Goal: Information Seeking & Learning: Understand process/instructions

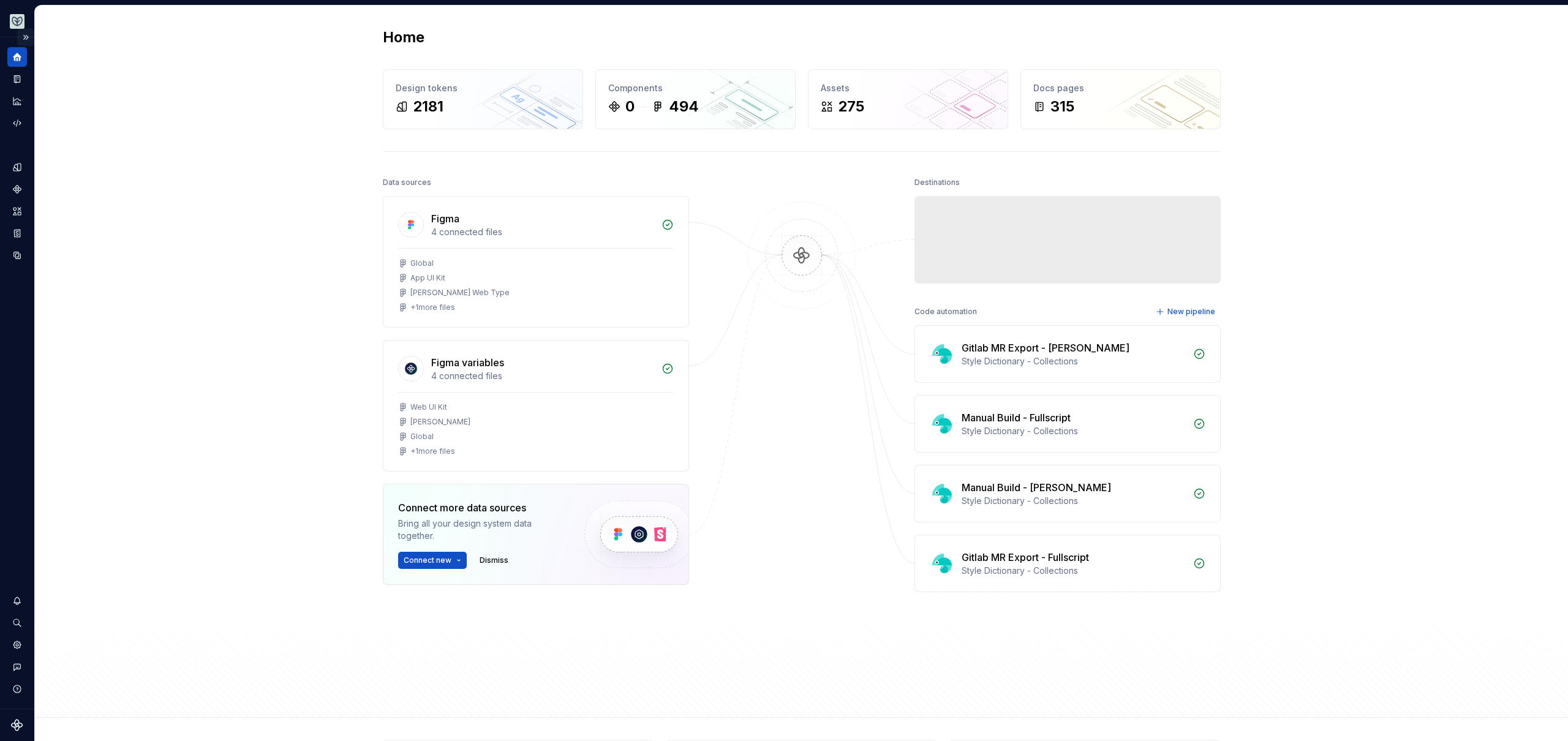
click at [31, 38] on button "Expand sidebar" at bounding box center [26, 38] width 17 height 17
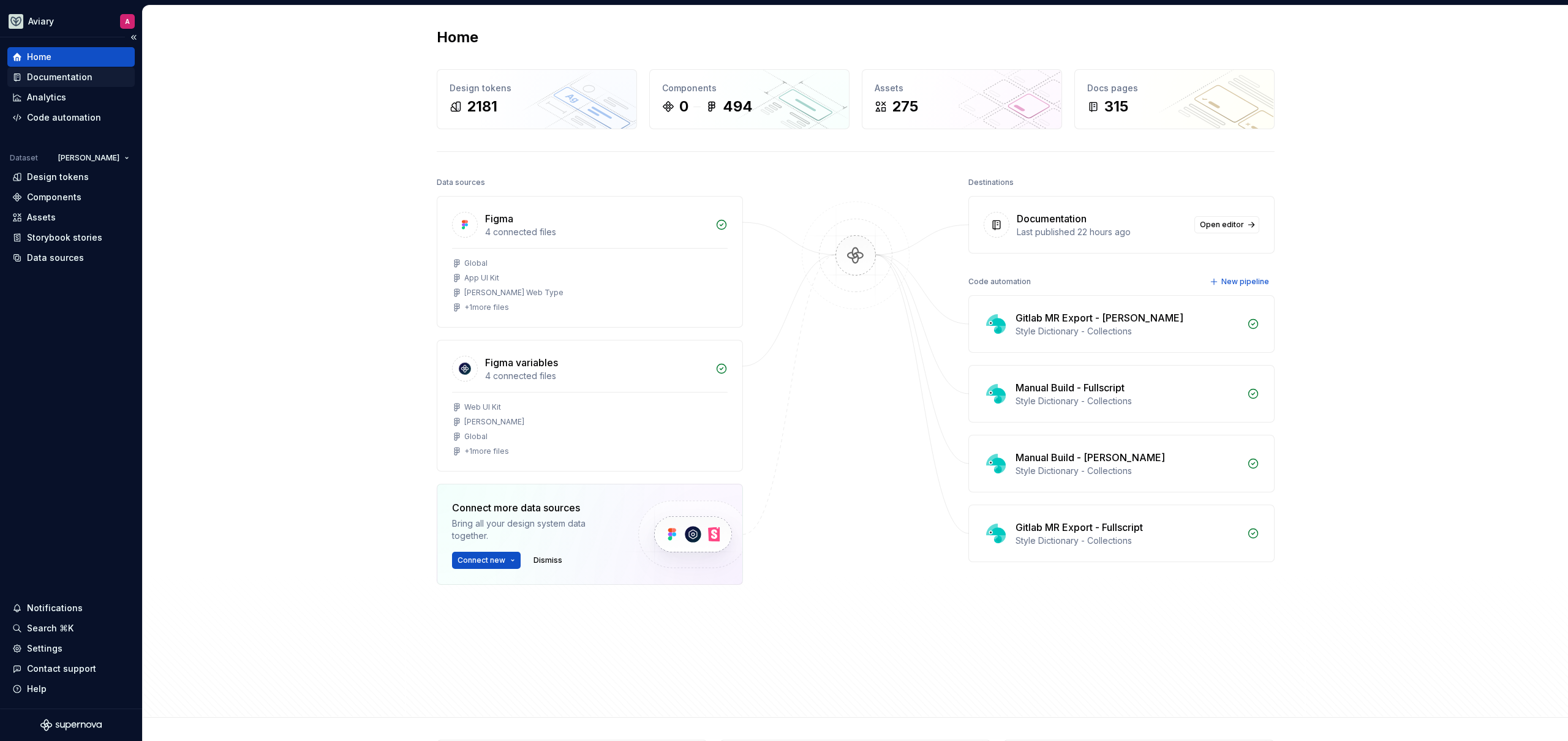
click at [67, 80] on div "Documentation" at bounding box center [59, 77] width 66 height 13
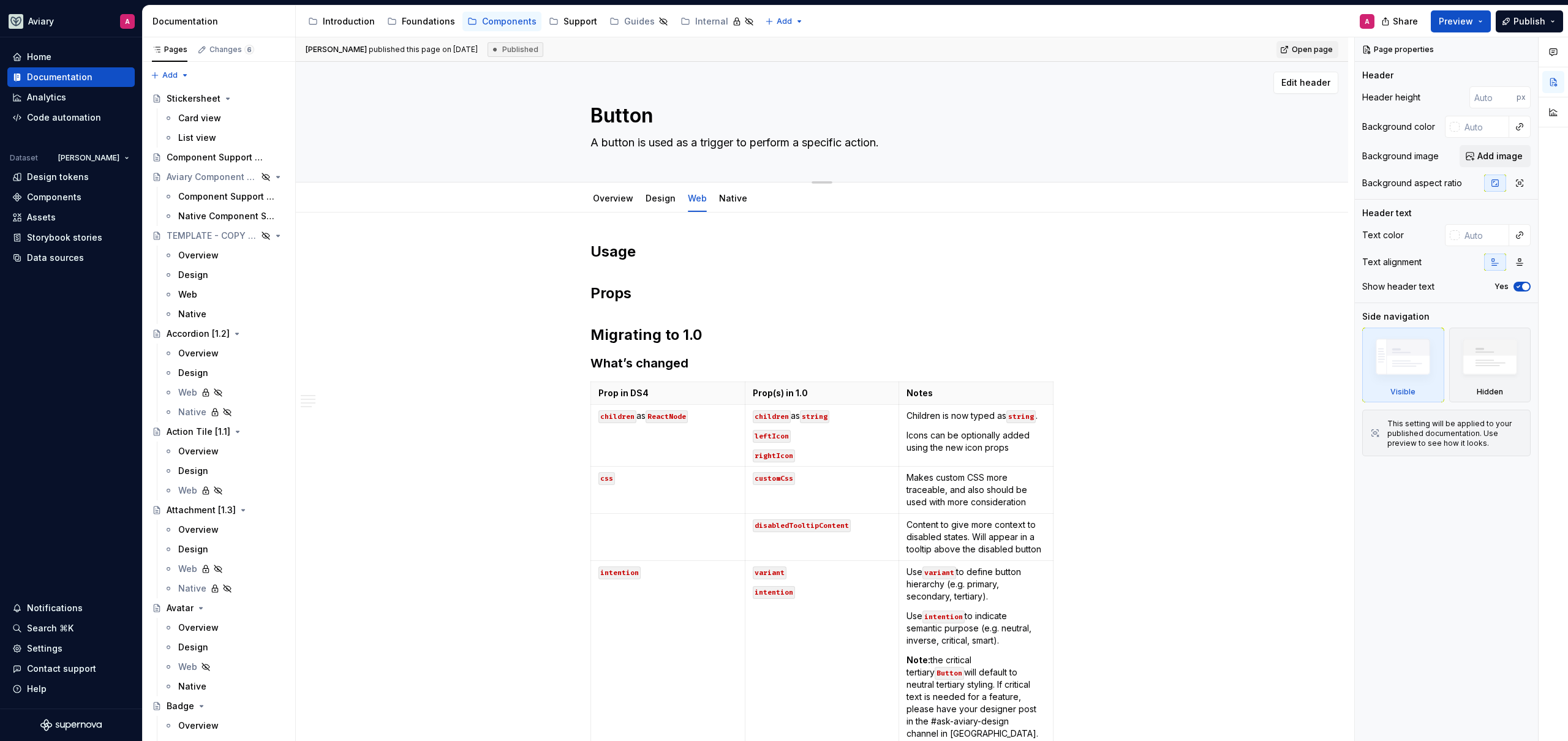
click at [695, 24] on div "Internal" at bounding box center [711, 22] width 33 height 13
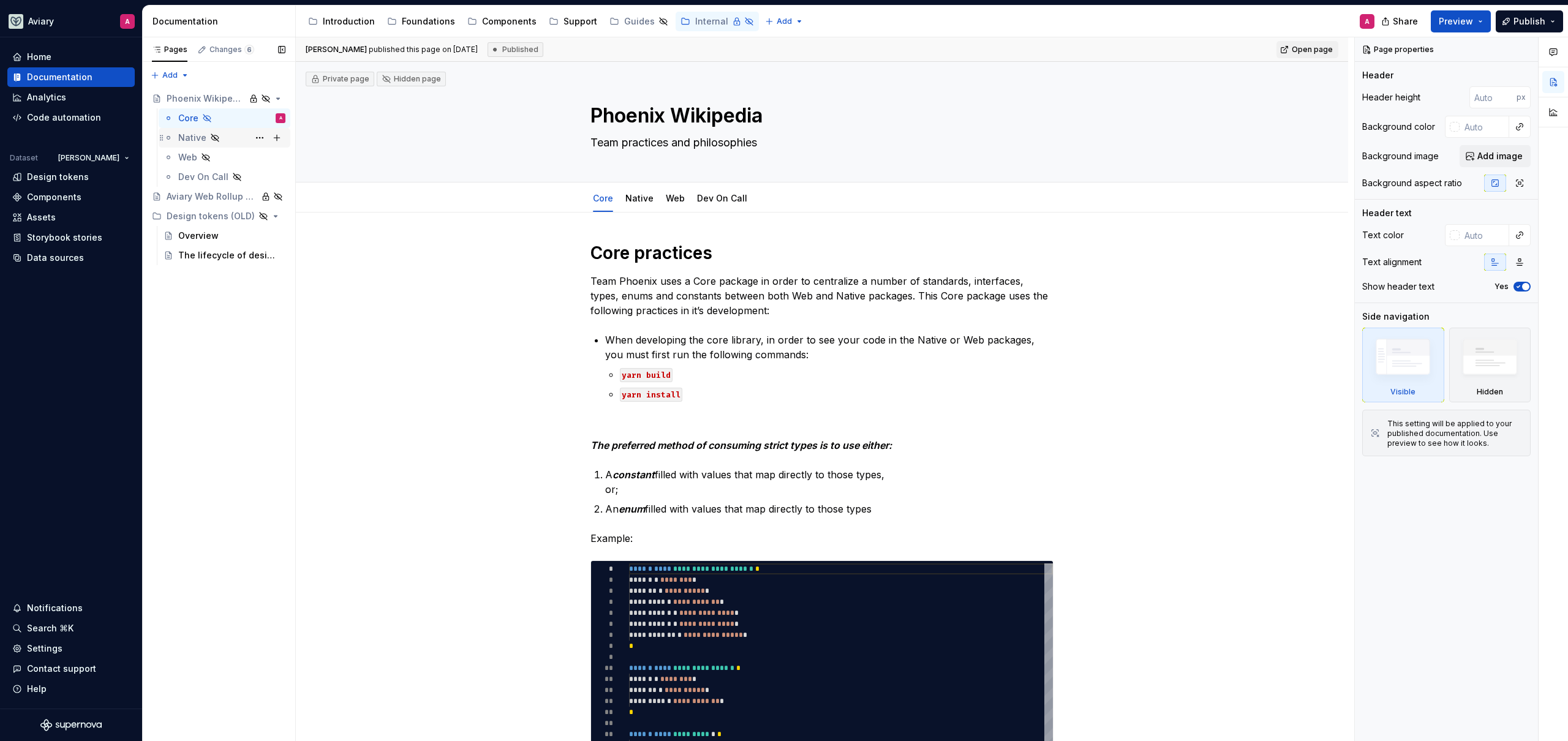
click at [192, 139] on div "Native" at bounding box center [192, 138] width 28 height 13
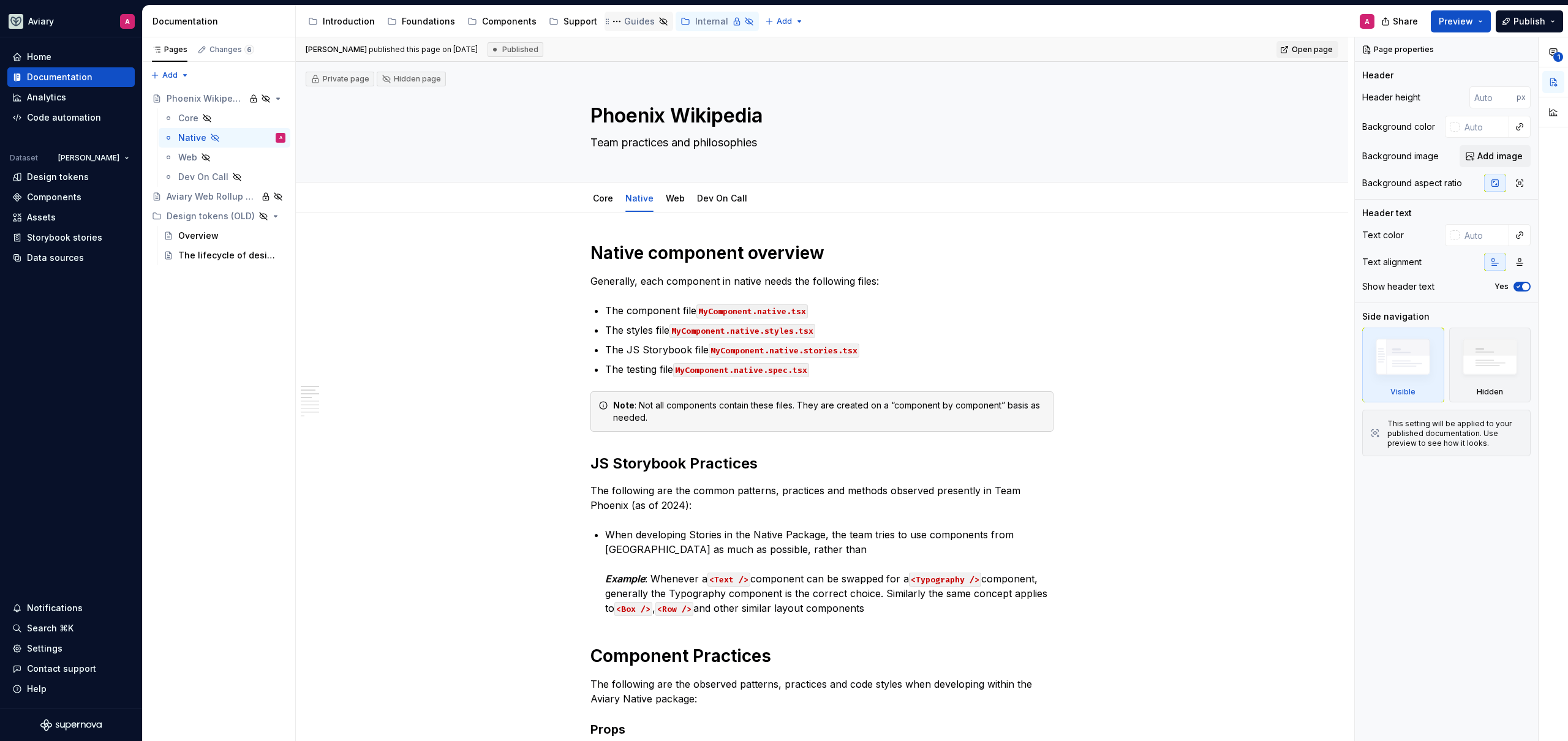
click at [607, 31] on div "Introduction Foundations Components Support Guides Internal" at bounding box center [530, 21] width 455 height 24
click at [624, 12] on div "Guides" at bounding box center [639, 21] width 69 height 20
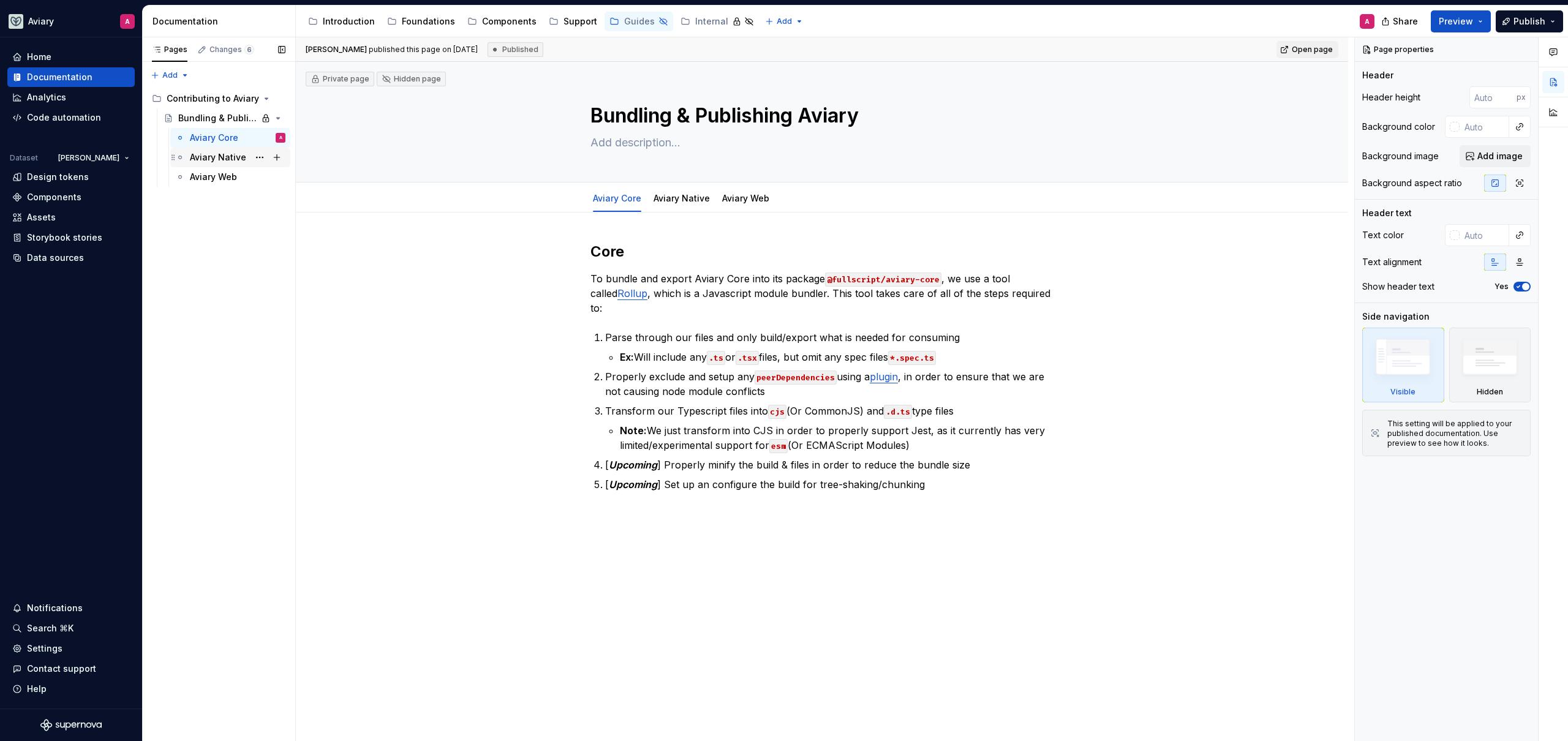
click at [246, 157] on div "Aviary Native" at bounding box center [238, 157] width 95 height 17
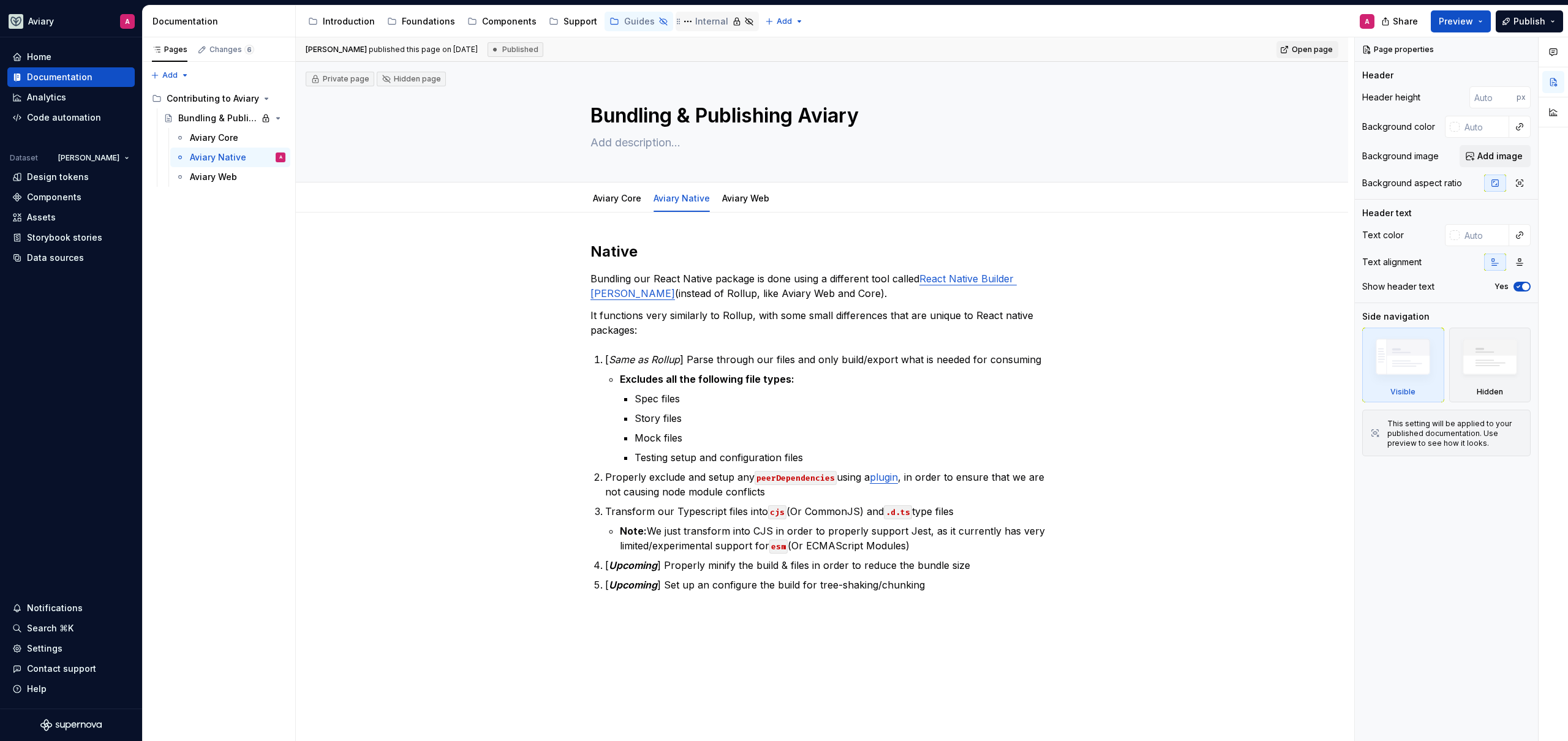
click at [710, 21] on div "Internal" at bounding box center [711, 22] width 33 height 13
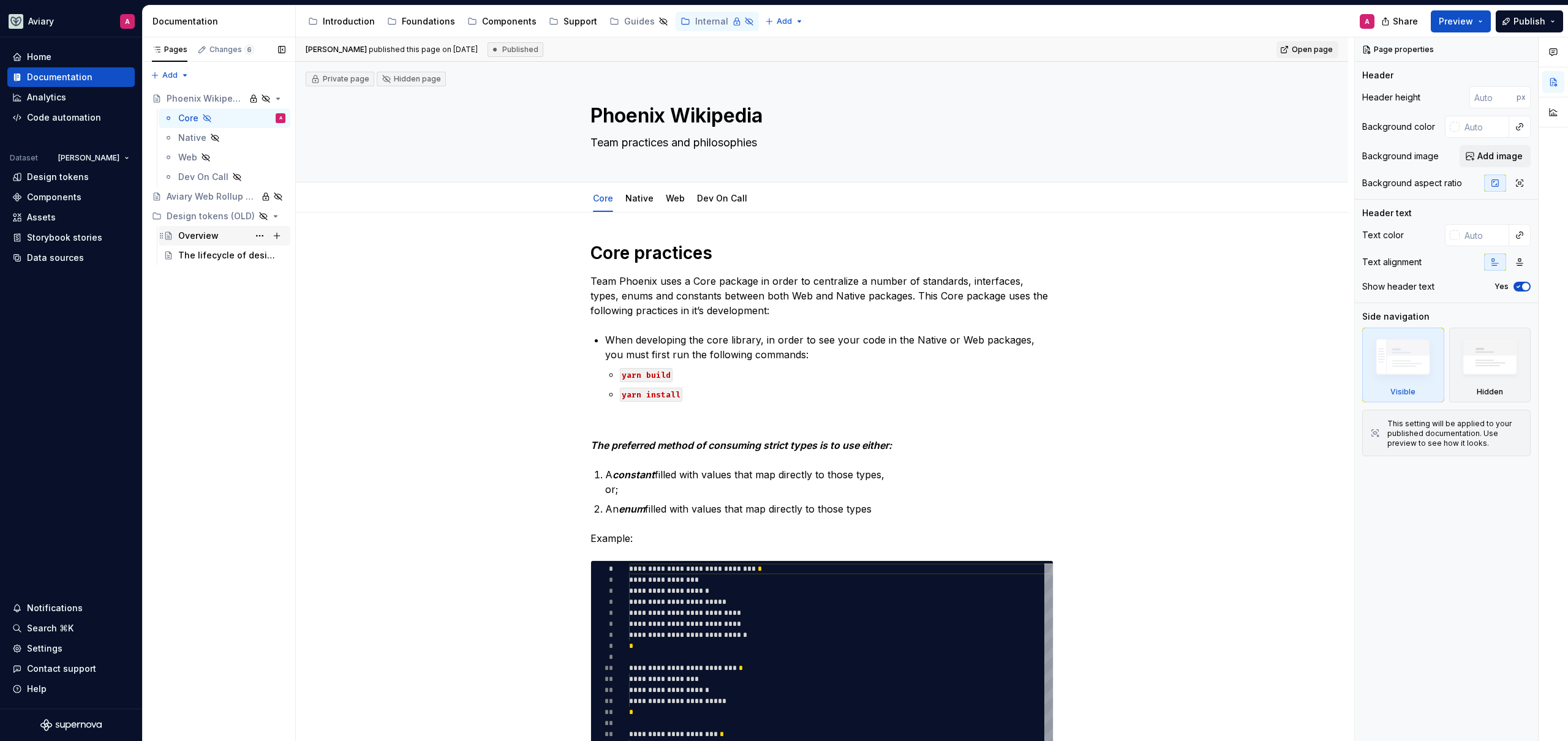
click at [234, 236] on div "Overview" at bounding box center [232, 236] width 107 height 17
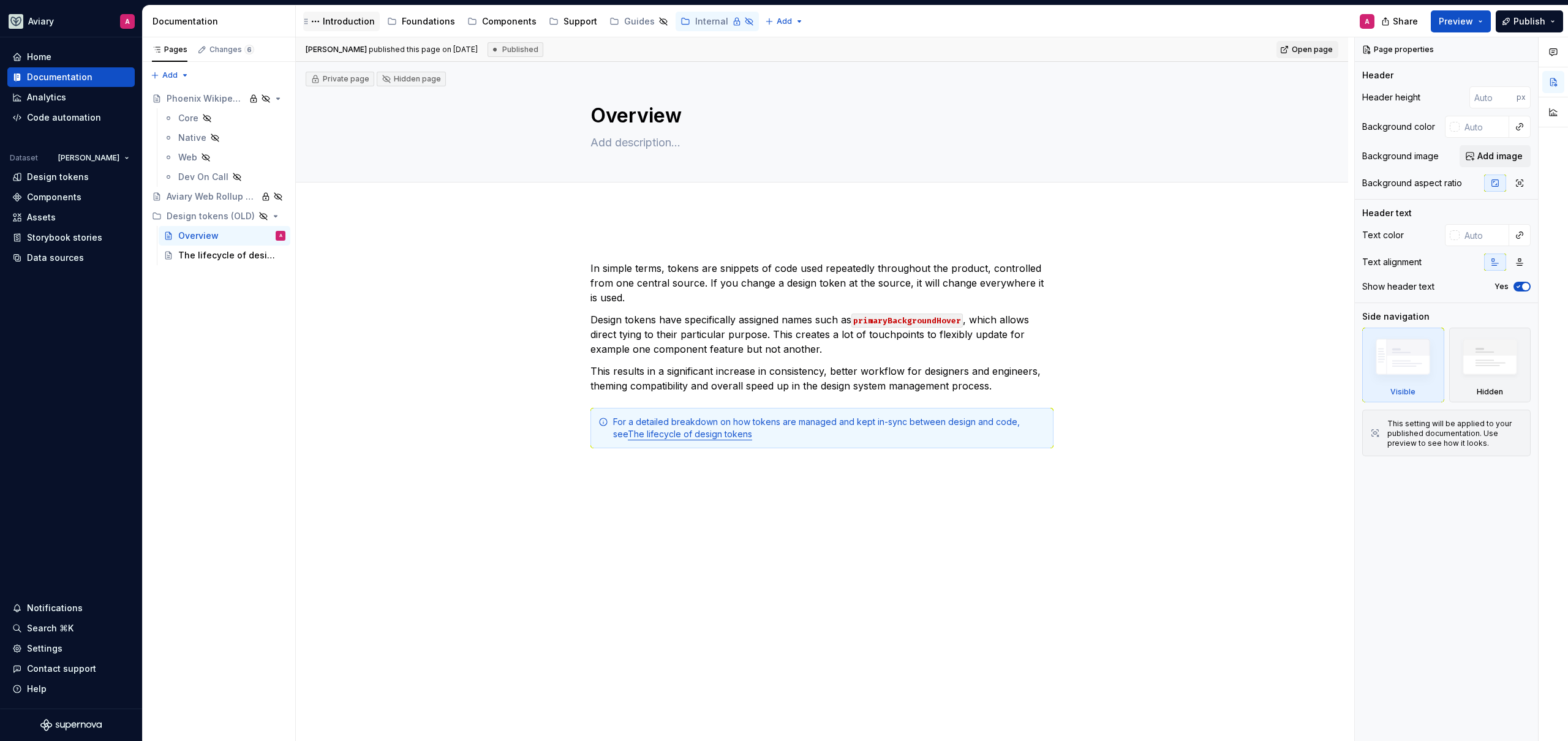
click at [340, 20] on div "Introduction" at bounding box center [348, 22] width 52 height 13
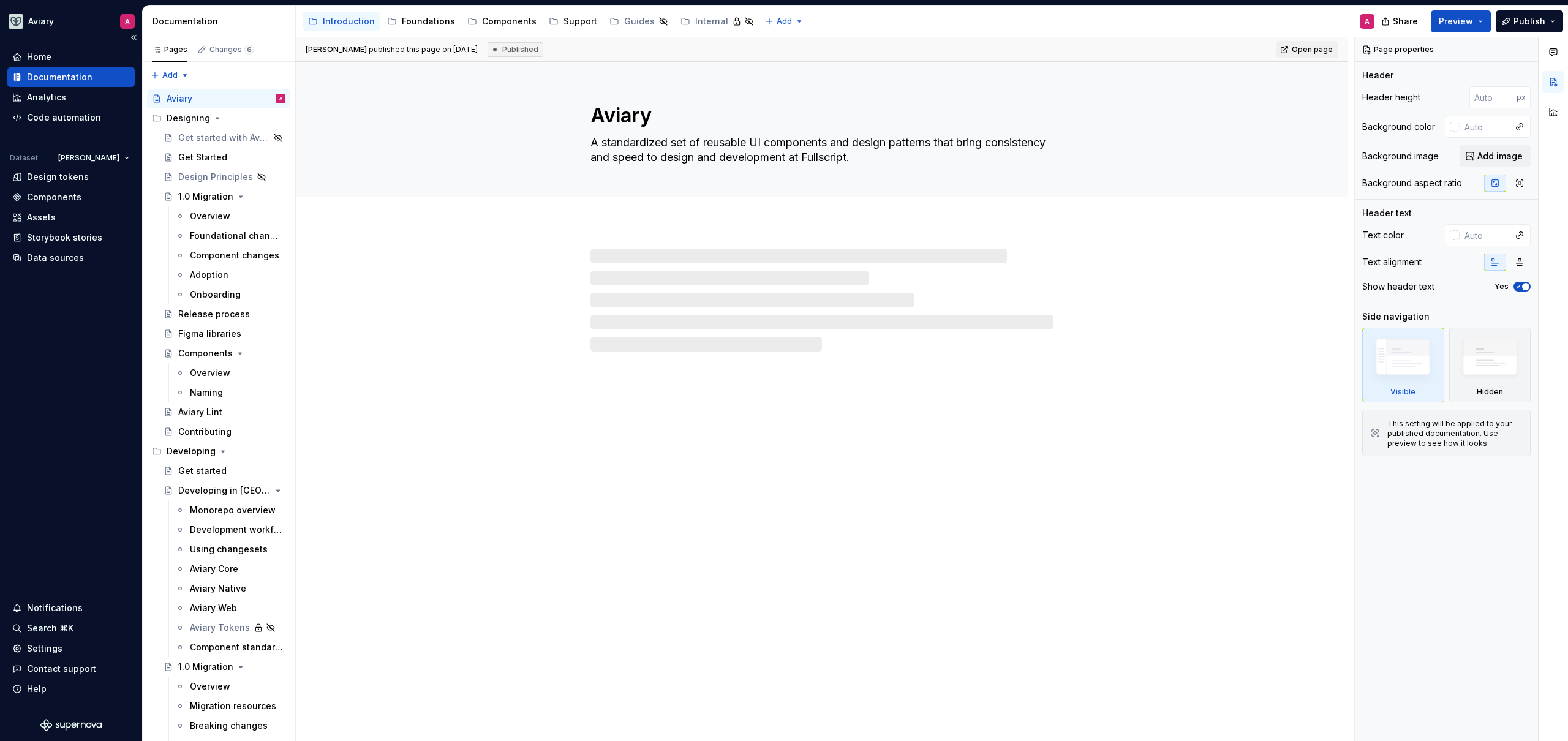
click at [86, 76] on div "Documentation" at bounding box center [59, 77] width 66 height 13
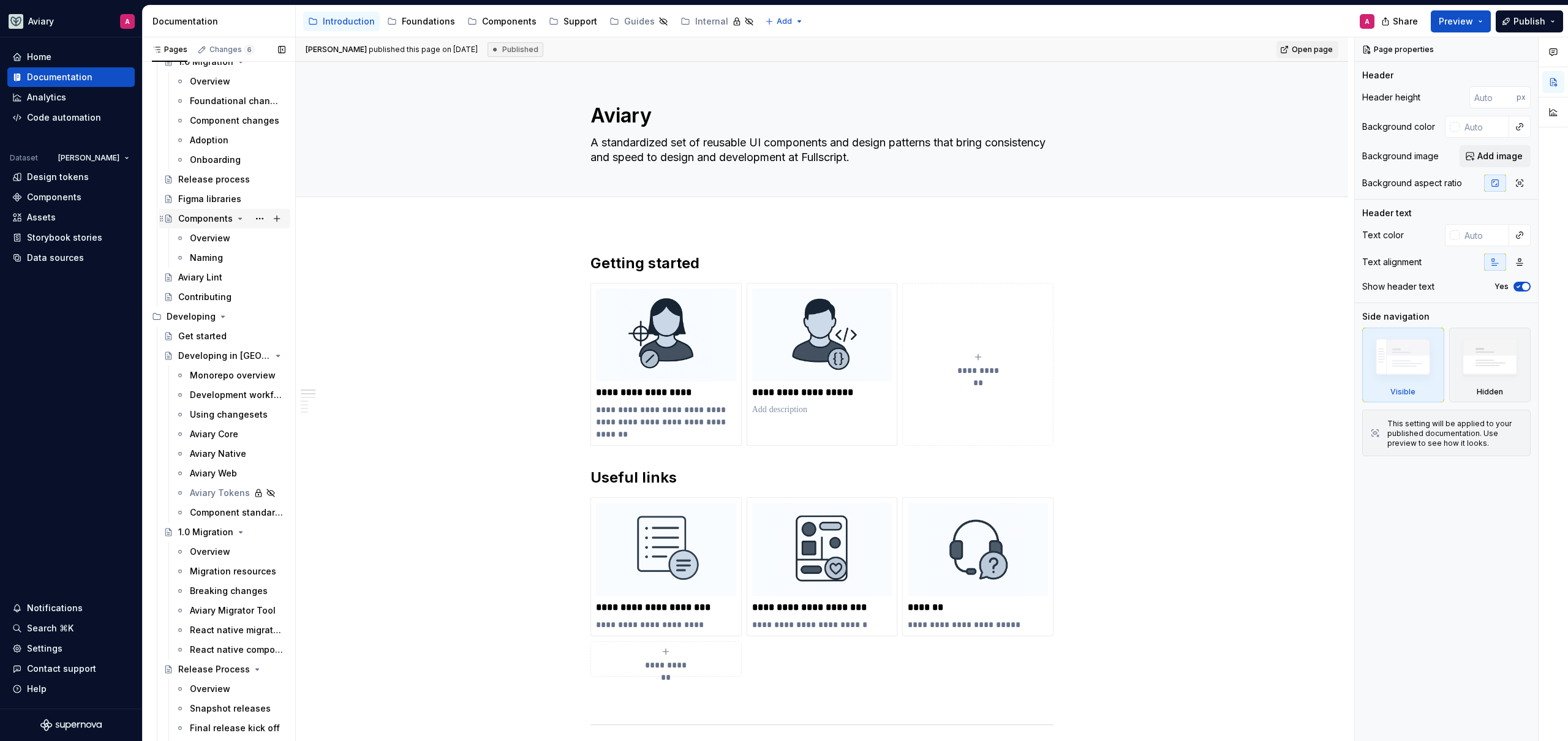
scroll to position [188, 0]
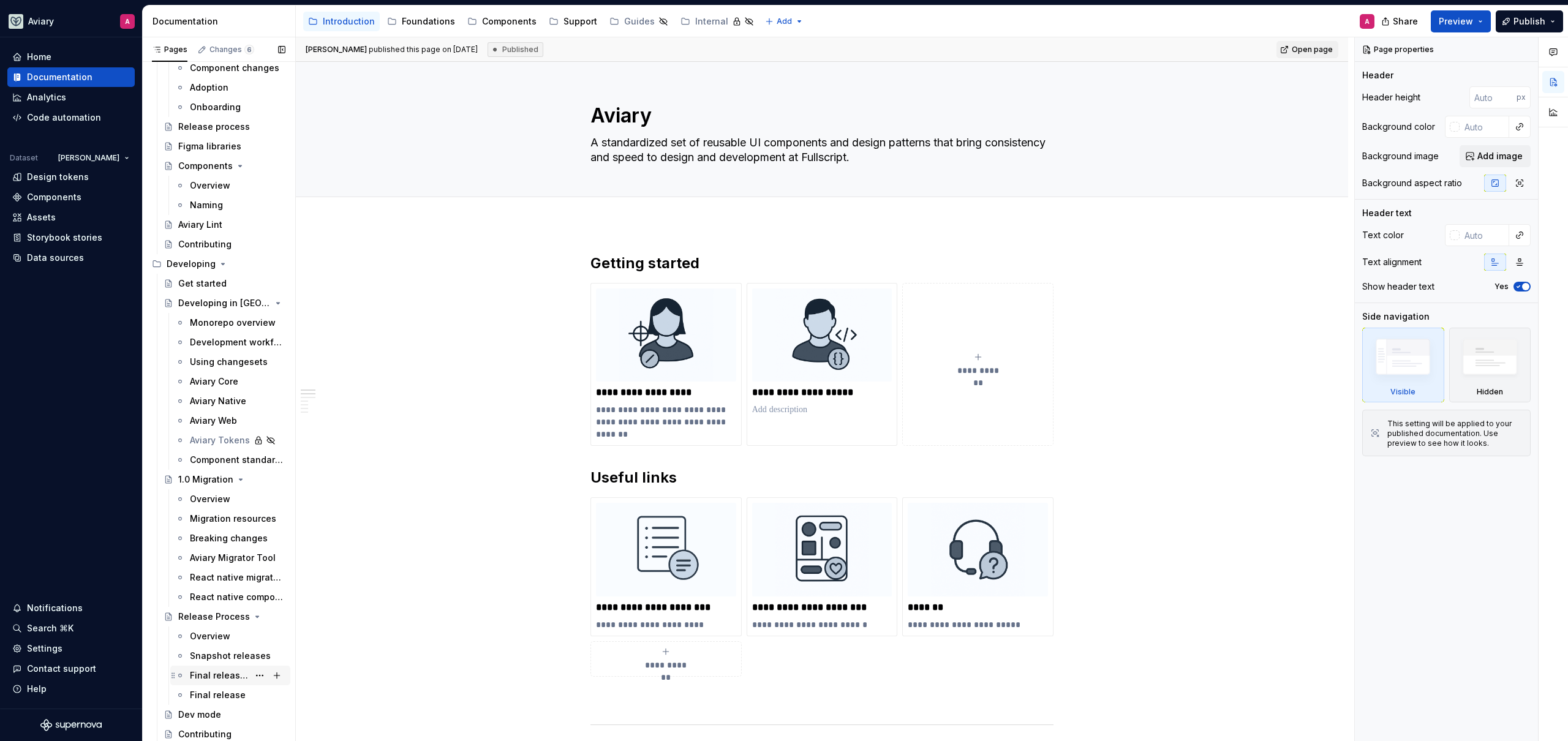
click at [224, 675] on div "Final release kick off" at bounding box center [219, 676] width 59 height 13
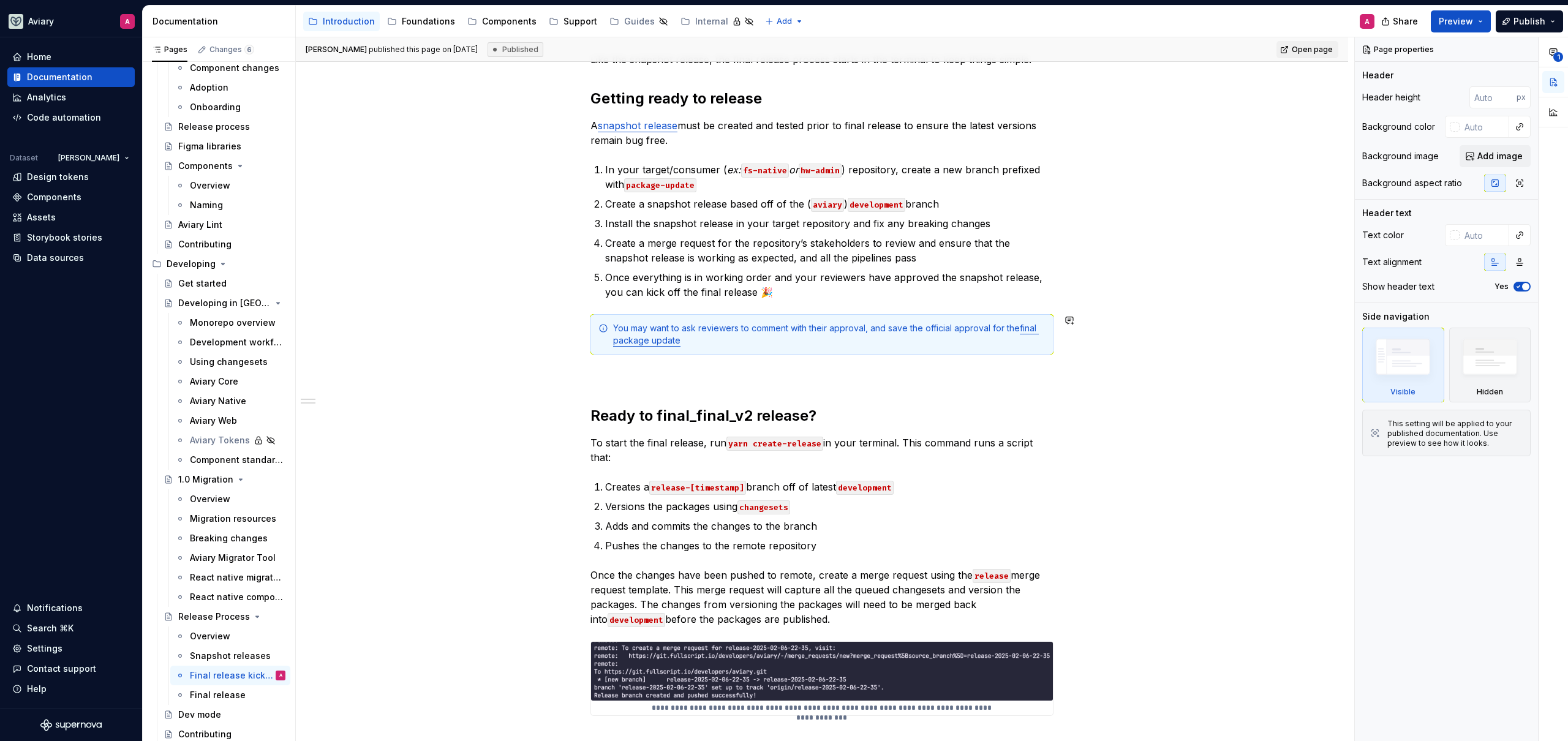
scroll to position [210, 0]
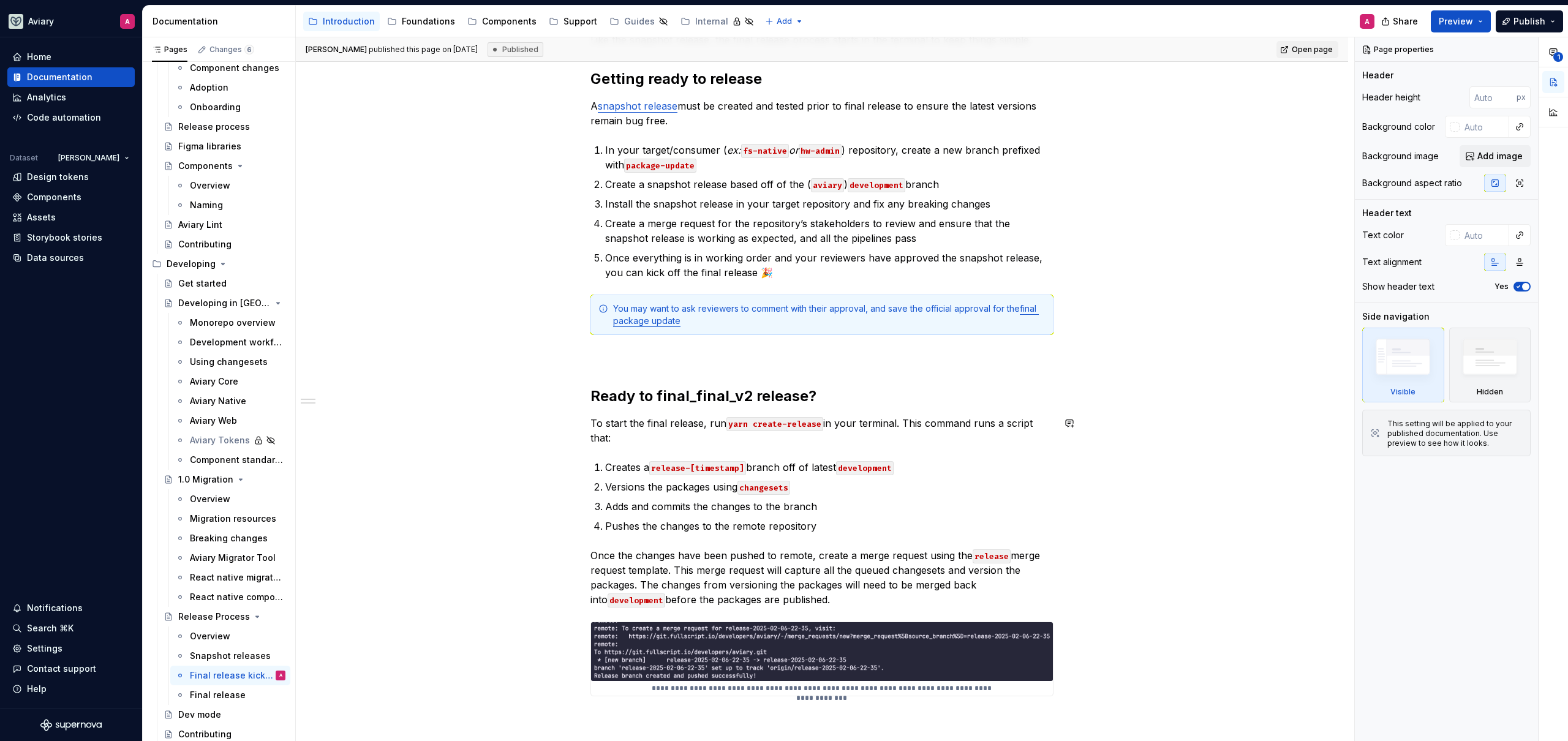
type textarea "*"
click at [514, 455] on div "Like the snapshot release, the final release process starts in the terminal to …" at bounding box center [822, 505] width 1052 height 1004
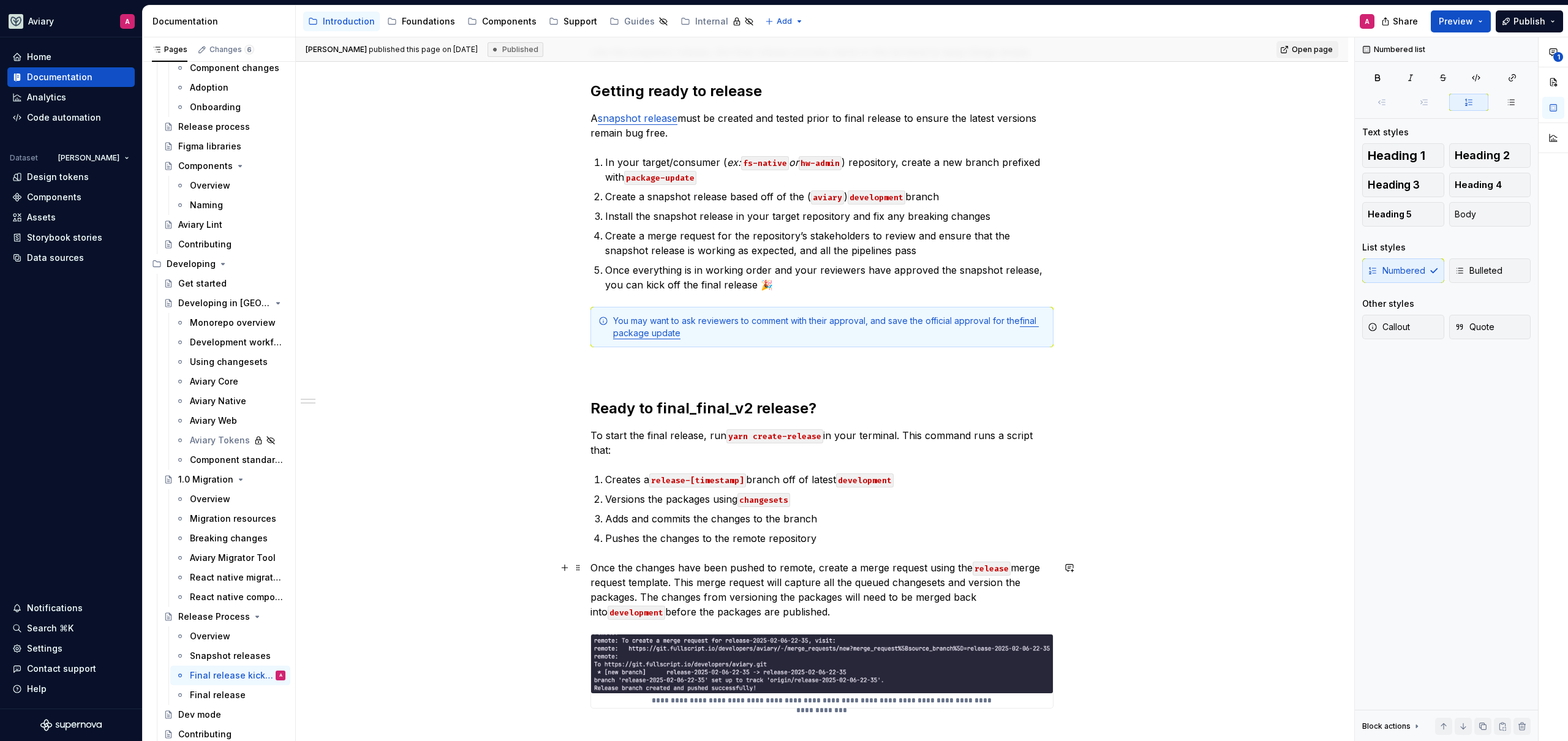
scroll to position [202, 0]
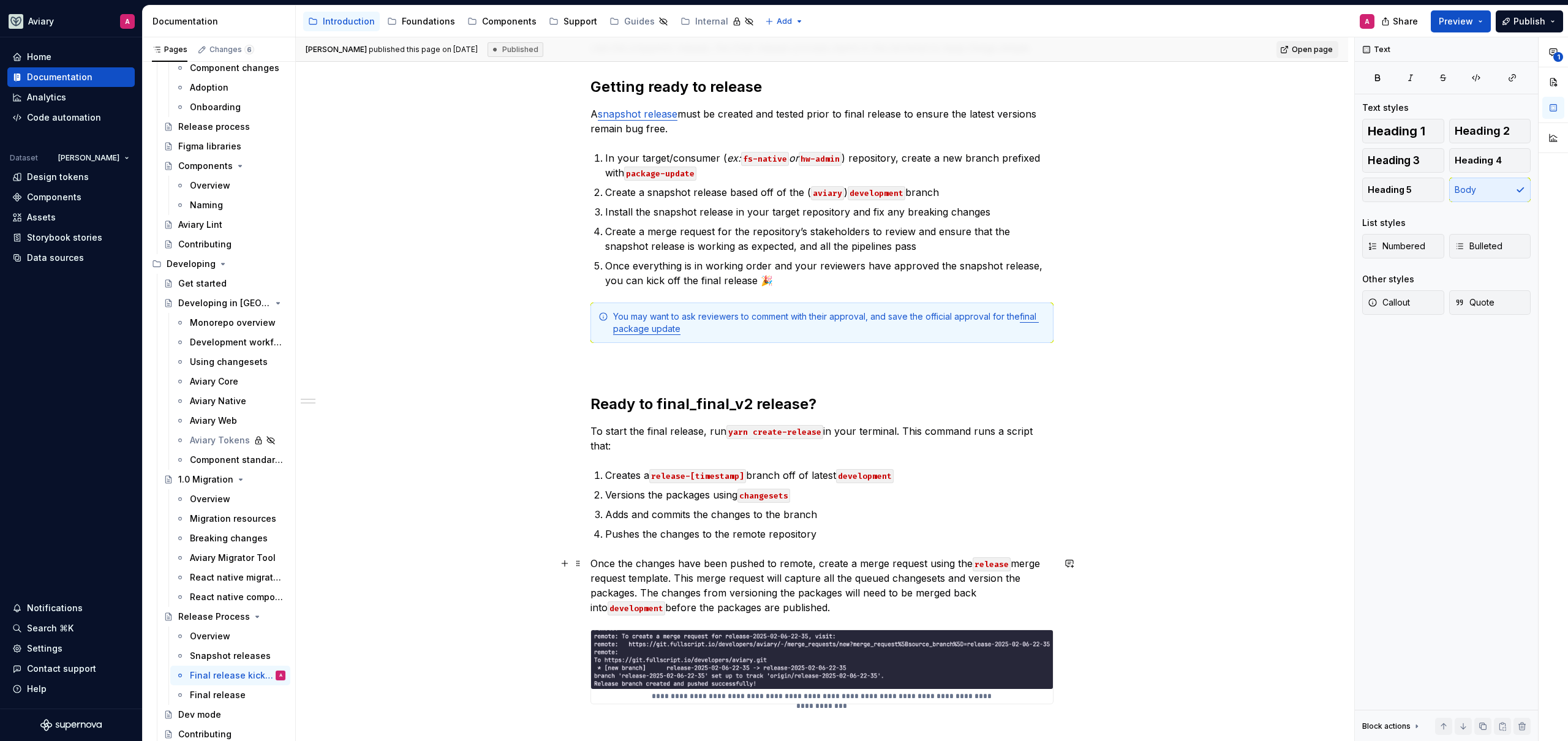
click at [802, 560] on p "Once the changes have been pushed to remote, create a merge request using the r…" at bounding box center [822, 585] width 463 height 59
click at [816, 565] on p "Once the changes have been pushed to remote, create a merge request using the r…" at bounding box center [822, 585] width 463 height 59
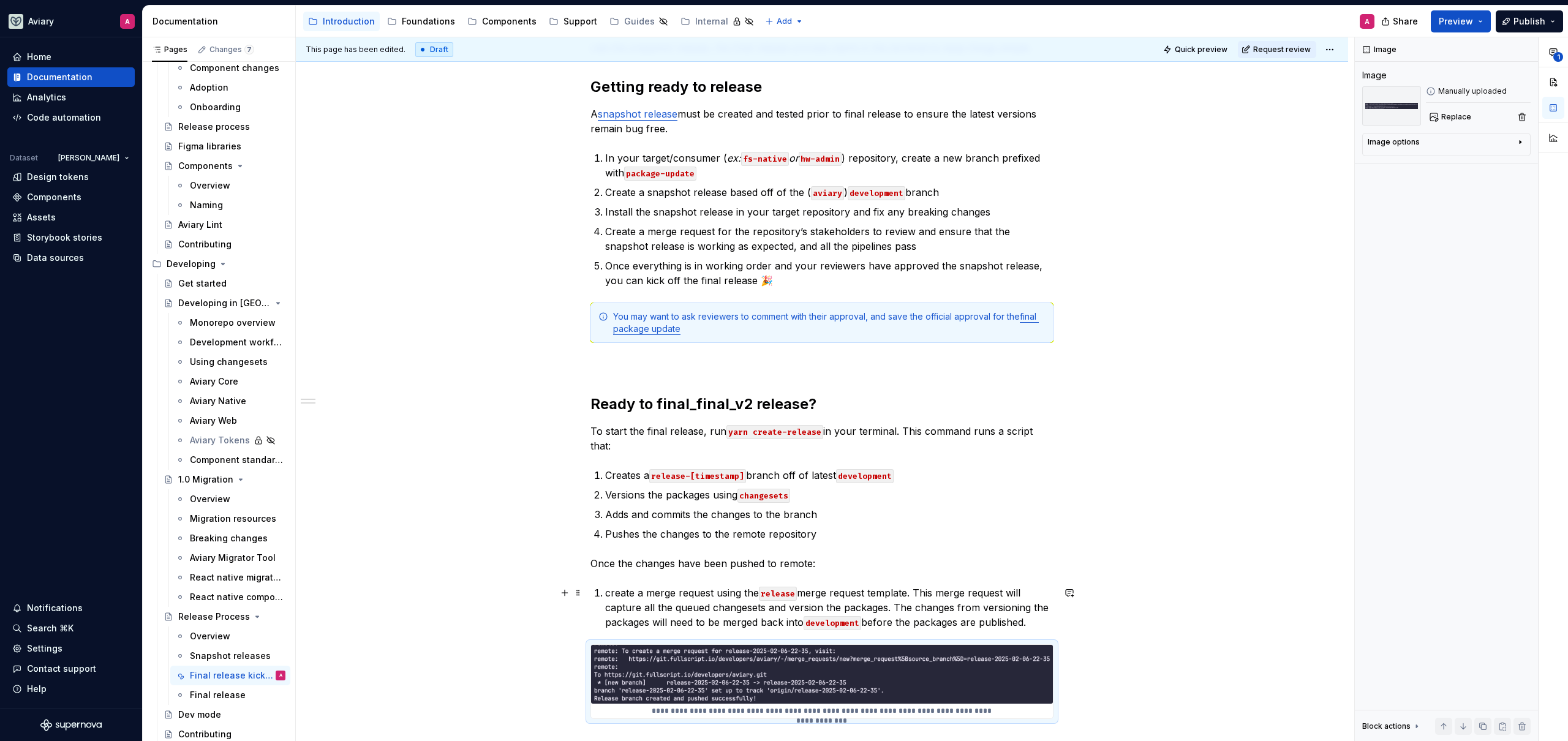
click at [610, 595] on p "create a merge request using the release merge request template. This merge req…" at bounding box center [829, 607] width 448 height 44
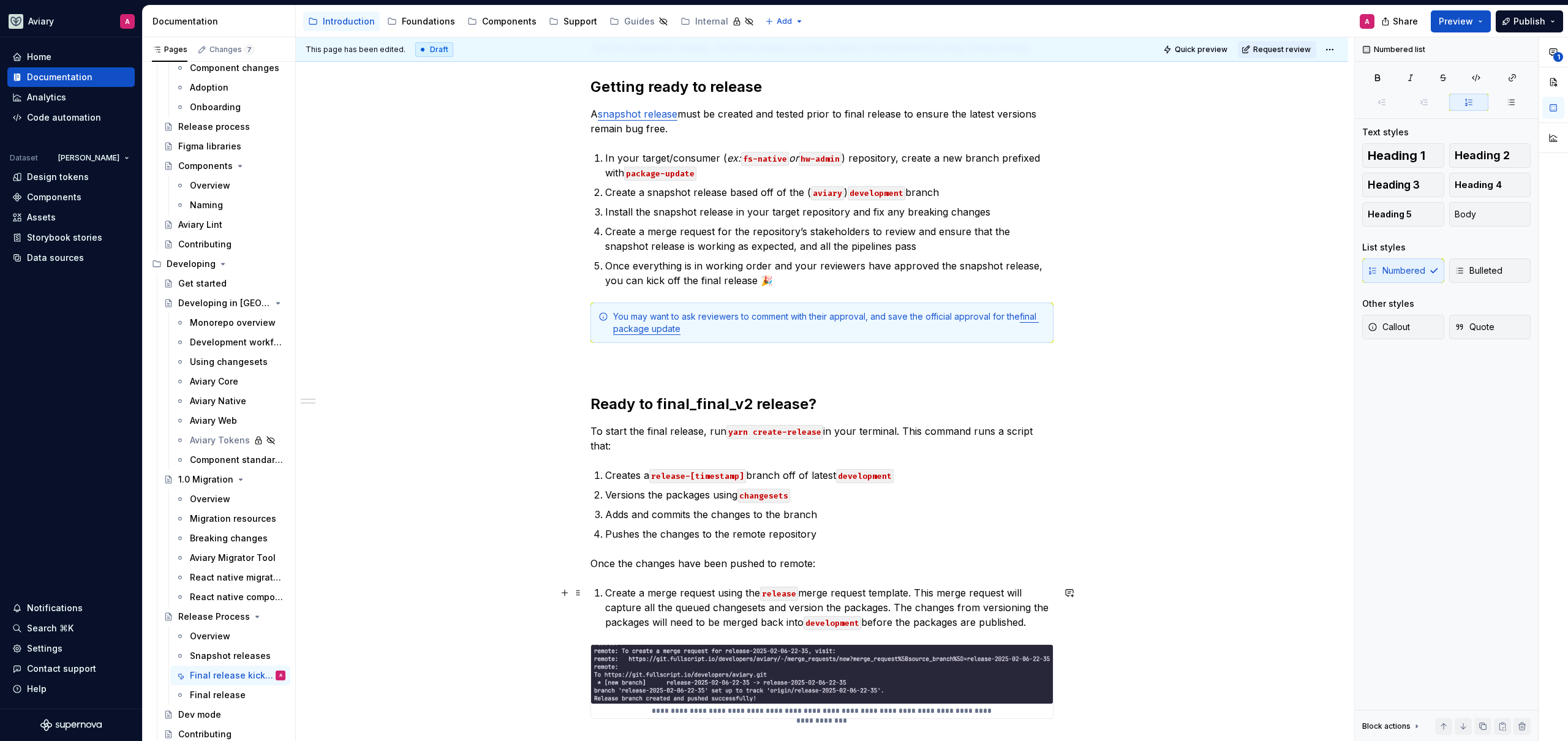
click at [920, 588] on p "Create a merge request using the release merge request template. This merge req…" at bounding box center [829, 607] width 448 height 44
click at [893, 607] on p "Create a merge request using the release merge request template. This merge req…" at bounding box center [829, 607] width 448 height 44
drag, startPoint x: 892, startPoint y: 607, endPoint x: 944, endPoint y: 611, distance: 52.2
click at [1031, 606] on p "Create a merge request using the release merge request template. This merge req…" at bounding box center [829, 607] width 448 height 44
click at [940, 607] on p "Create a merge request using the release merge request template. This merge req…" at bounding box center [829, 607] width 448 height 44
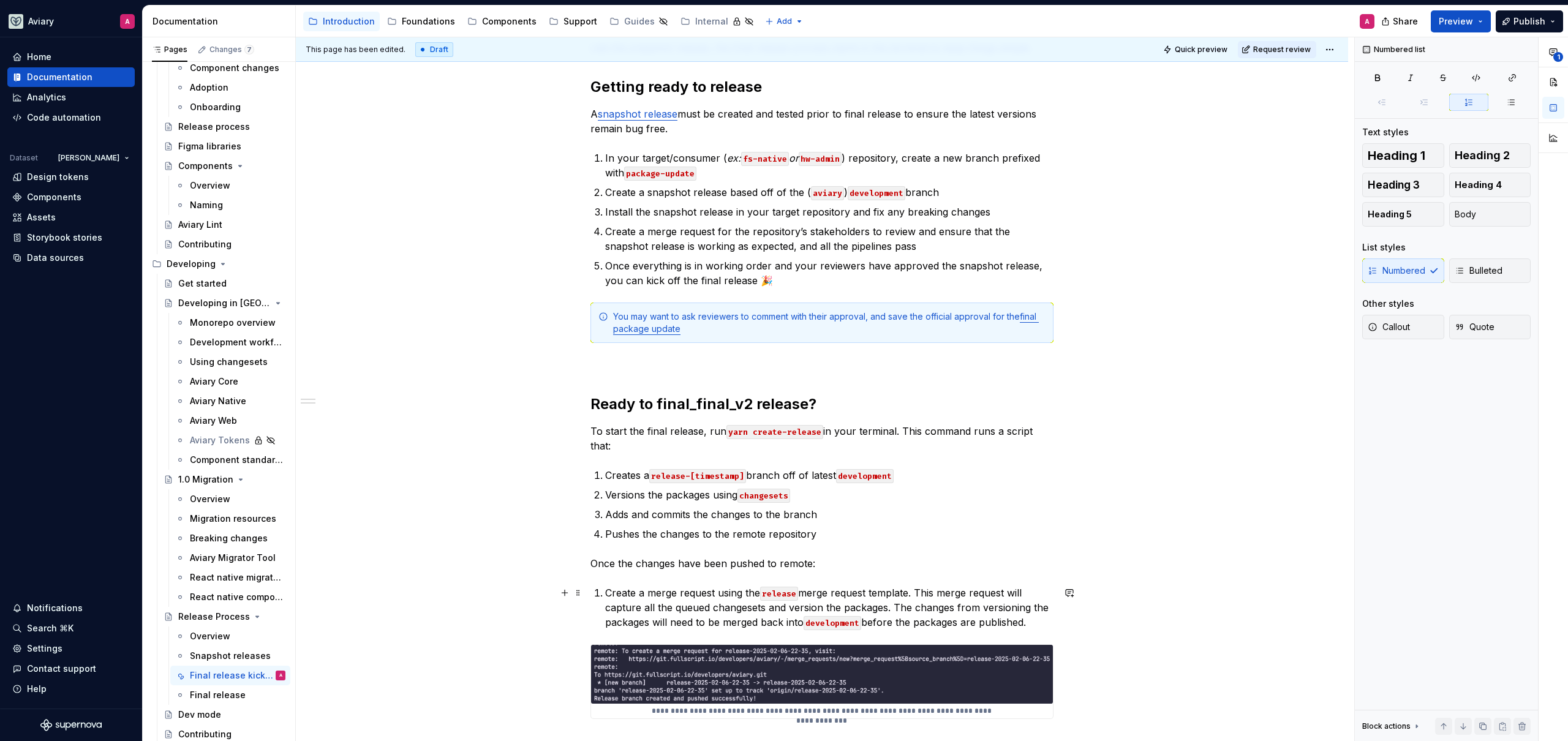
click at [894, 605] on p "Create a merge request using the release merge request template. This merge req…" at bounding box center [829, 607] width 448 height 44
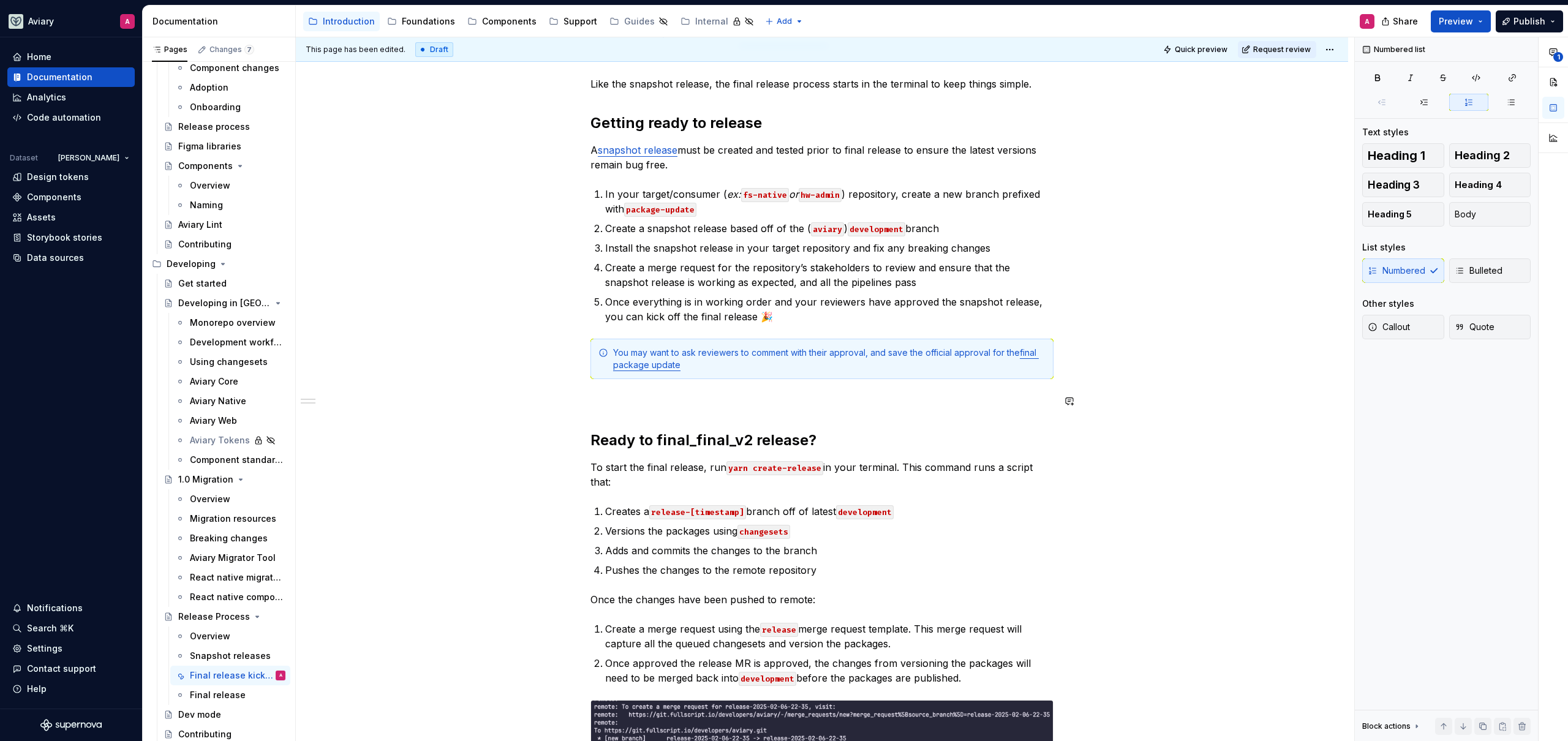
scroll to position [224, 0]
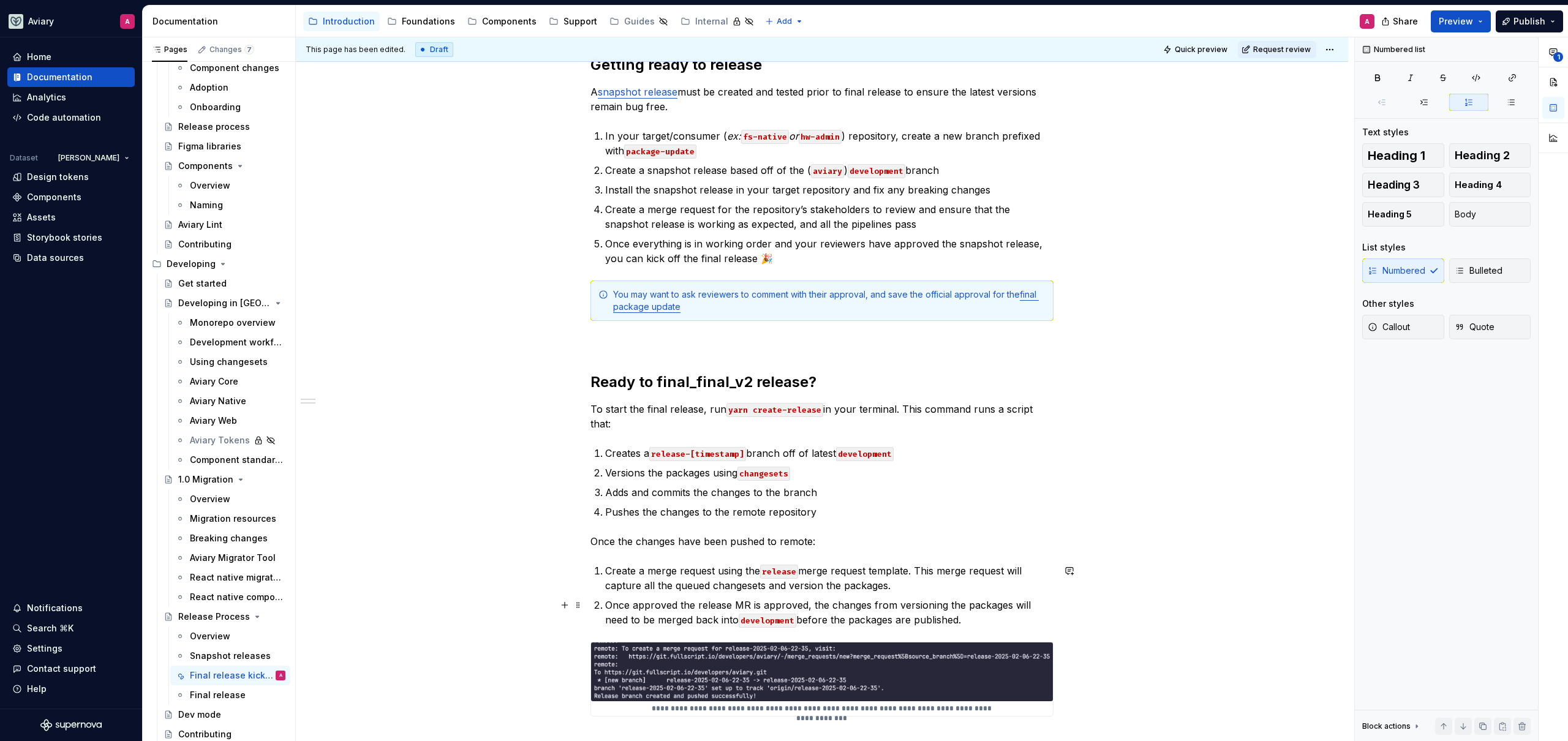
click at [692, 604] on p "Once approved the release MR is approved, the changes from versioning the packa…" at bounding box center [829, 613] width 448 height 30
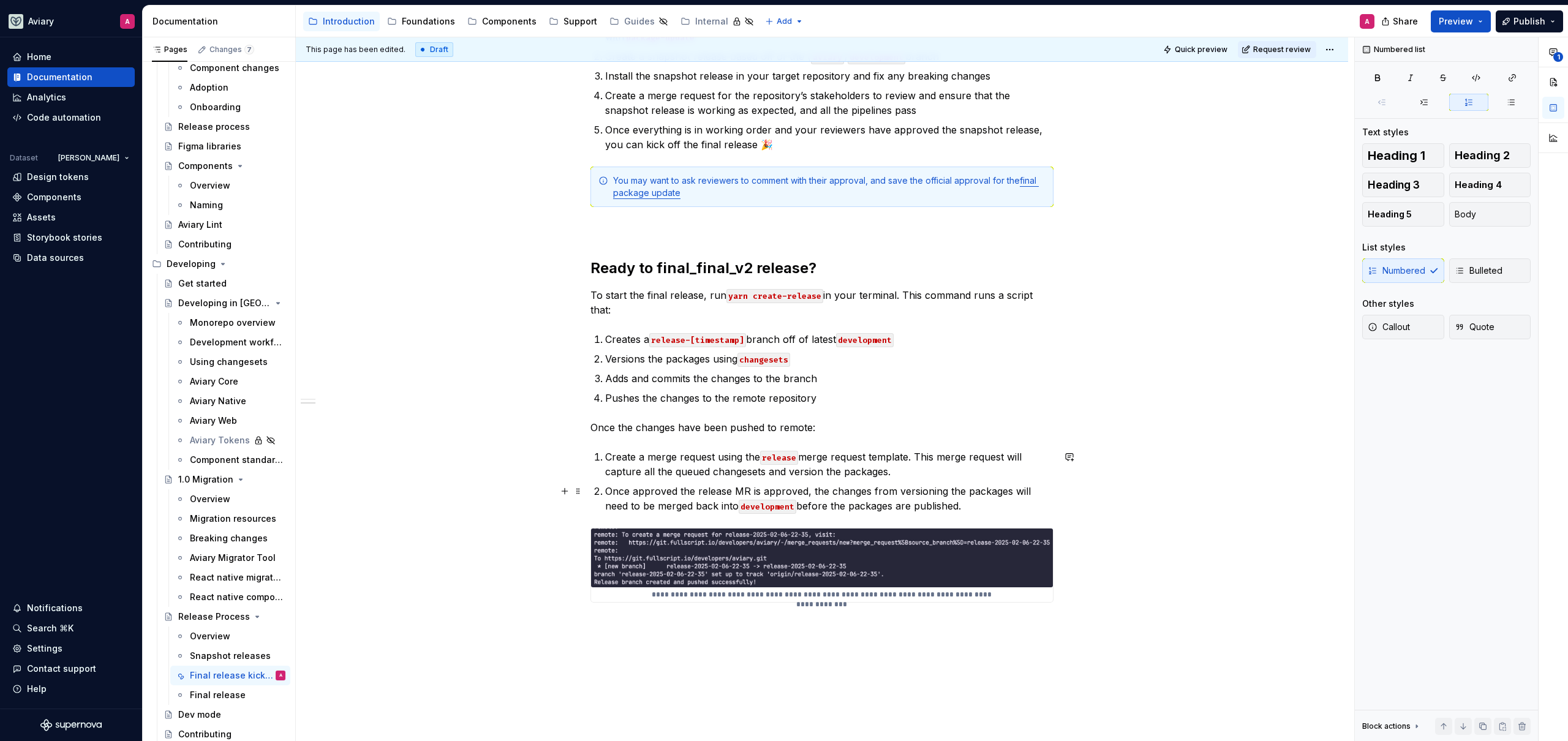
click at [985, 505] on p "Once approved the release MR is approved, the changes from versioning the packa…" at bounding box center [829, 498] width 448 height 30
drag, startPoint x: 709, startPoint y: 505, endPoint x: 643, endPoint y: 506, distance: 66.0
click at [643, 506] on p "Once approved the release MR is approved, the changes from versioning the packa…" at bounding box center [829, 498] width 448 height 30
click at [960, 511] on p "Once approved the release MR is approved, the changes from versioning the packa…" at bounding box center [829, 498] width 448 height 30
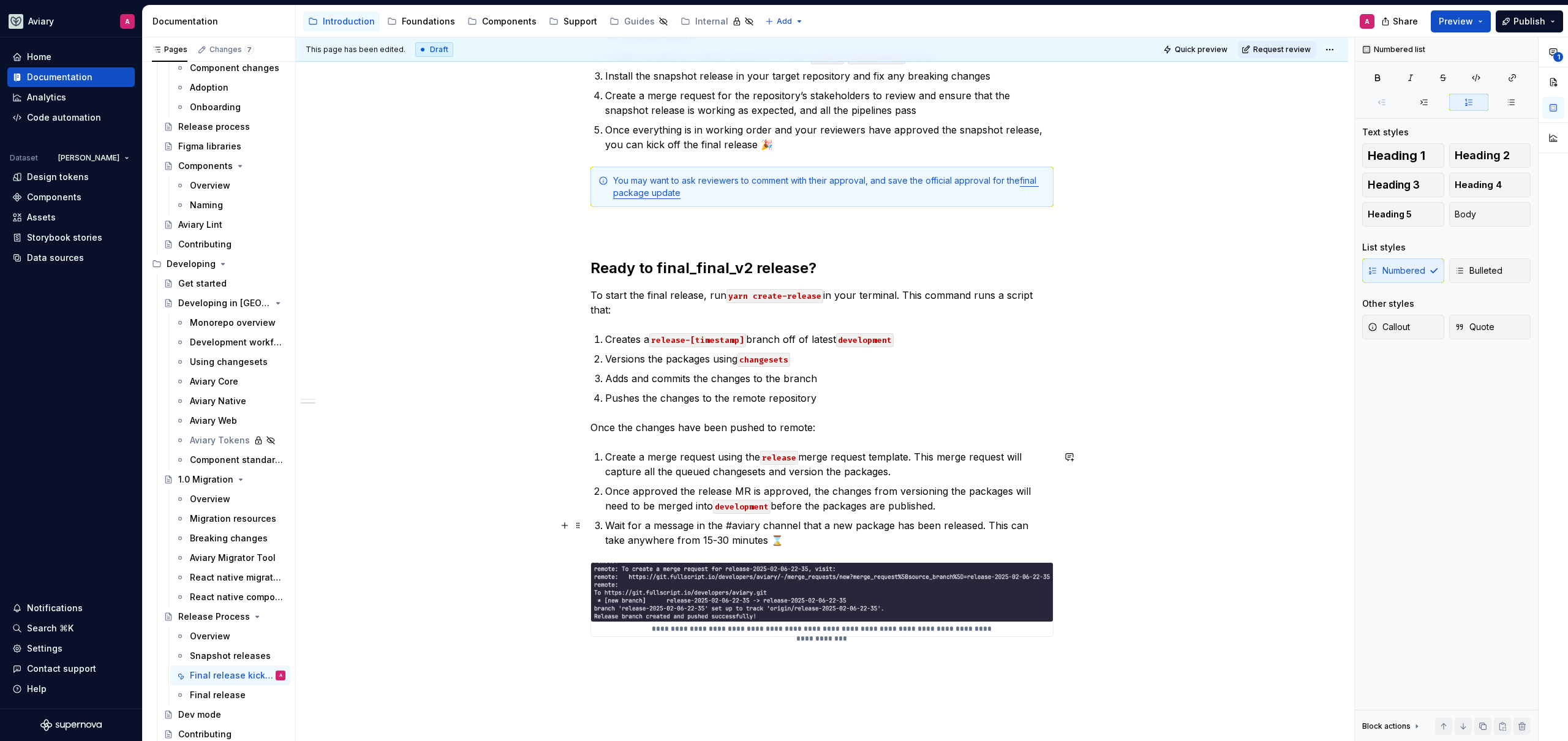
drag, startPoint x: 692, startPoint y: 538, endPoint x: 747, endPoint y: 556, distance: 57.9
click at [692, 538] on p "Wait for a message in the #aviary channel that a new package has been released.…" at bounding box center [829, 533] width 448 height 30
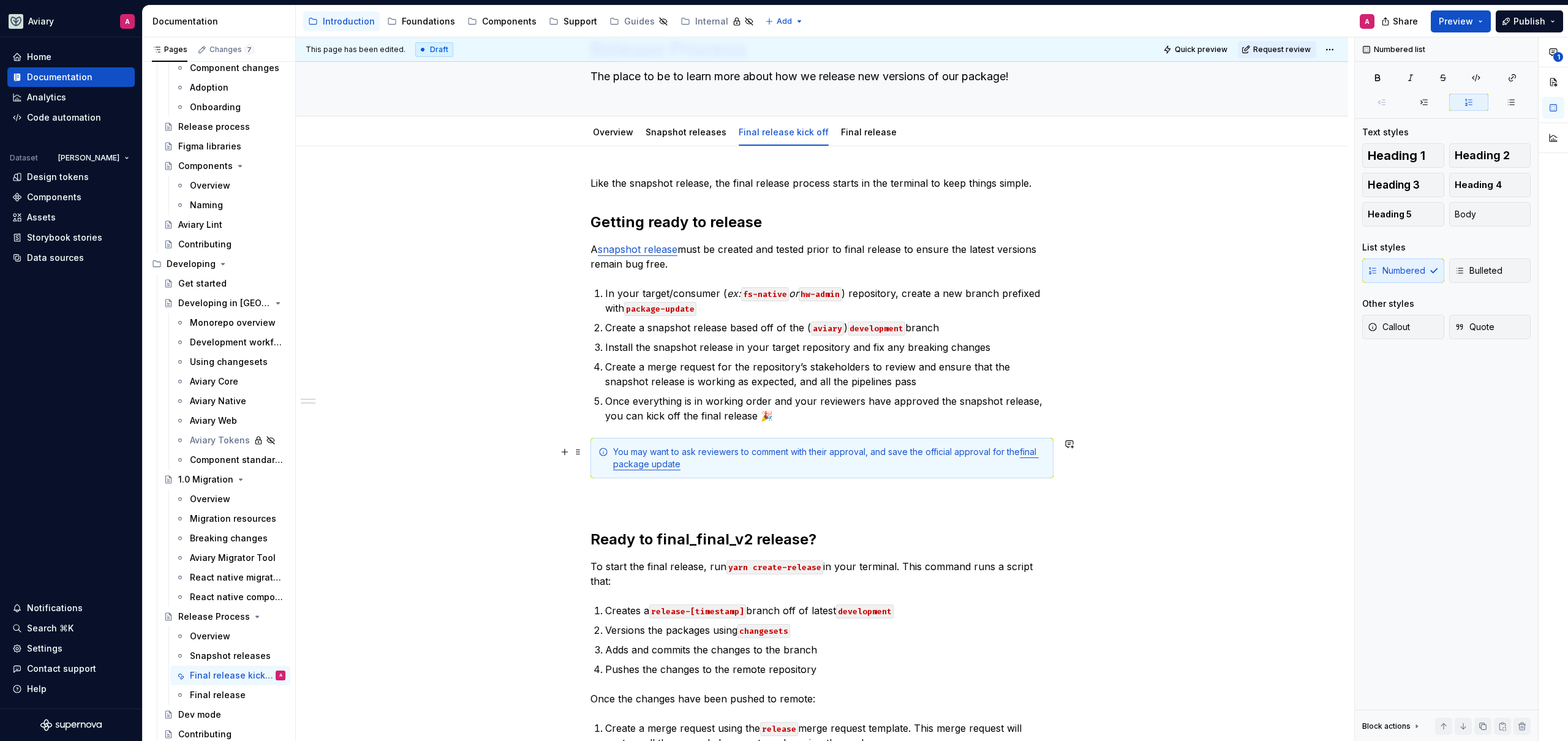
scroll to position [43, 0]
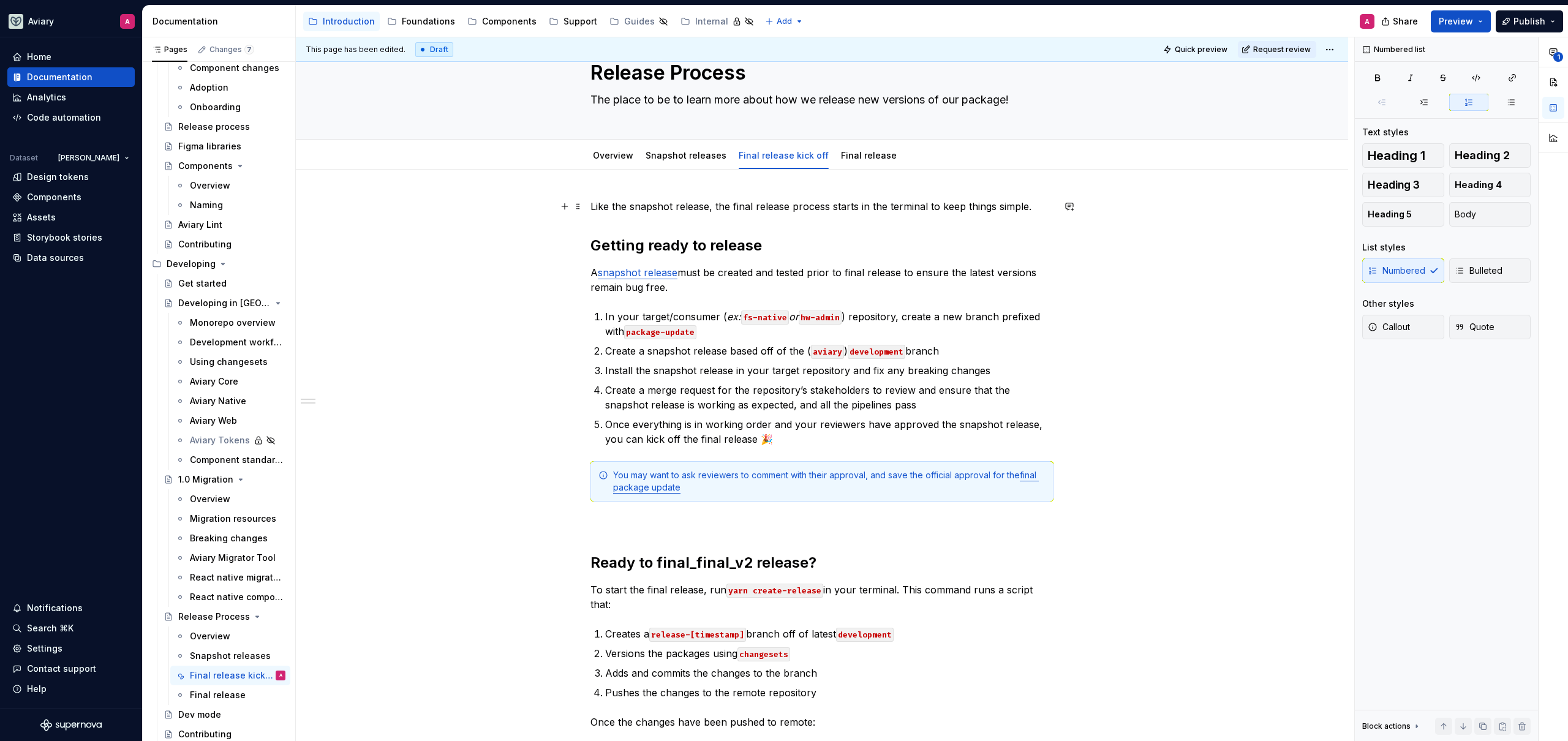
click at [798, 206] on p "Like the snapshot release, the final release process starts in the terminal to …" at bounding box center [822, 206] width 463 height 15
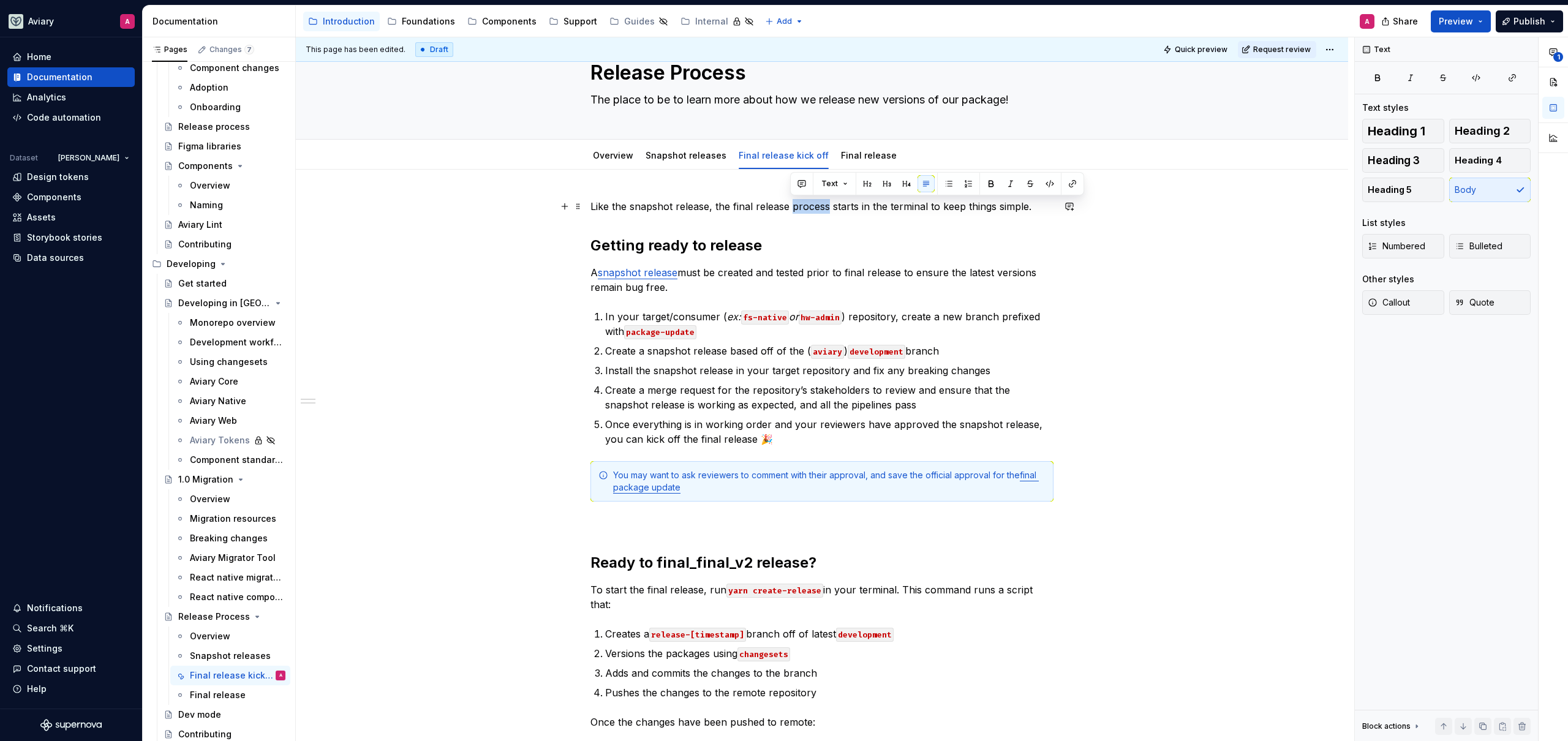
click at [798, 206] on p "Like the snapshot release, the final release process starts in the terminal to …" at bounding box center [822, 206] width 463 height 15
click at [798, 205] on p "Like the snapshot release, the final release process starts in the terminal to …" at bounding box center [822, 206] width 463 height 15
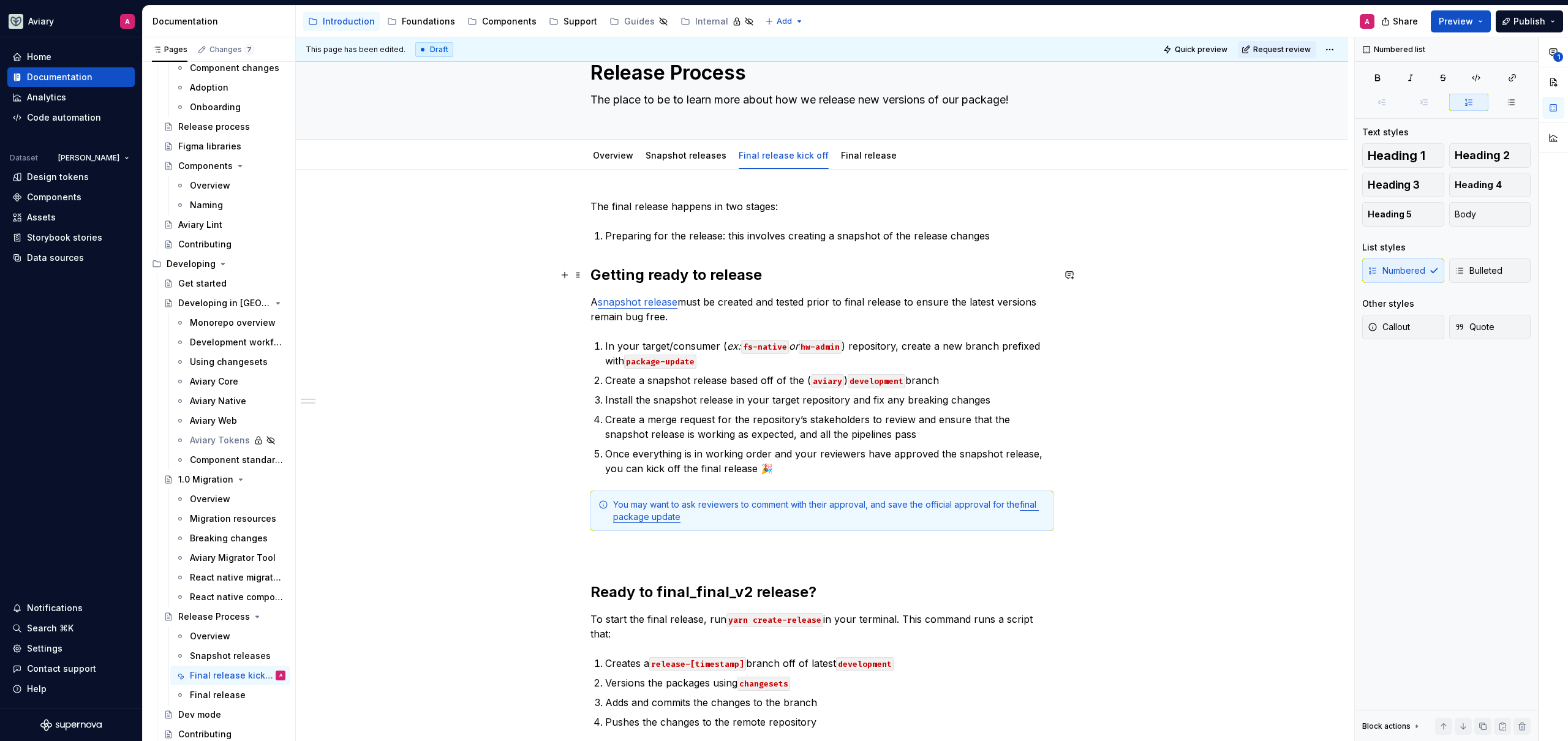
click at [593, 277] on h2 "Getting ready to release" at bounding box center [822, 275] width 463 height 20
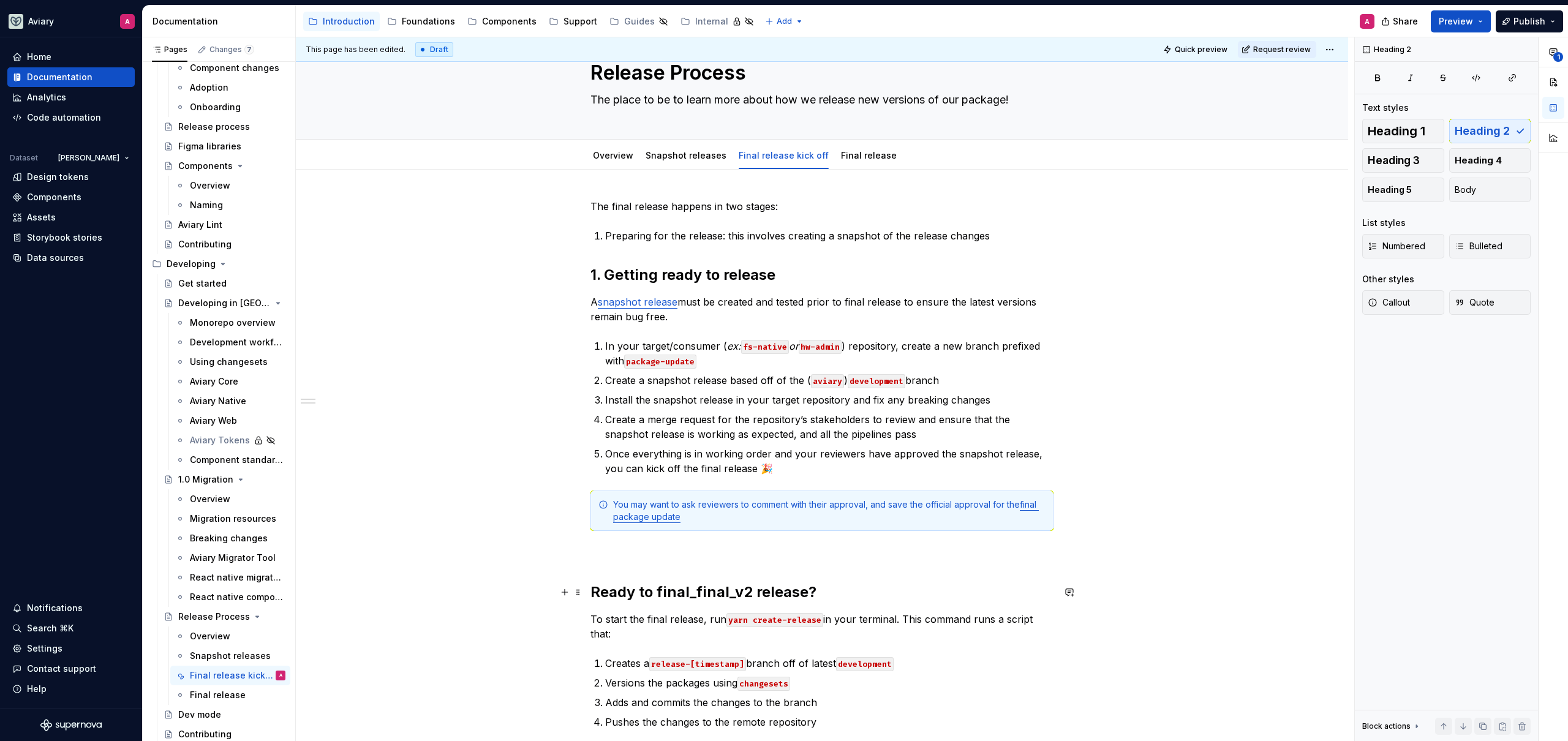
click at [593, 591] on h2 "Ready to final_final_v2 release?" at bounding box center [822, 592] width 463 height 20
click at [1001, 243] on div "The final release happens in two stages: Preparing for the release: this involv…" at bounding box center [822, 617] width 463 height 836
click at [1001, 237] on p "Preparing for the release: this involves creating a snapshot of the release cha…" at bounding box center [829, 236] width 448 height 15
drag, startPoint x: 607, startPoint y: 203, endPoint x: 589, endPoint y: 206, distance: 18.2
click at [591, 206] on p "The final release happens in two stages:" at bounding box center [822, 206] width 463 height 15
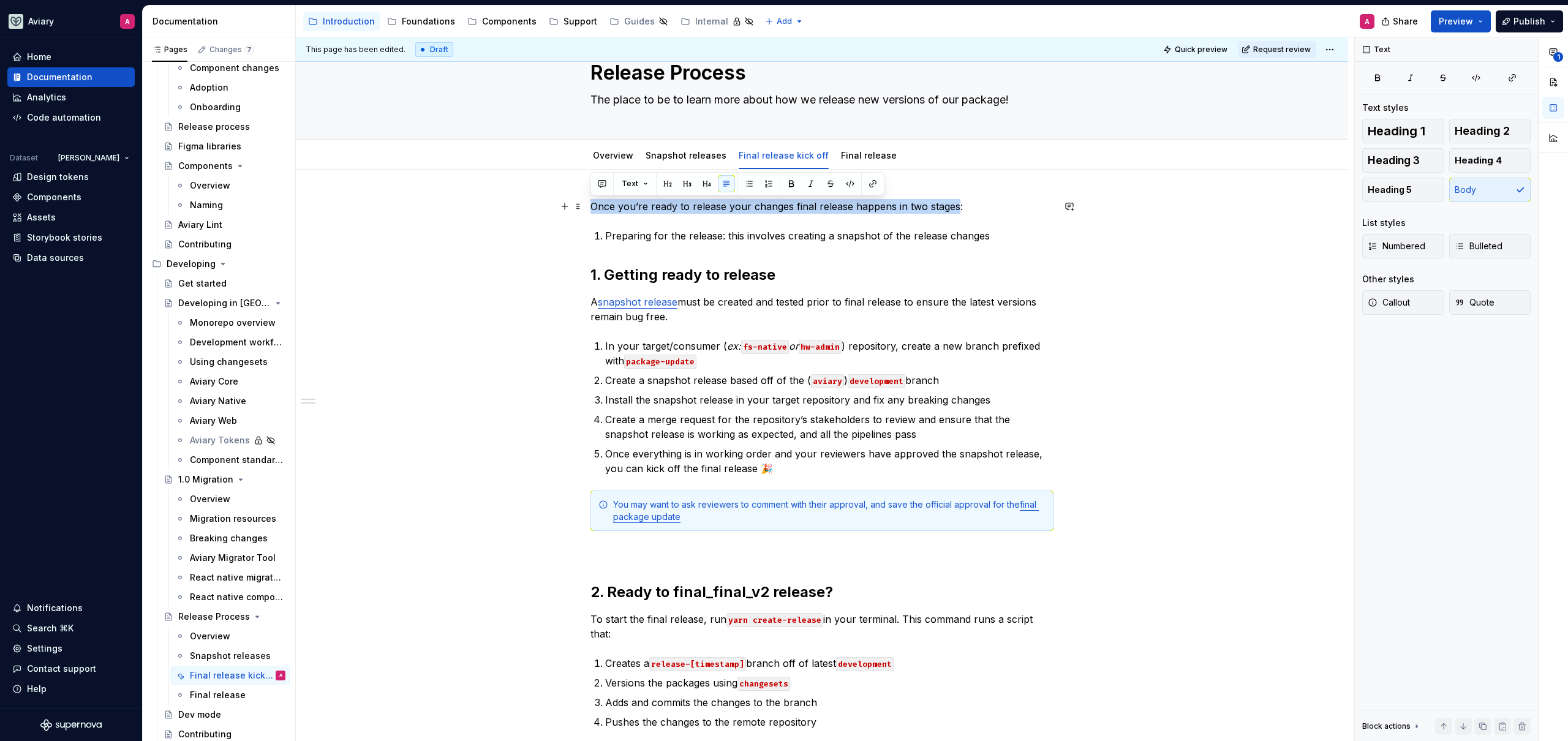
drag, startPoint x: 954, startPoint y: 209, endPoint x: 591, endPoint y: 200, distance: 363.1
click at [591, 200] on p "Once you’re ready to release your changes final release happens in two stages:" at bounding box center [822, 206] width 463 height 15
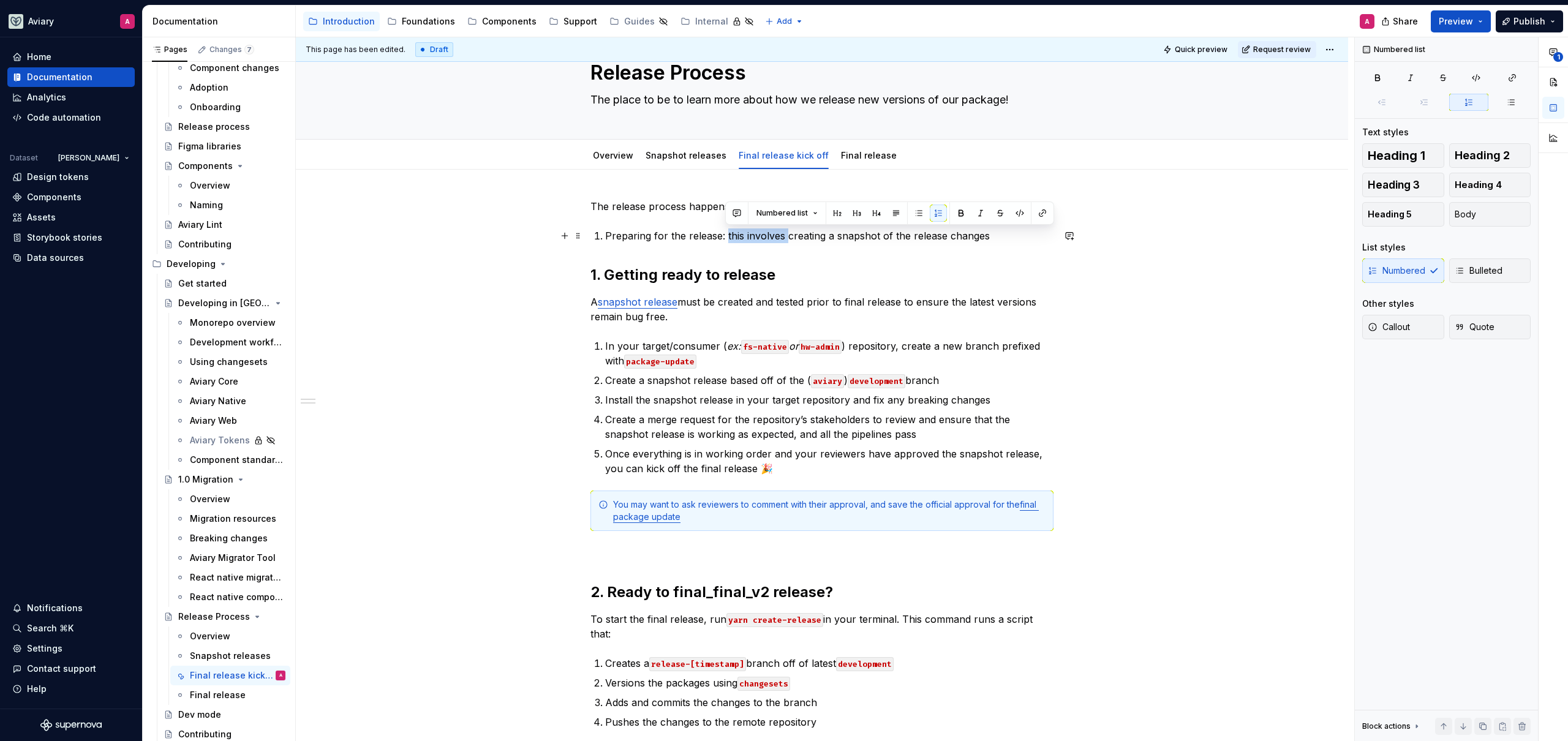
drag, startPoint x: 786, startPoint y: 236, endPoint x: 725, endPoint y: 236, distance: 61.0
click at [725, 236] on p "Preparing for the release: this involves creating a snapshot of the release cha…" at bounding box center [829, 236] width 448 height 15
click at [983, 240] on p "Preparing for the release aka creating a snapshot of the release changes" at bounding box center [829, 236] width 448 height 15
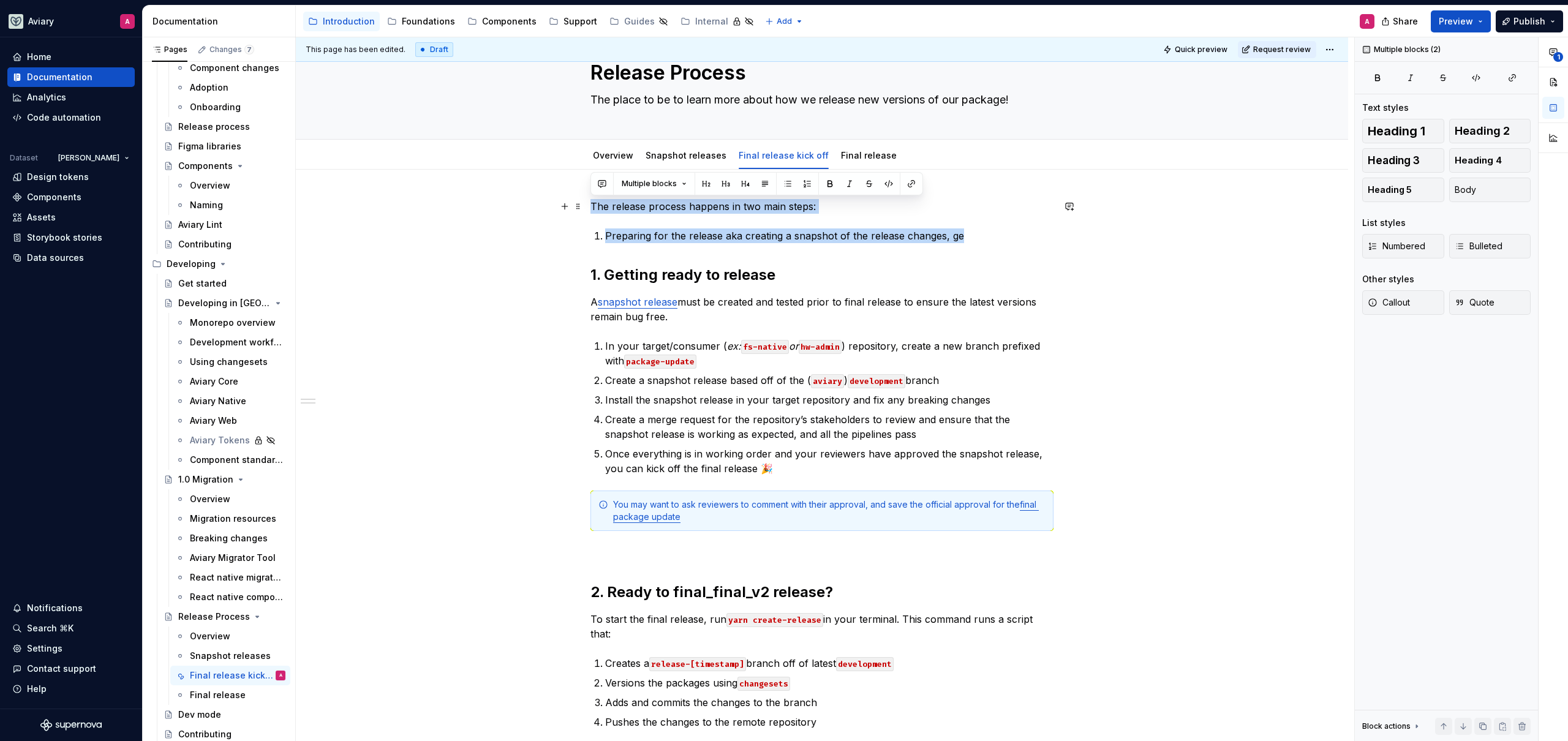
drag, startPoint x: 970, startPoint y: 239, endPoint x: 584, endPoint y: 207, distance: 387.3
click at [584, 207] on div "The release process happens in two main steps: Preparing for the release aka cr…" at bounding box center [822, 721] width 1052 height 1102
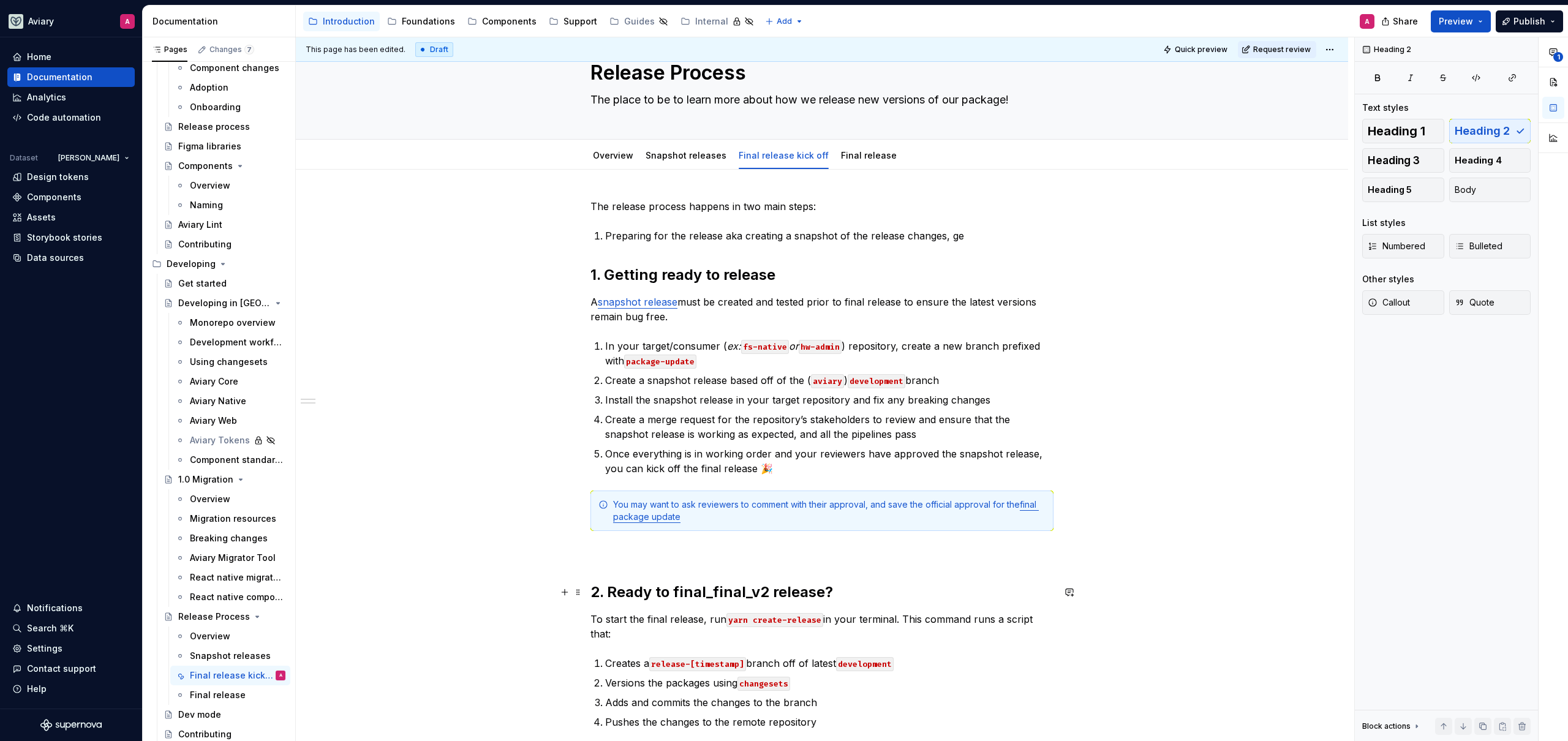
click at [827, 589] on h2 "2. Ready to final_final_v2 release?" at bounding box center [822, 592] width 463 height 20
drag, startPoint x: 834, startPoint y: 588, endPoint x: 607, endPoint y: 594, distance: 227.1
click at [607, 594] on h2 "2. Ready to final_final_v2 release?" at bounding box center [822, 592] width 463 height 20
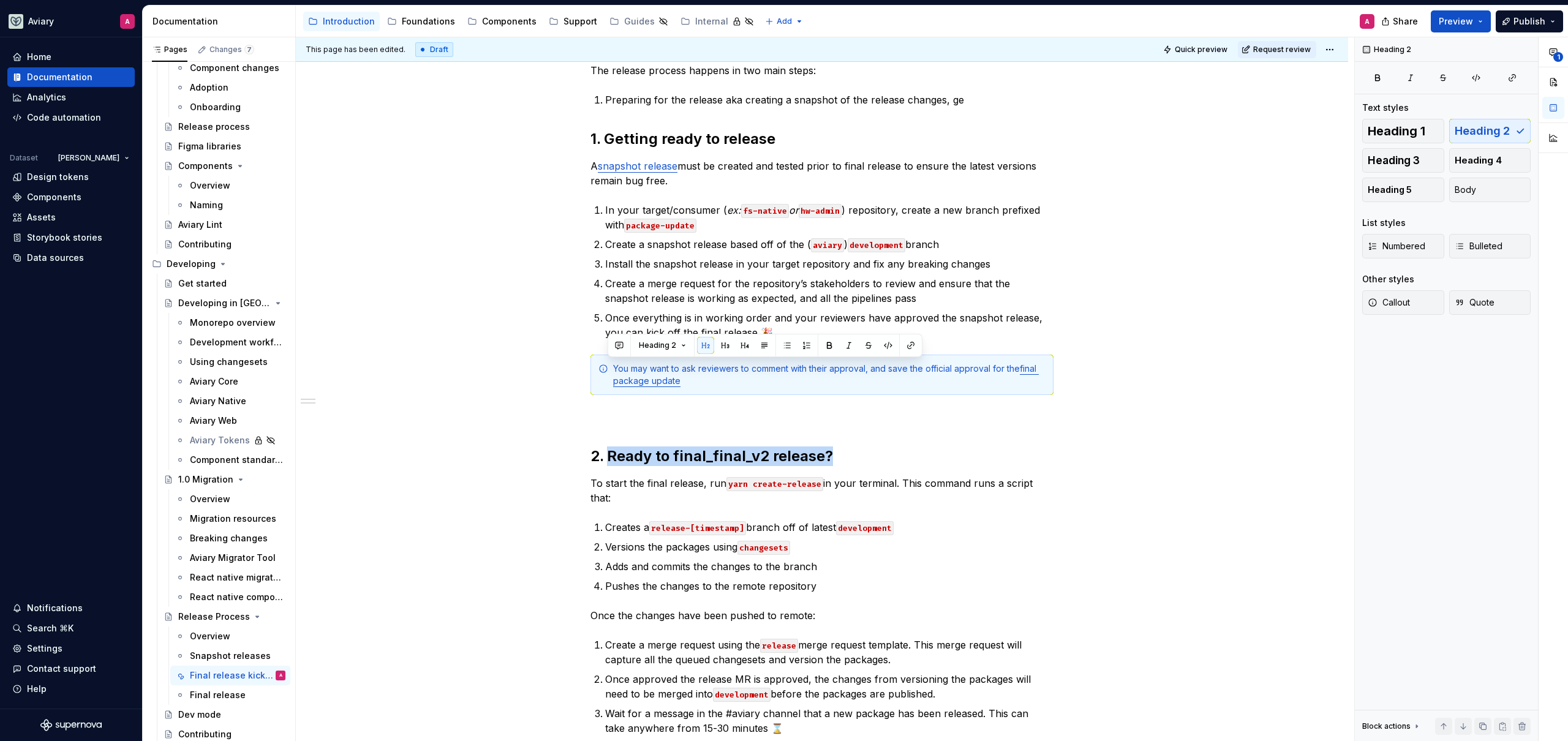
scroll to position [303, 0]
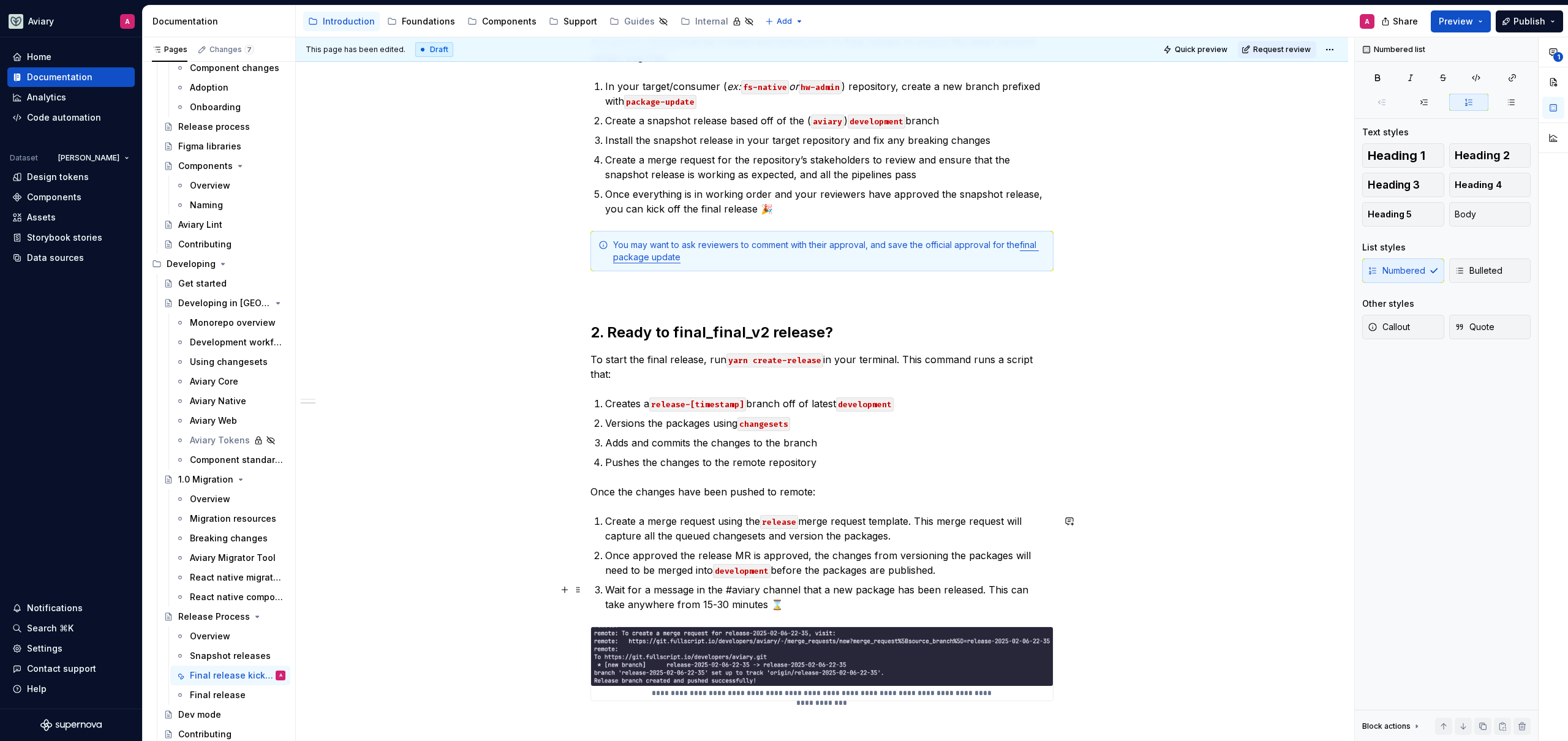
click at [828, 607] on p "Wait for a message in the #aviary channel that a new package has been released.…" at bounding box center [829, 597] width 448 height 30
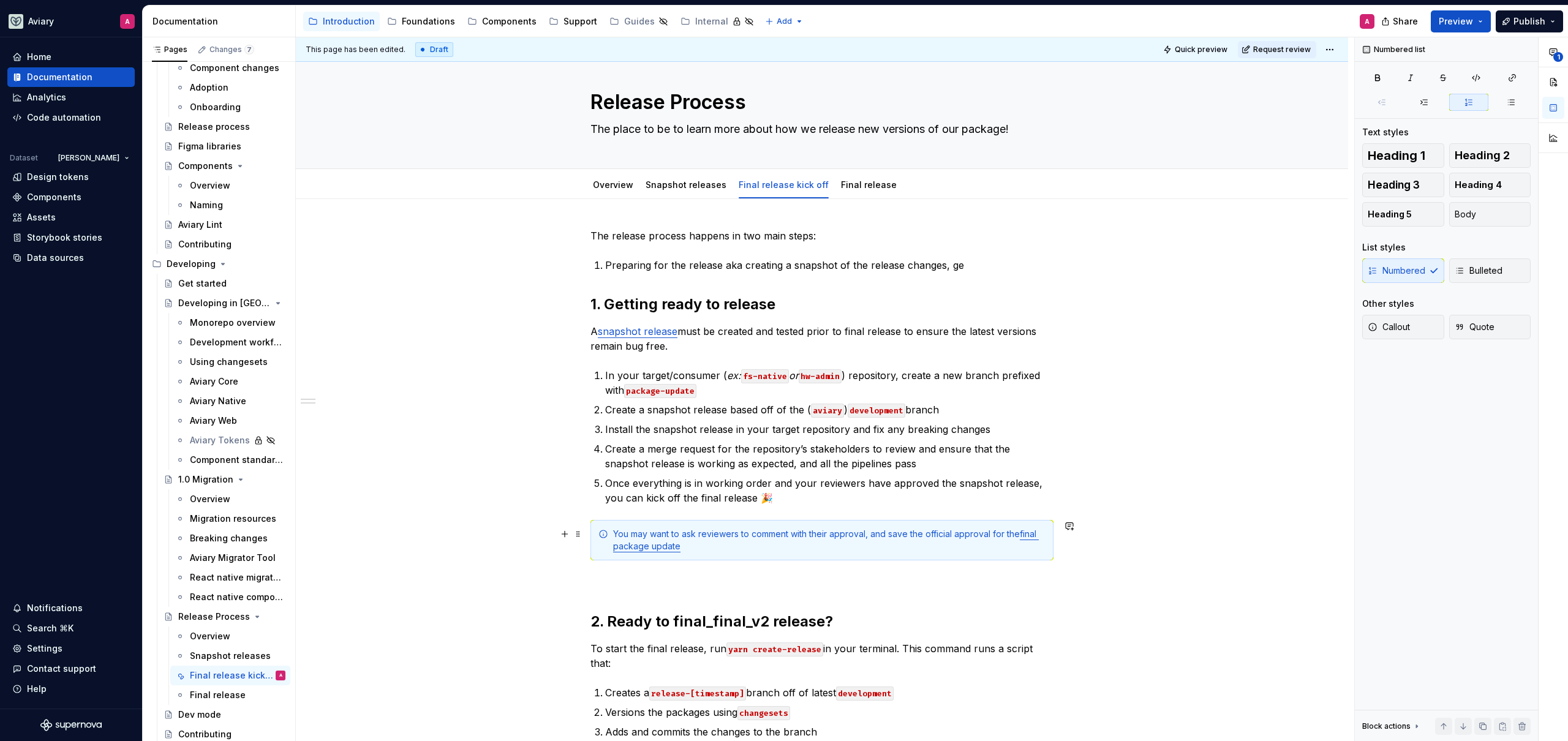
scroll to position [24, 0]
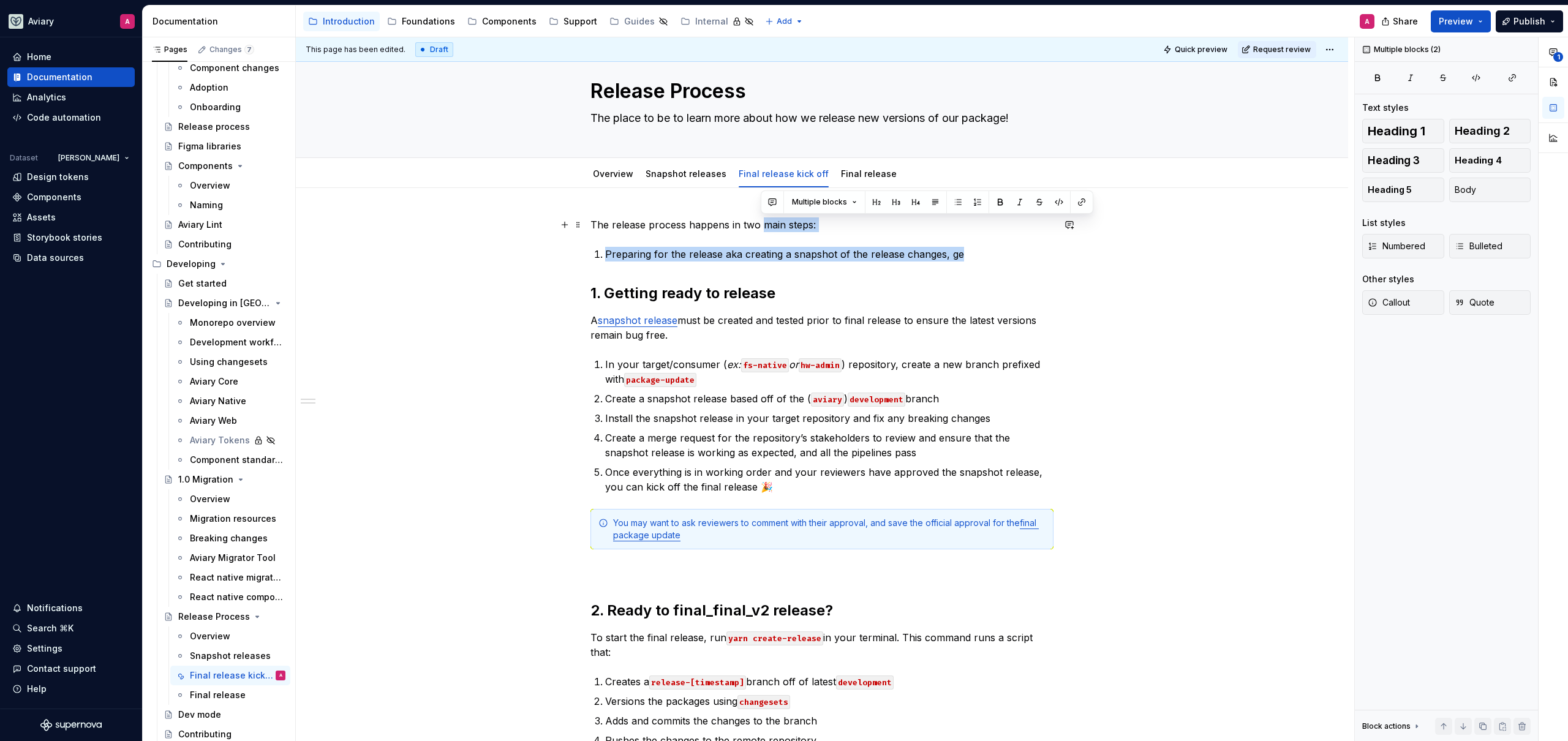
drag, startPoint x: 979, startPoint y: 253, endPoint x: 833, endPoint y: 283, distance: 149.1
click at [762, 227] on div "The release process happens in two main steps: Preparing for the release aka cr…" at bounding box center [822, 645] width 463 height 855
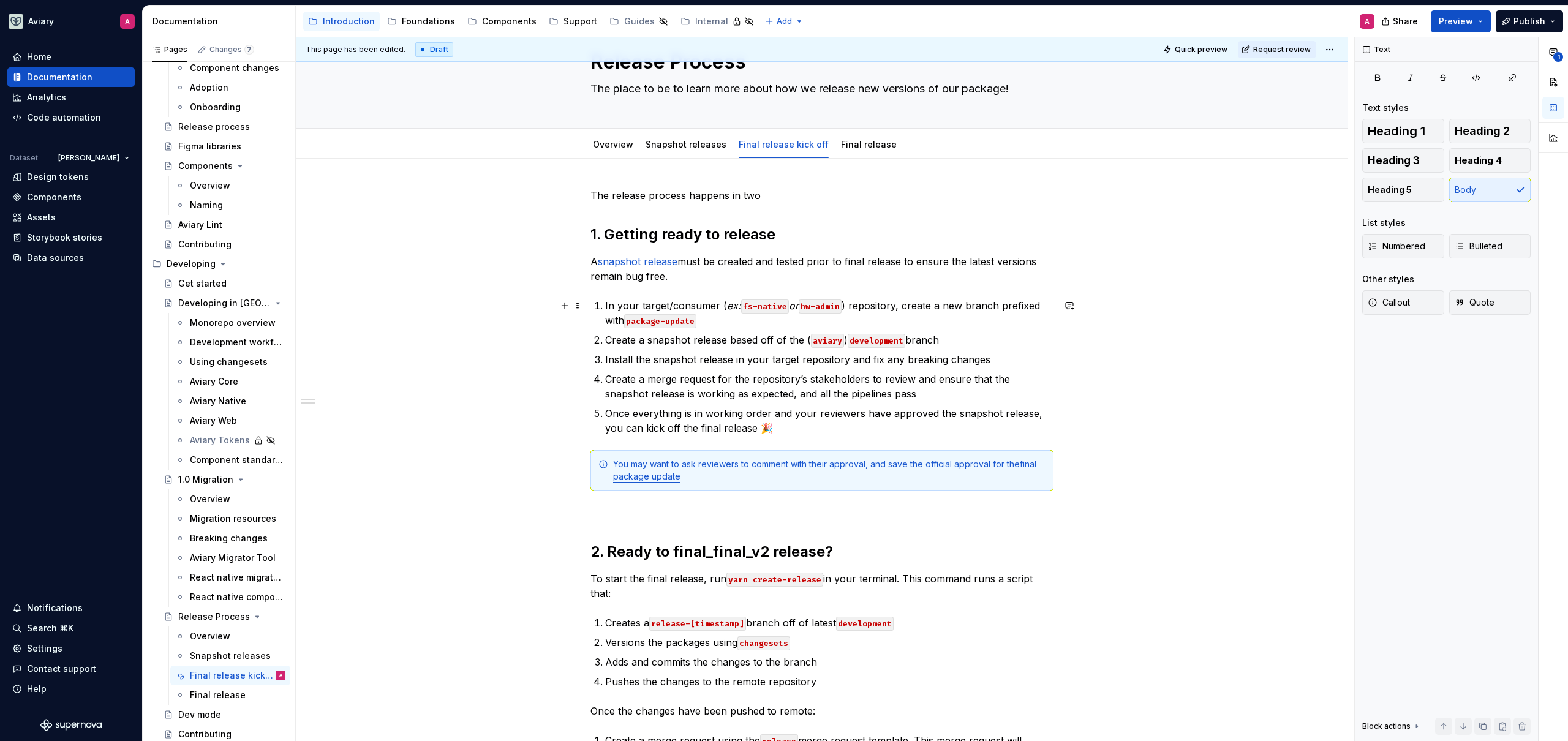
scroll to position [286, 0]
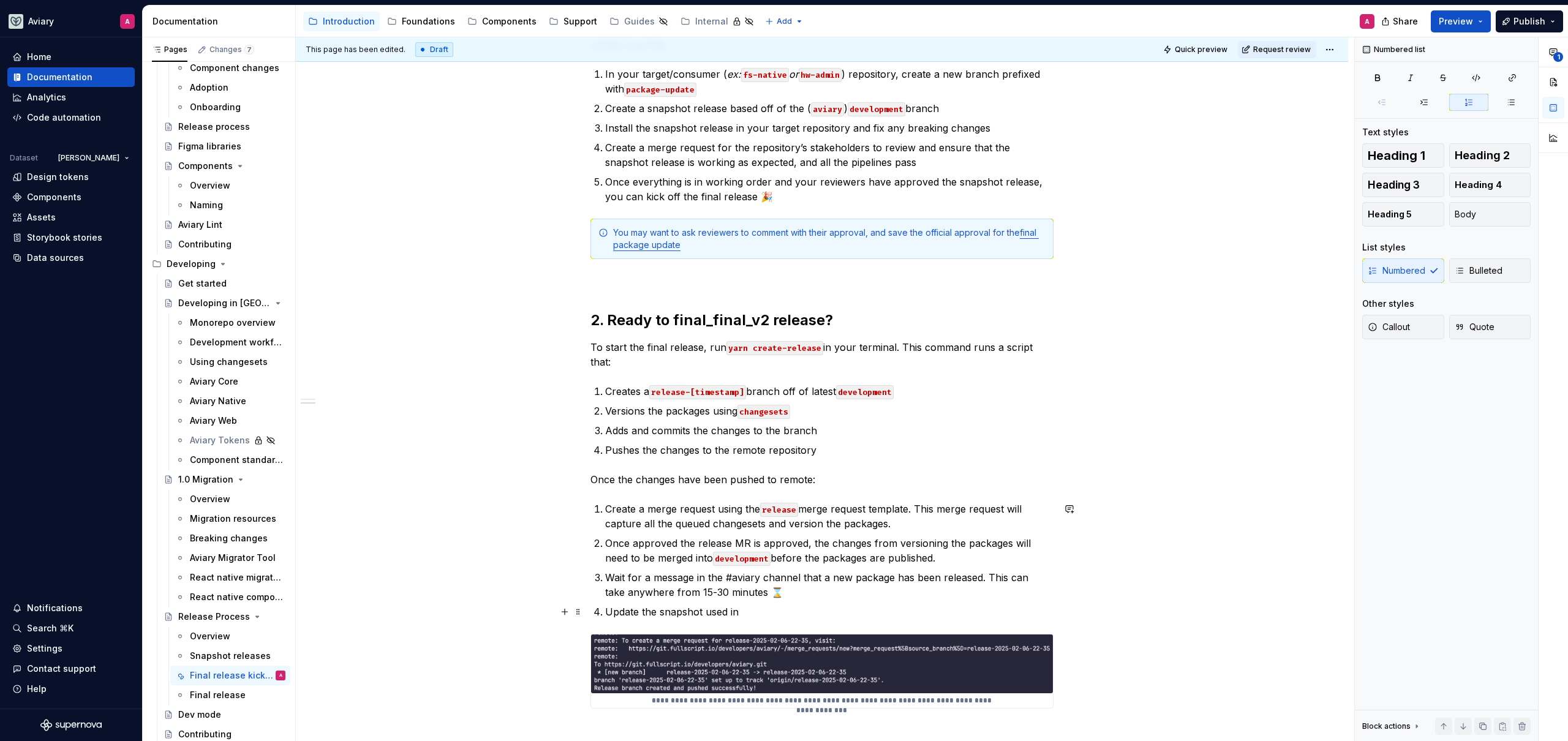
click at [769, 613] on p "Update the snapshot used in" at bounding box center [829, 612] width 448 height 15
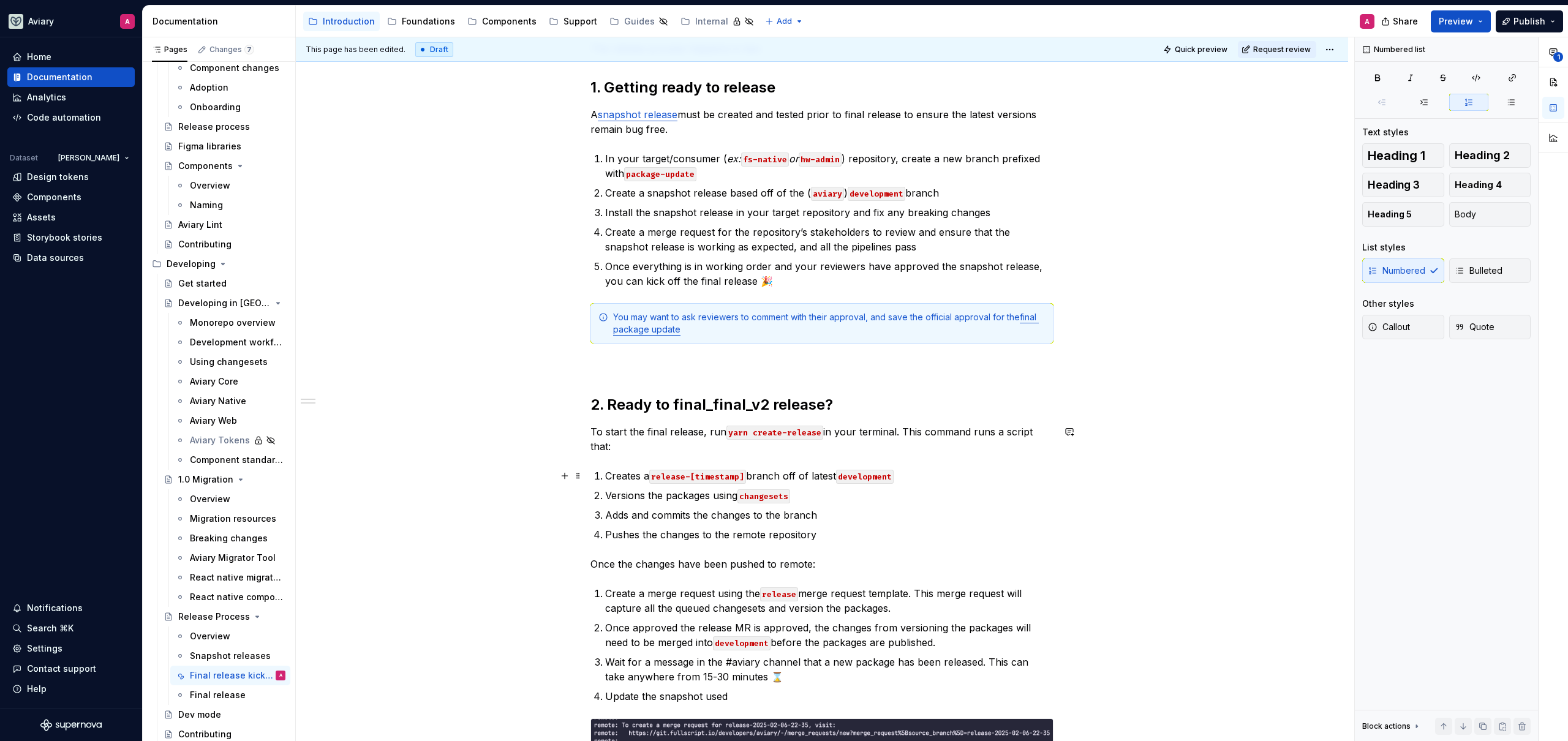
scroll to position [225, 0]
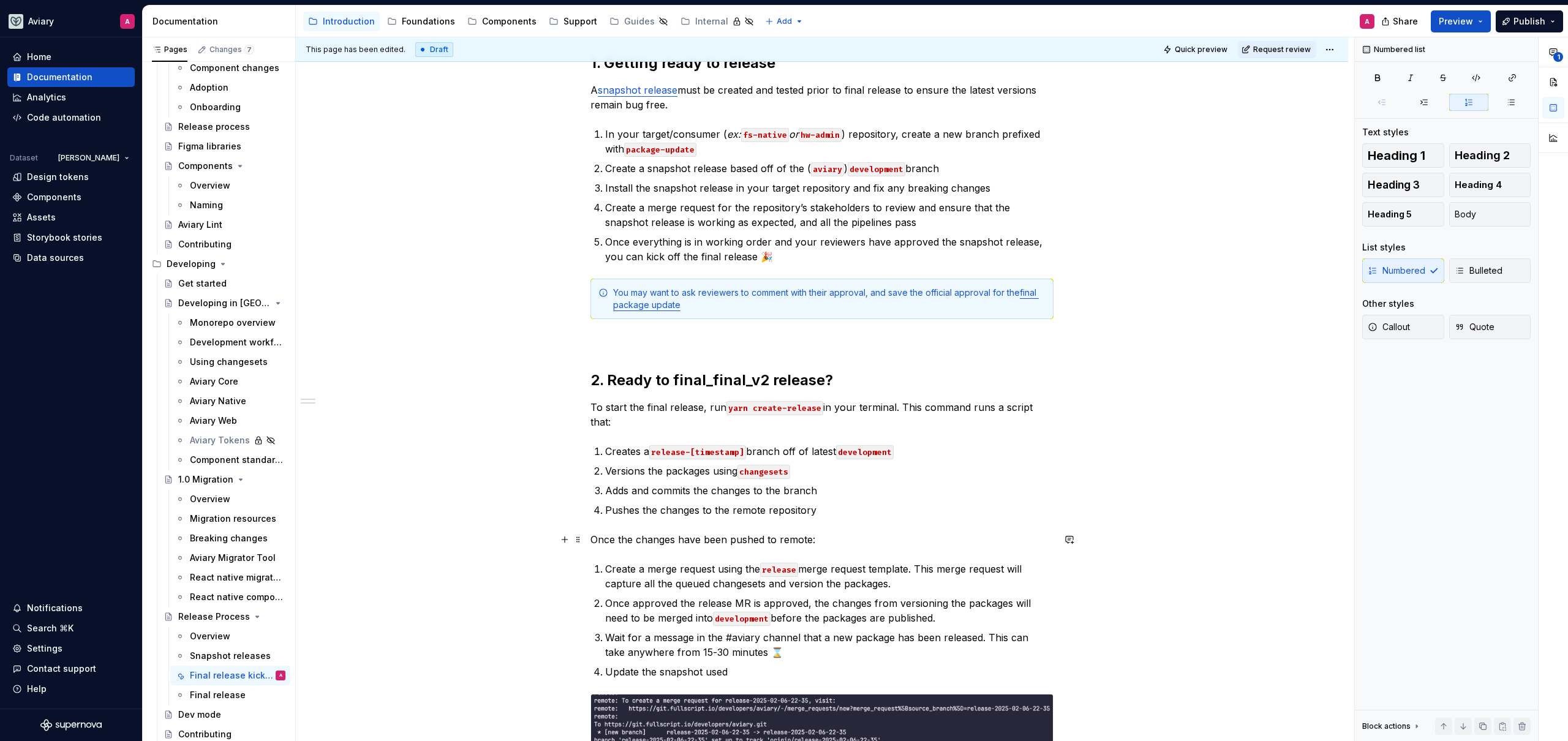
click at [811, 538] on p "Once the changes have been pushed to remote:" at bounding box center [822, 539] width 463 height 15
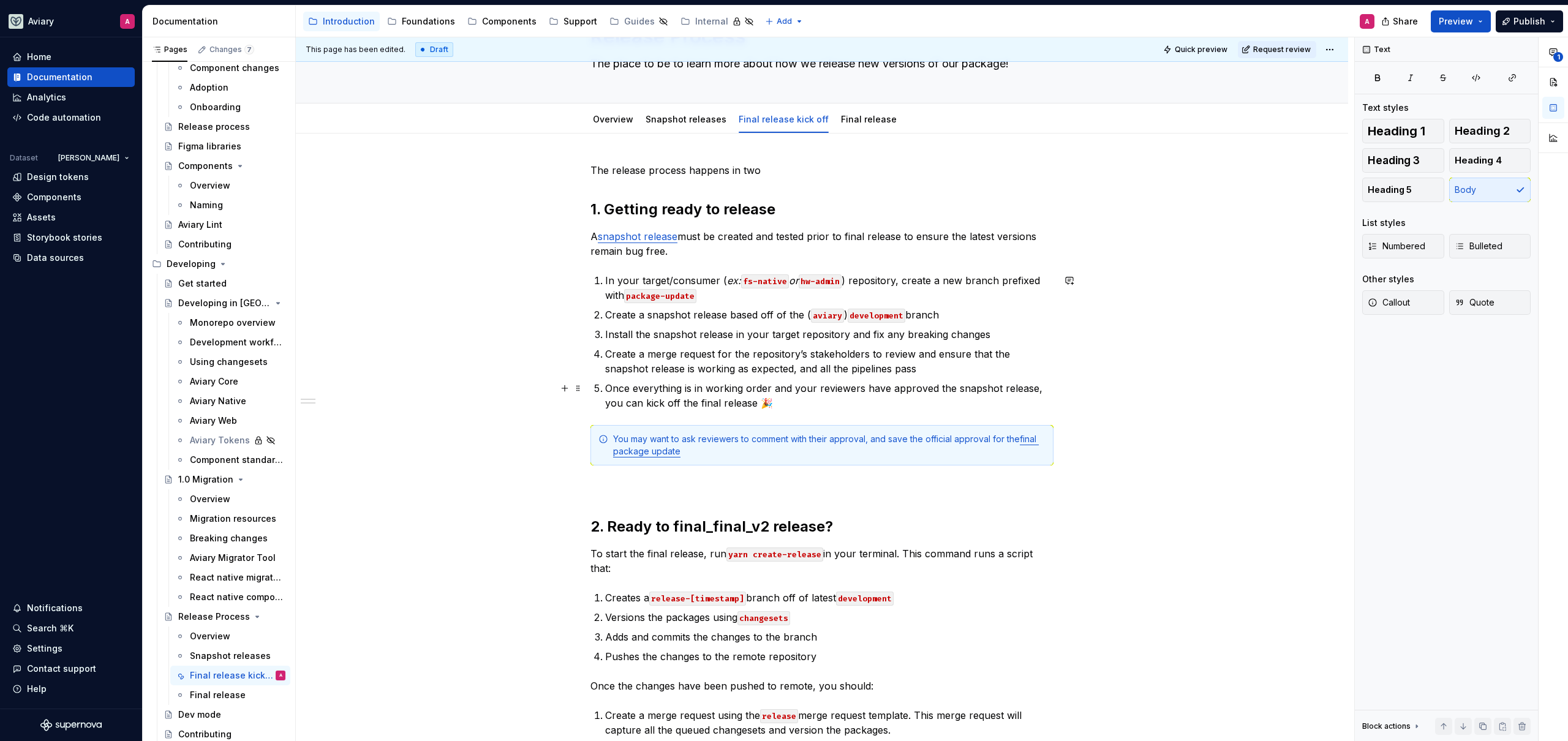
scroll to position [0, 0]
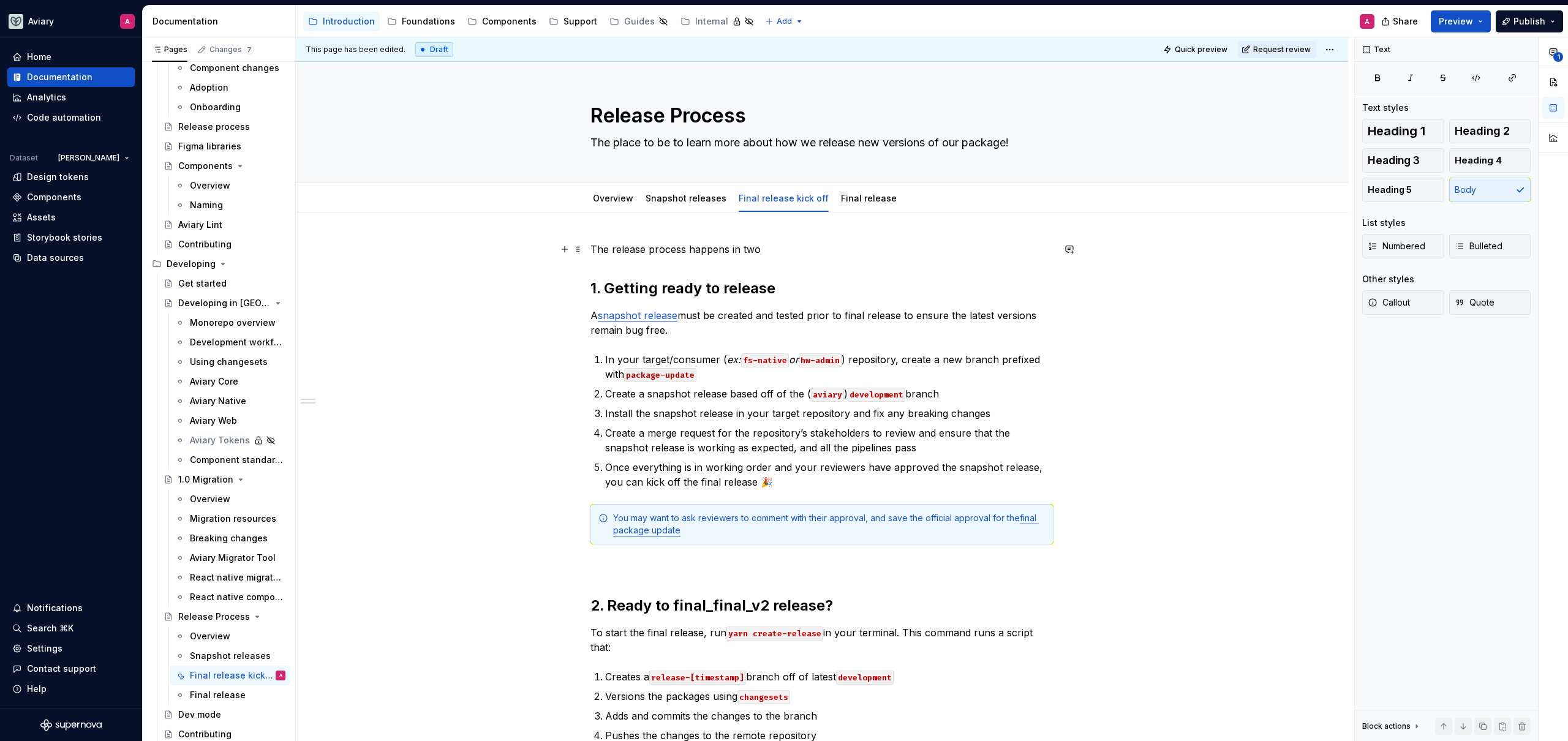
drag, startPoint x: 777, startPoint y: 247, endPoint x: 810, endPoint y: 258, distance: 34.8
click at [777, 247] on p "The release process happens in two" at bounding box center [822, 249] width 463 height 15
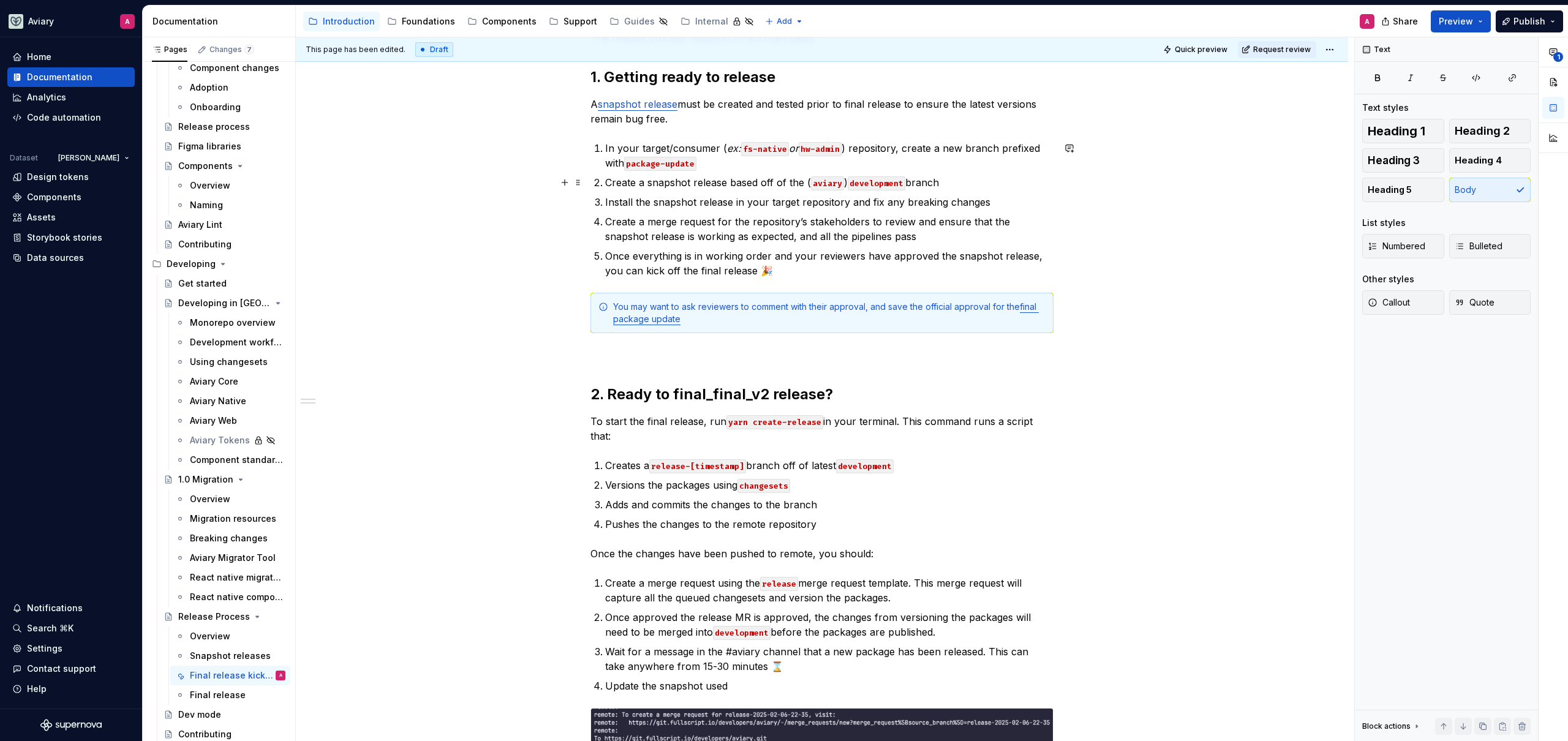
scroll to position [406, 0]
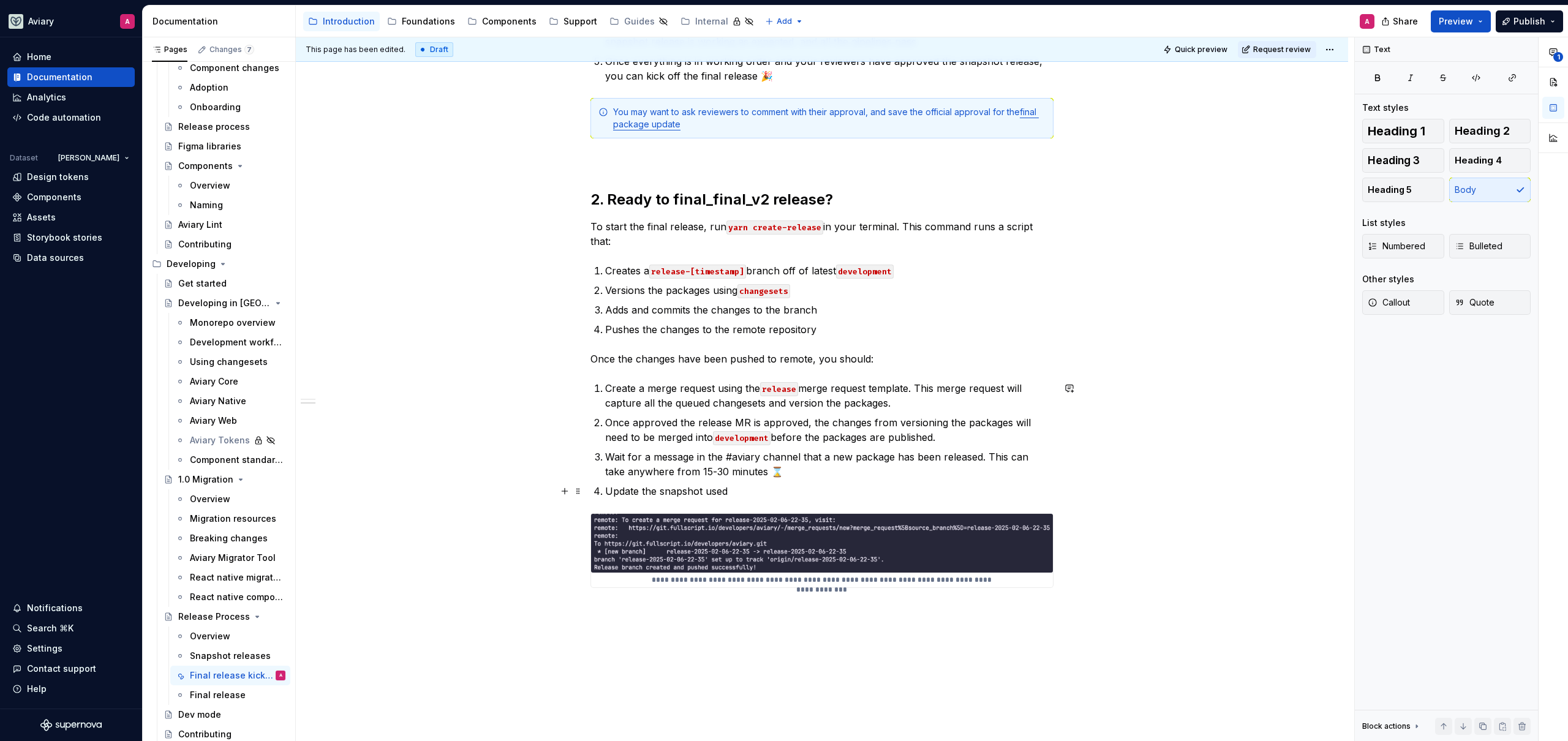
click at [760, 495] on p "Update the snapshot used" at bounding box center [829, 491] width 448 height 15
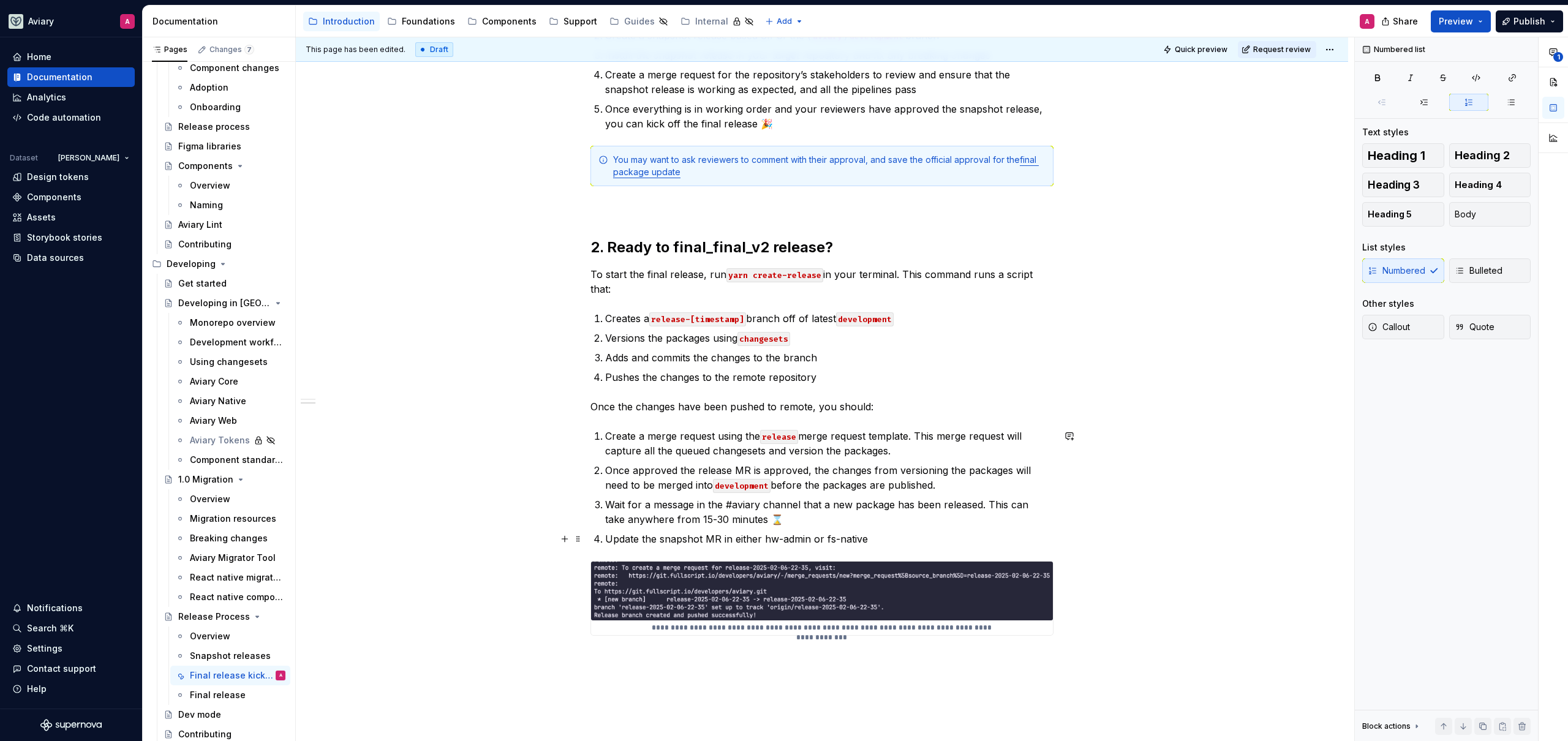
scroll to position [306, 0]
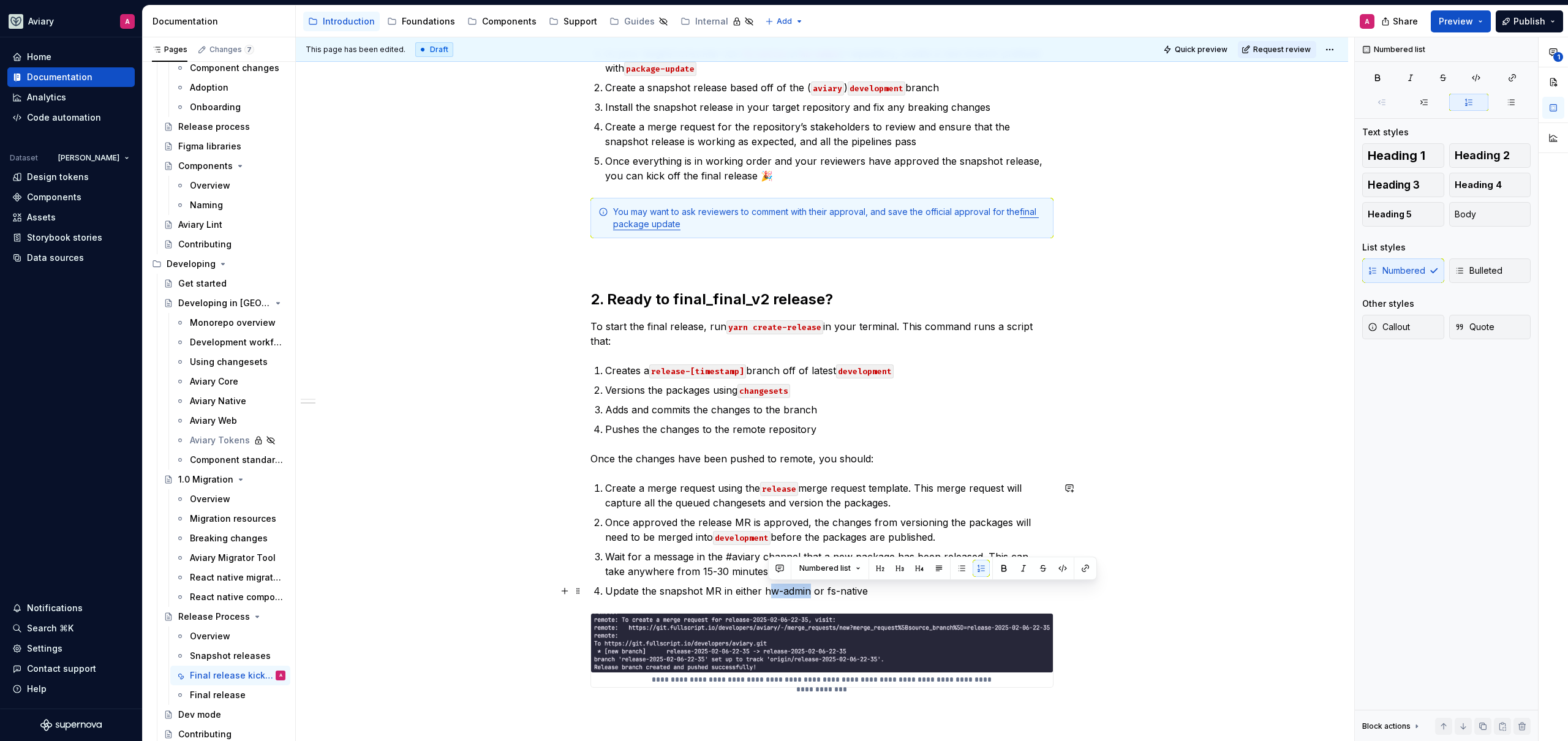
drag, startPoint x: 806, startPoint y: 592, endPoint x: 765, endPoint y: 592, distance: 41.0
click at [765, 592] on p "Update the snapshot MR in either hw-admin or fs-native" at bounding box center [829, 591] width 448 height 15
click at [892, 588] on p "Update the snapshot MR in either hw-admin or fs-native" at bounding box center [829, 591] width 448 height 15
drag, startPoint x: 833, startPoint y: 592, endPoint x: 749, endPoint y: 539, distance: 99.3
click at [725, 593] on p "Update the snapshot MR in either hw-admin or fs-native" at bounding box center [829, 591] width 448 height 15
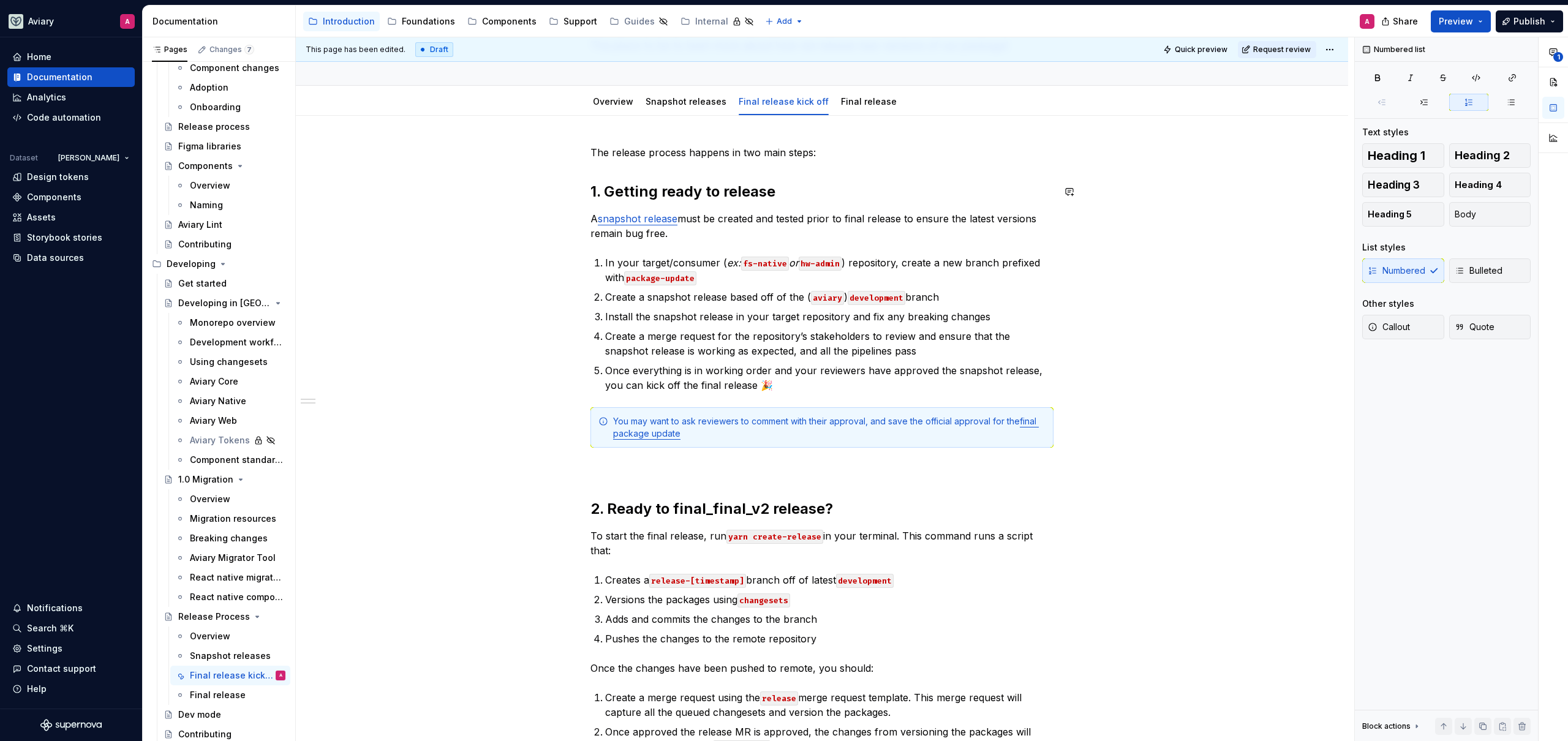
scroll to position [0, 0]
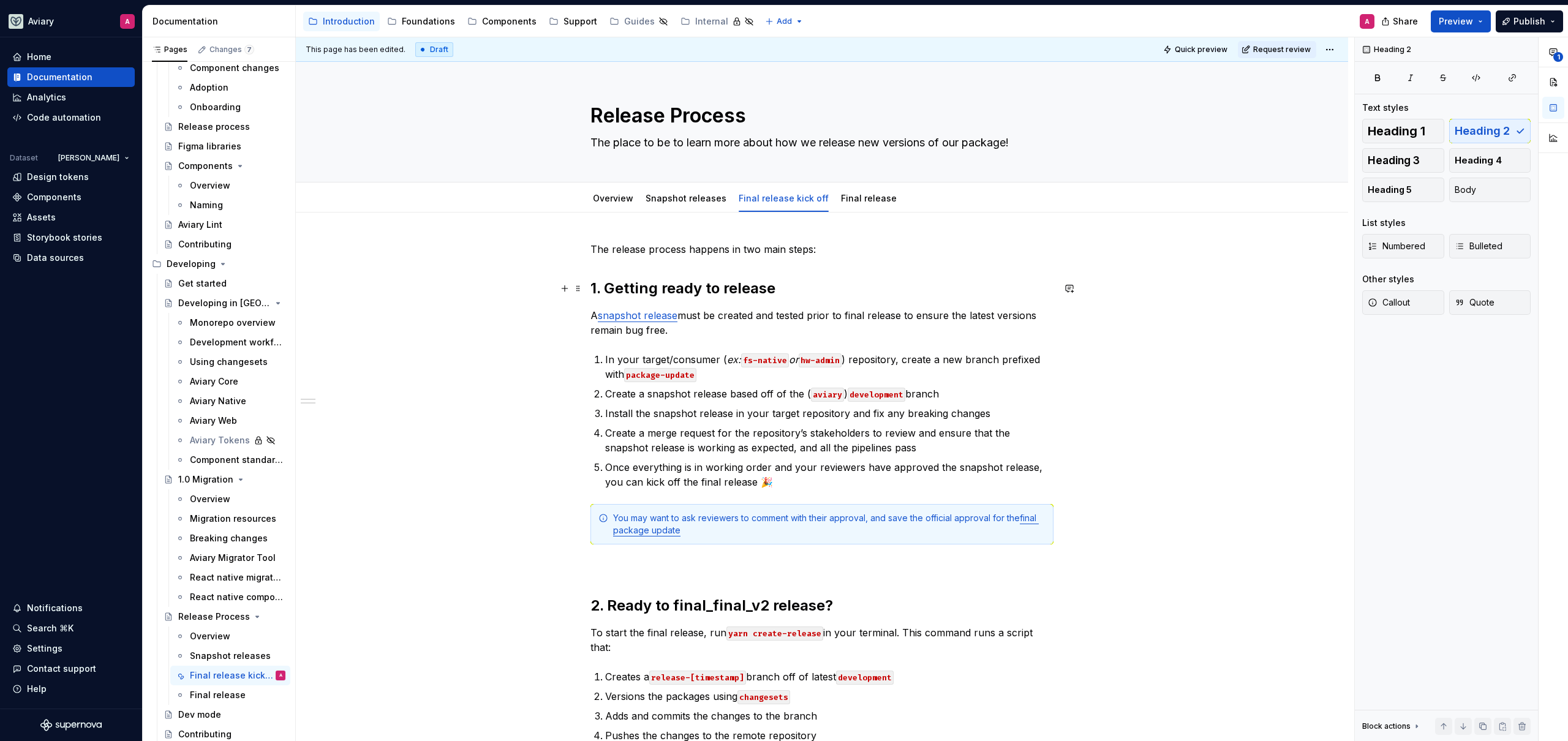
click at [774, 289] on h2 "1. Getting ready to release" at bounding box center [822, 288] width 463 height 20
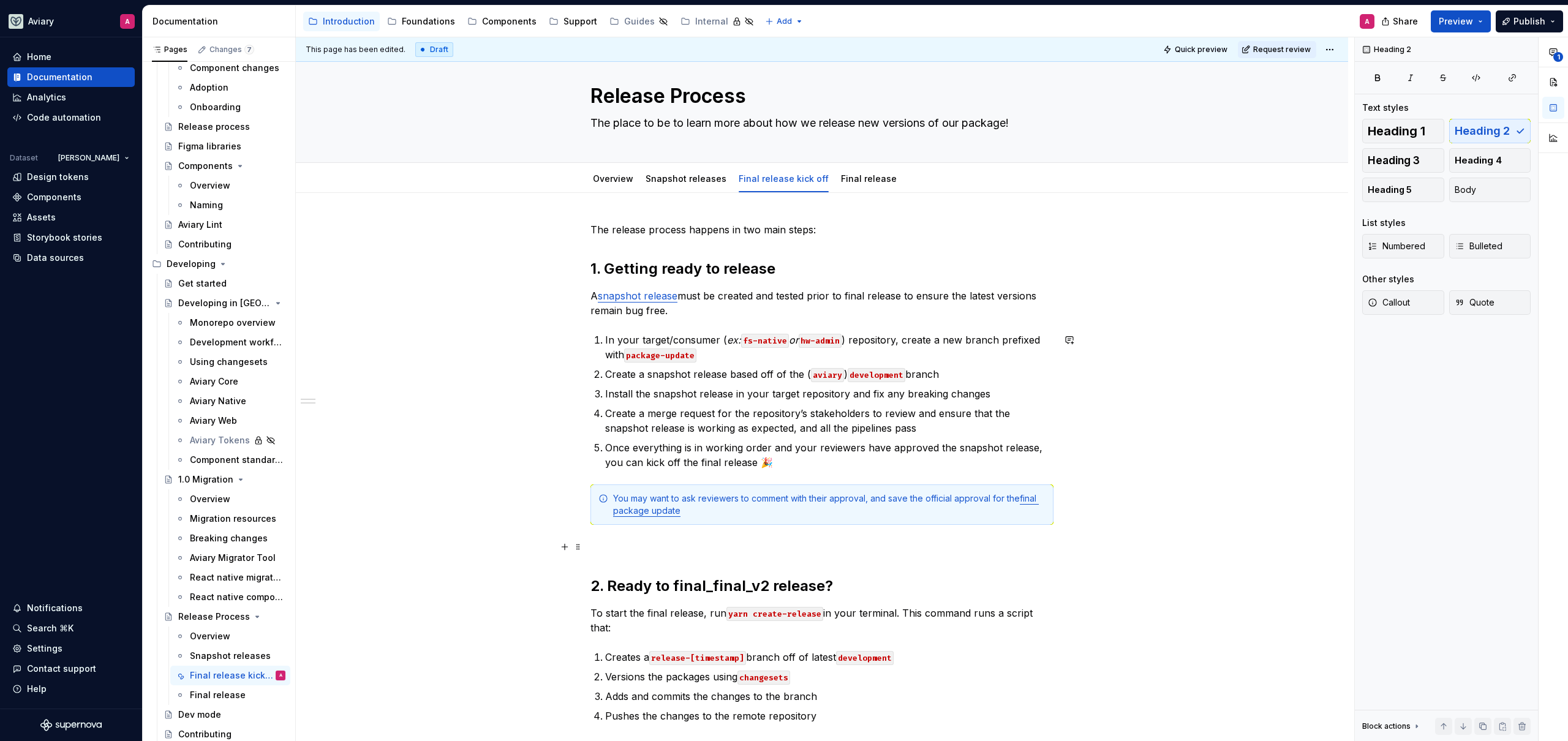
scroll to position [85, 0]
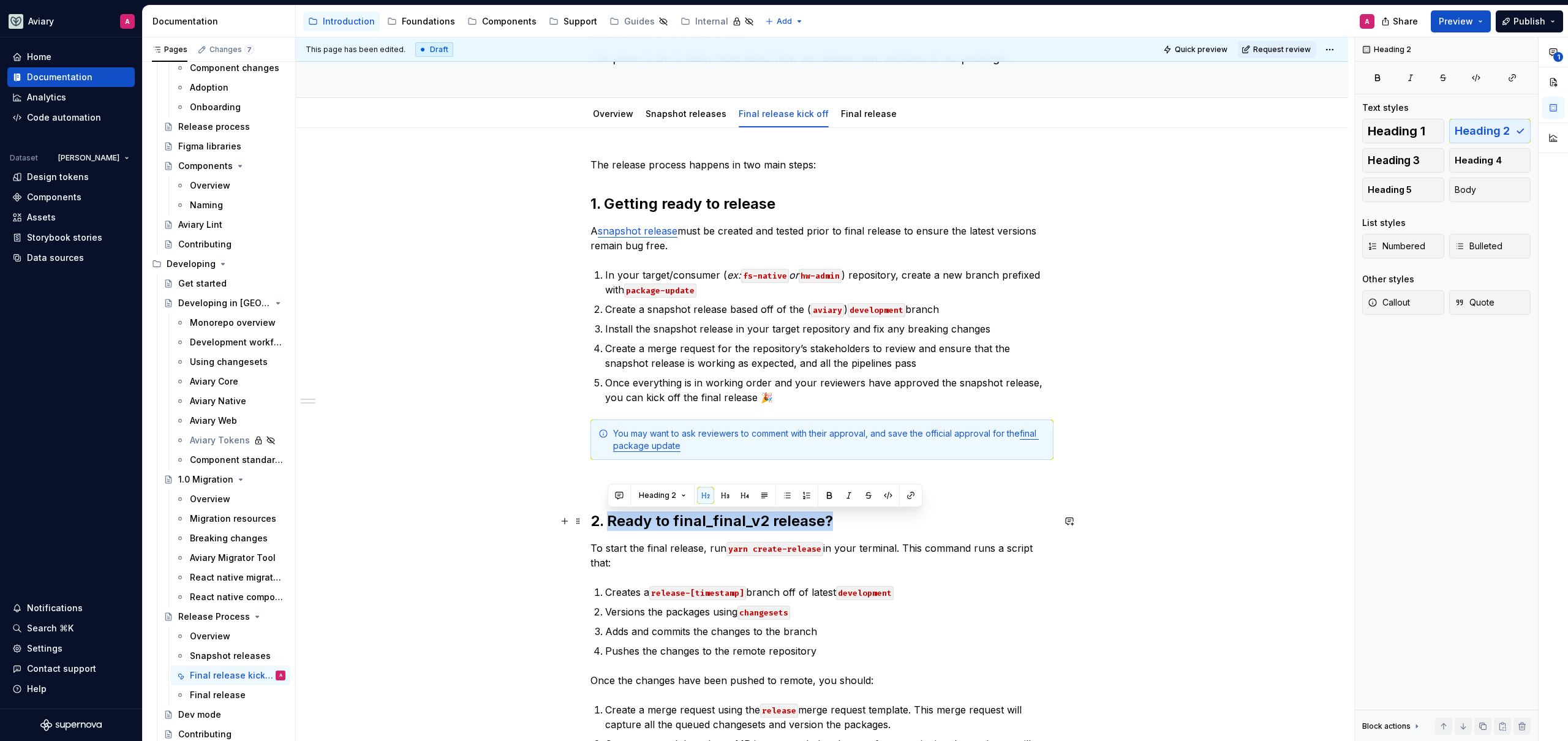
drag, startPoint x: 832, startPoint y: 522, endPoint x: 606, endPoint y: 526, distance: 226.0
click at [606, 526] on h2 "2. Ready to final_final_v2 release?" at bounding box center [822, 521] width 463 height 20
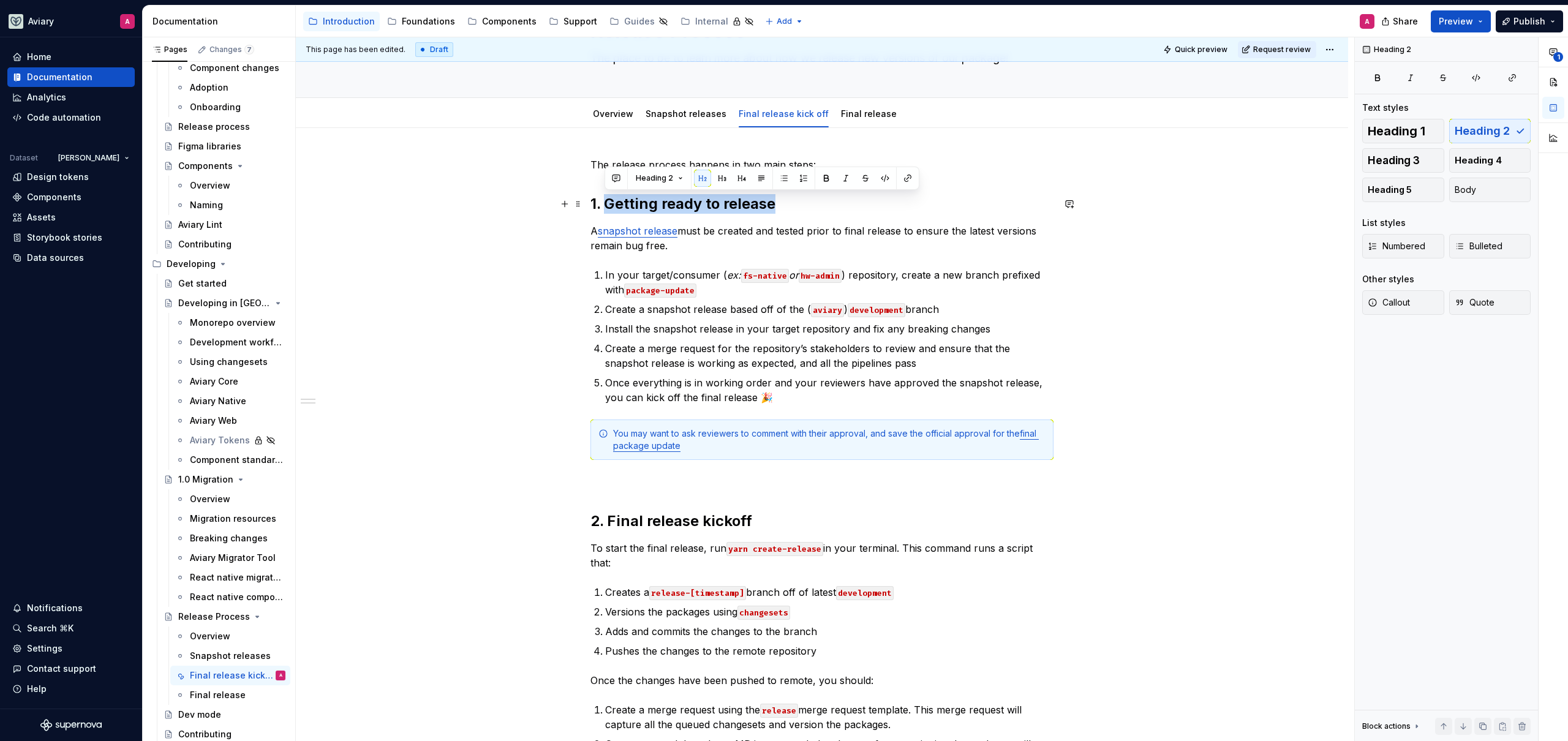
drag, startPoint x: 754, startPoint y: 207, endPoint x: 607, endPoint y: 204, distance: 147.0
click at [607, 204] on h2 "1. Getting ready to release" at bounding box center [822, 203] width 463 height 20
click at [921, 498] on div "The release process happens in two main steps: 1. Testing your release A snapsh…" at bounding box center [822, 570] width 463 height 826
click at [894, 548] on p "To start the final release, run yarn create-release in your terminal. This comm…" at bounding box center [822, 556] width 463 height 30
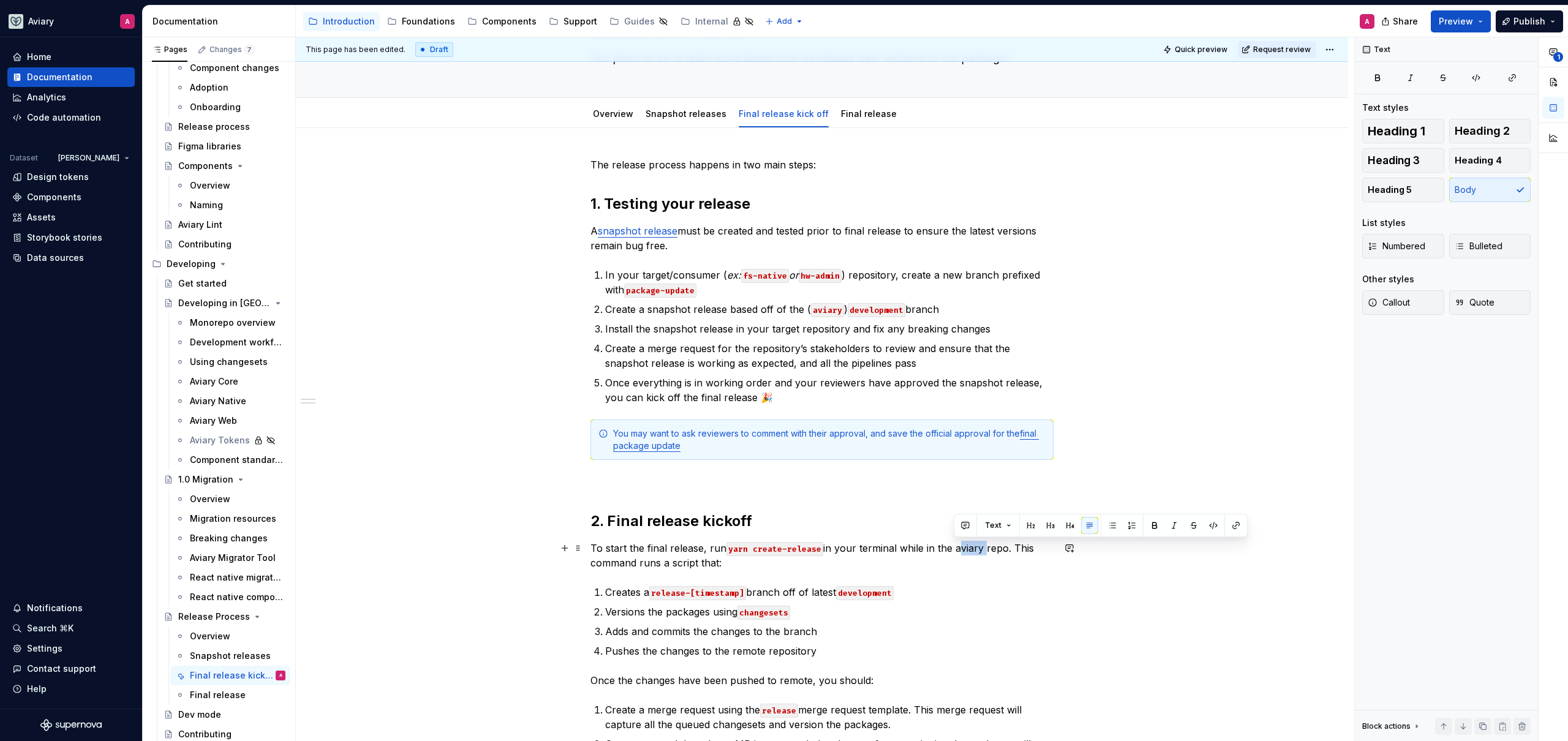
drag, startPoint x: 981, startPoint y: 551, endPoint x: 955, endPoint y: 551, distance: 26.0
click at [955, 551] on p "To start the final release, run yarn create-release in your terminal while in t…" at bounding box center [822, 556] width 463 height 30
click at [1210, 524] on button "button" at bounding box center [1214, 526] width 17 height 17
click at [902, 570] on p "To start the final release, run yarn create-release in your terminal while in t…" at bounding box center [822, 556] width 463 height 30
click at [948, 549] on p "To start the final release, run yarn create-release in your terminal while in t…" at bounding box center [822, 556] width 463 height 30
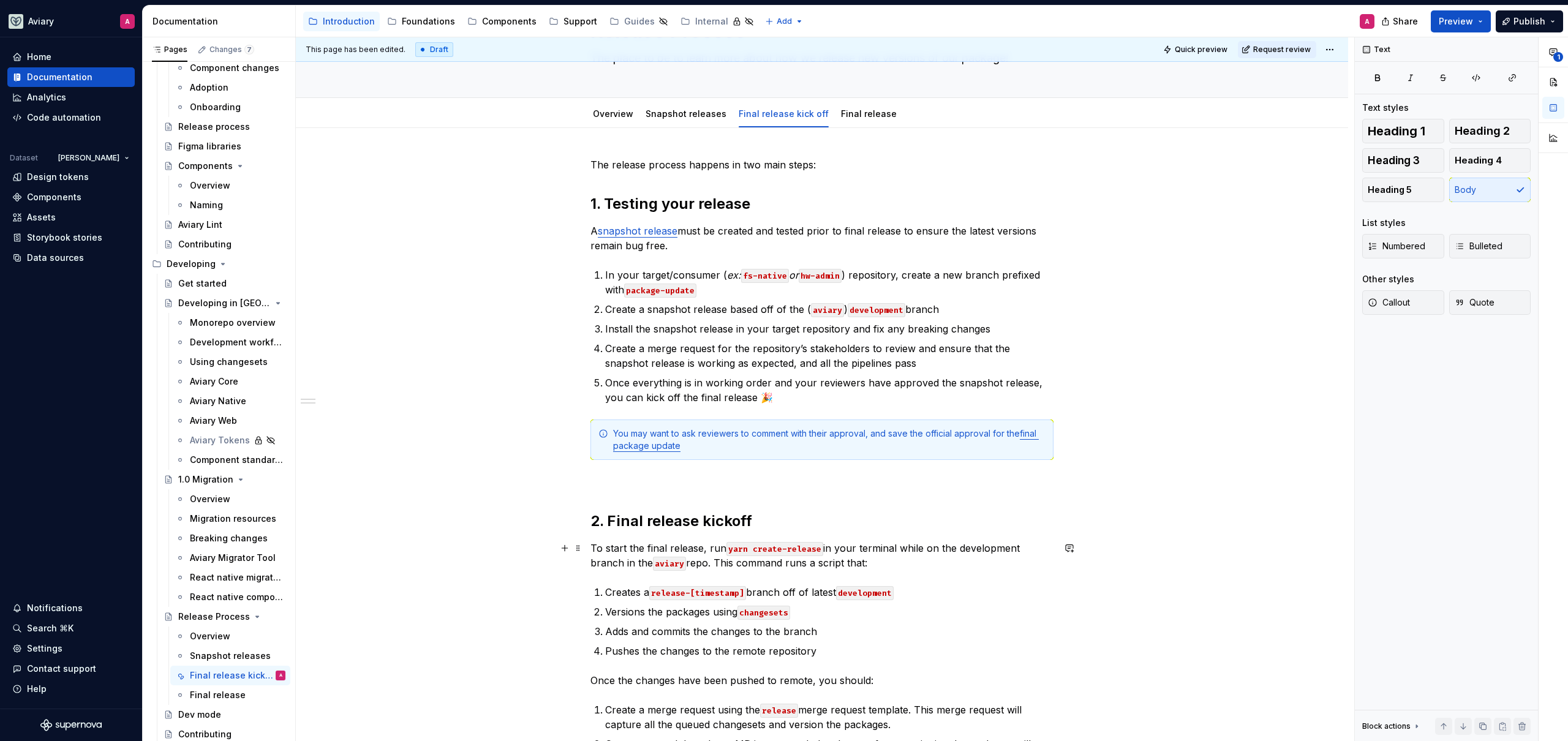
click at [710, 563] on p "To start the final release, run yarn create-release in your terminal while on t…" at bounding box center [822, 556] width 463 height 30
drag, startPoint x: 1016, startPoint y: 549, endPoint x: 1091, endPoint y: 538, distance: 75.8
click at [957, 552] on p "To start the final release, run yarn create-release in your terminal while on t…" at bounding box center [822, 556] width 463 height 30
click at [1214, 526] on button "button" at bounding box center [1217, 526] width 17 height 17
click at [870, 592] on code "development" at bounding box center [865, 593] width 58 height 14
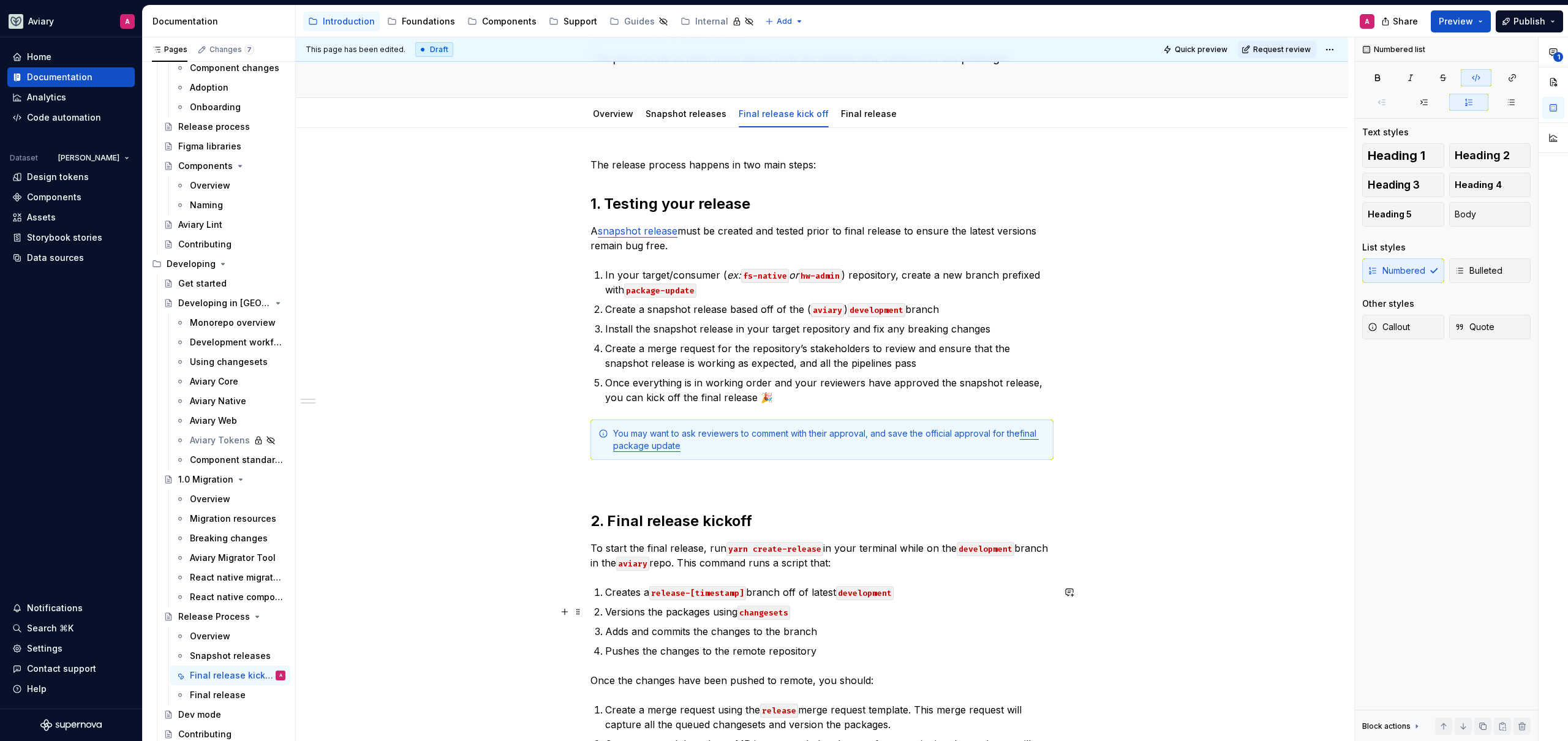
click at [891, 606] on p "Versions the packages using changesets" at bounding box center [829, 612] width 448 height 15
click at [844, 616] on p "Versions the packages using changesets" at bounding box center [829, 612] width 448 height 15
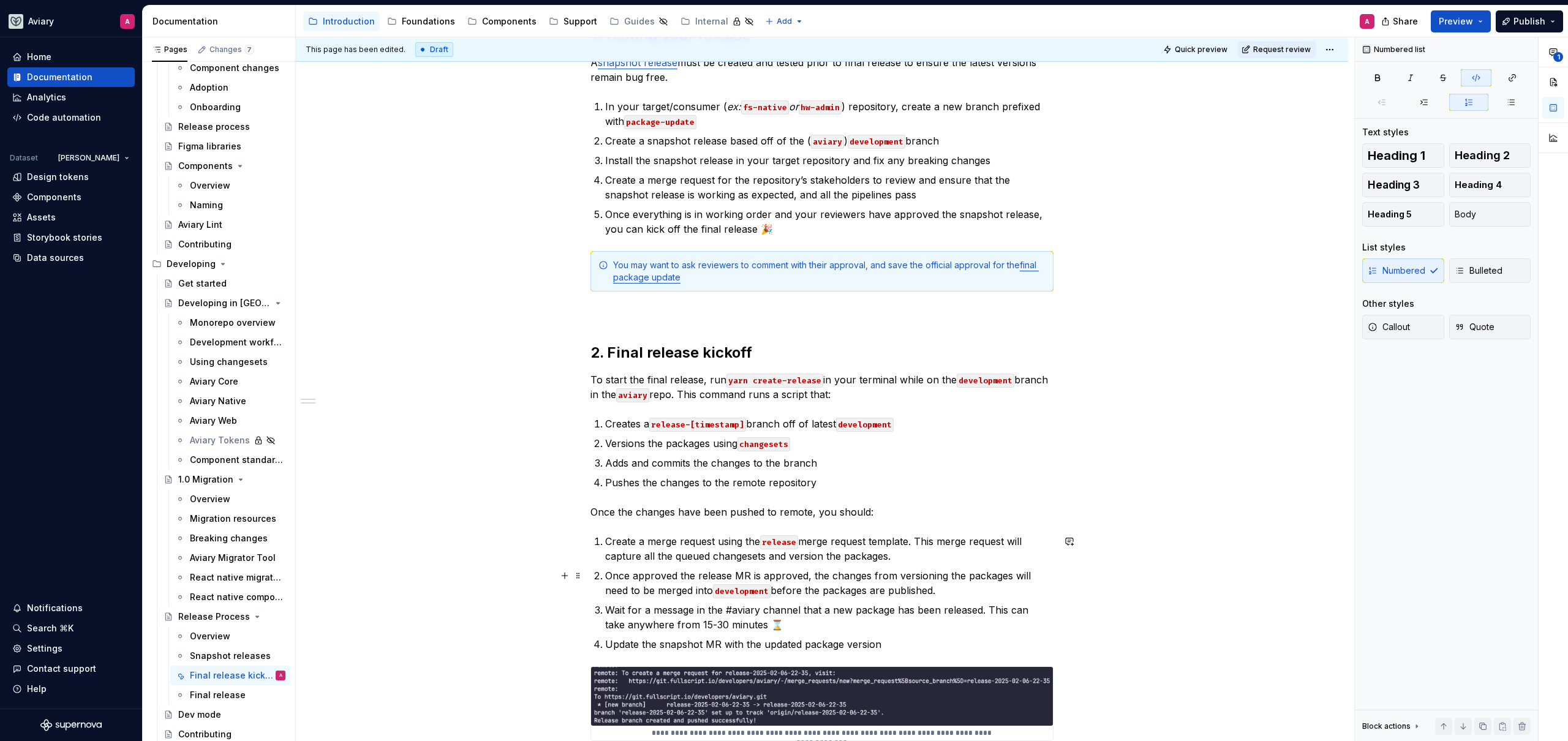
scroll to position [298, 0]
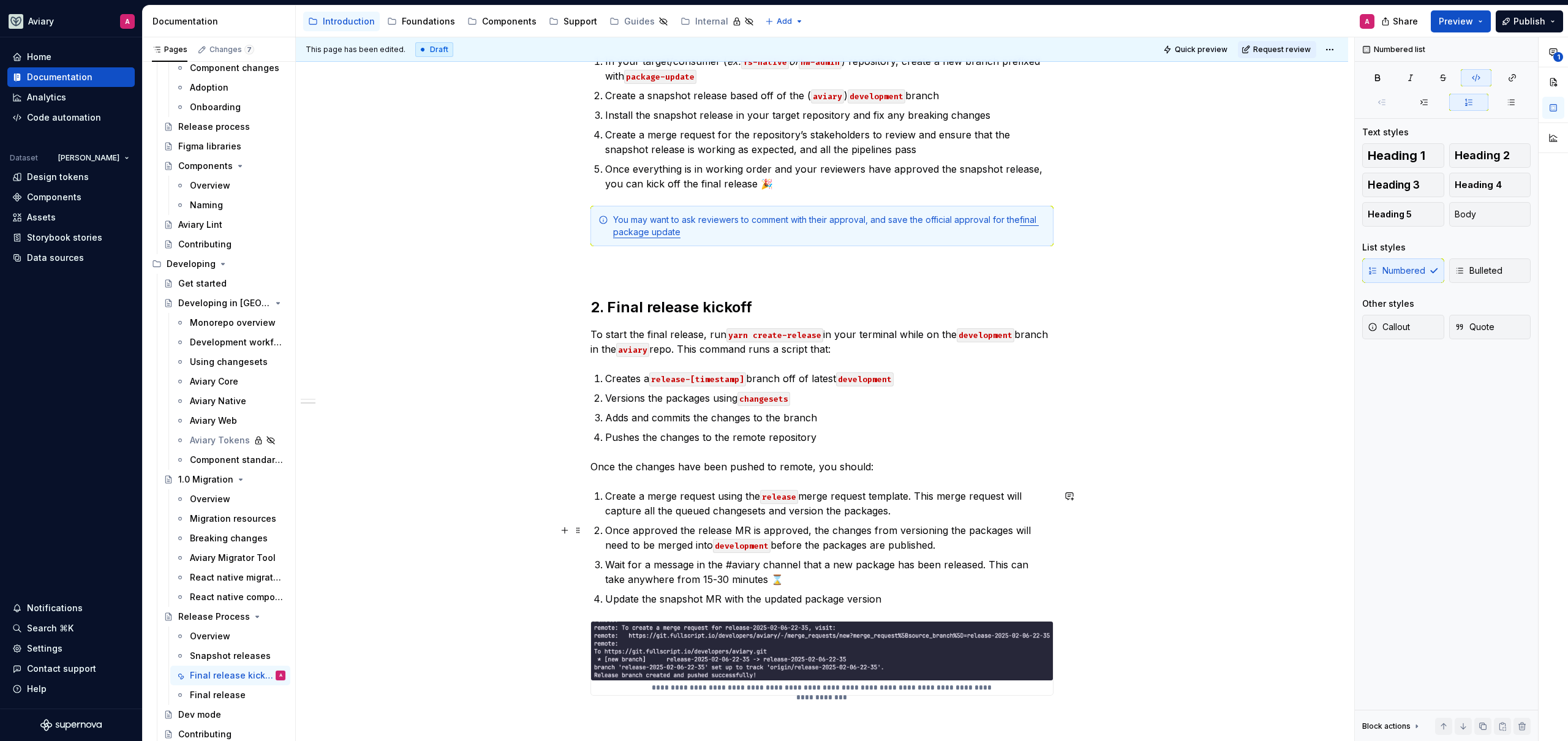
click at [843, 547] on p "Once approved the release MR is approved, the changes from versioning the packa…" at bounding box center [829, 538] width 448 height 30
drag, startPoint x: 758, startPoint y: 565, endPoint x: 723, endPoint y: 566, distance: 35.0
click at [723, 567] on p "Wait for a message in the #aviary channel that a new package has been released.…" at bounding box center [829, 572] width 448 height 30
drag, startPoint x: 1016, startPoint y: 541, endPoint x: 1009, endPoint y: 542, distance: 7.1
click at [1016, 541] on button "button" at bounding box center [1016, 542] width 17 height 17
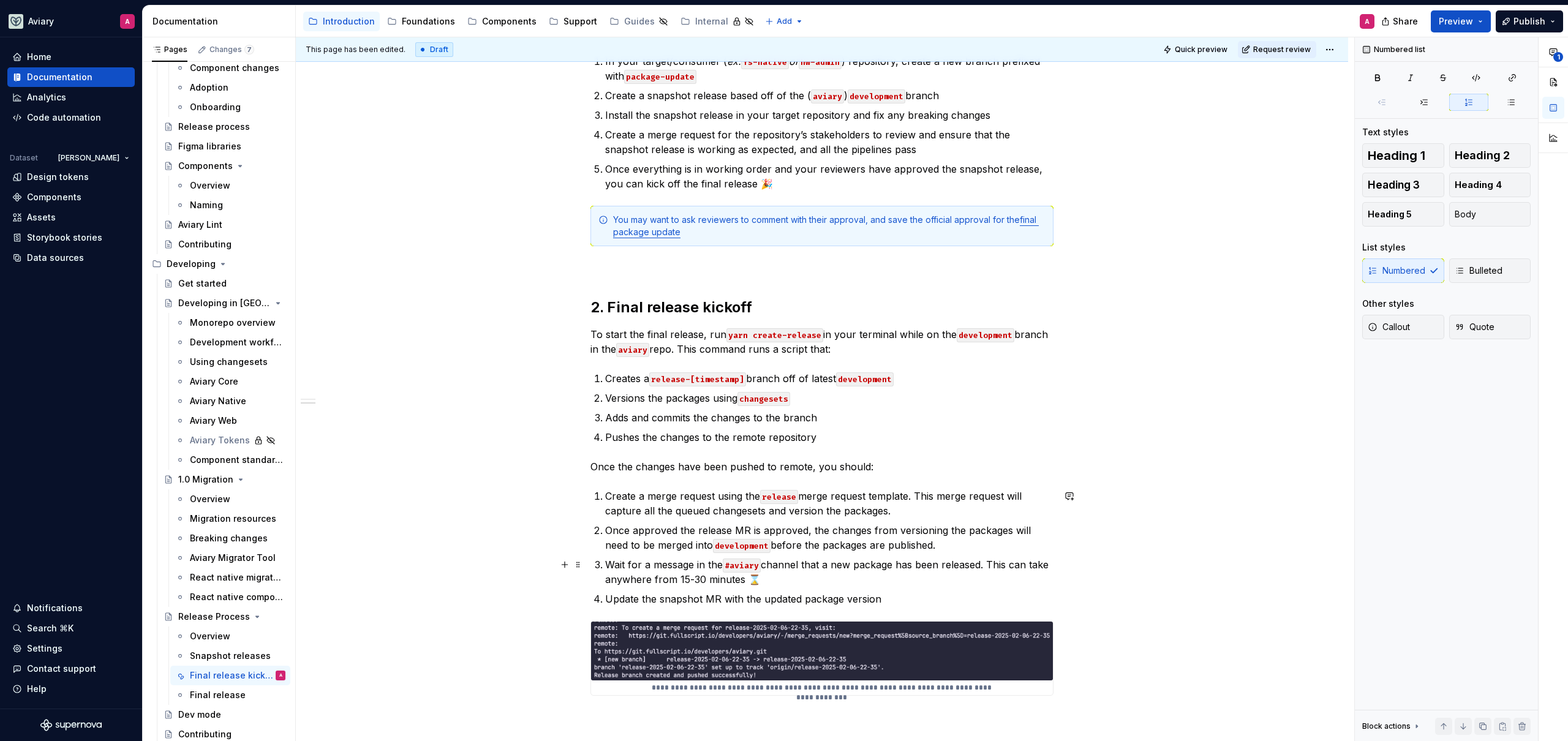
click at [770, 565] on p "Wait for a message in the #aviary channel that a new package has been released.…" at bounding box center [829, 572] width 448 height 30
click at [1016, 558] on p "Wait for a message in the #aviary Slack channel that a new package has been rel…" at bounding box center [829, 572] width 448 height 30
click at [955, 603] on p "Update the snapshot MR with the updated package version" at bounding box center [829, 599] width 448 height 15
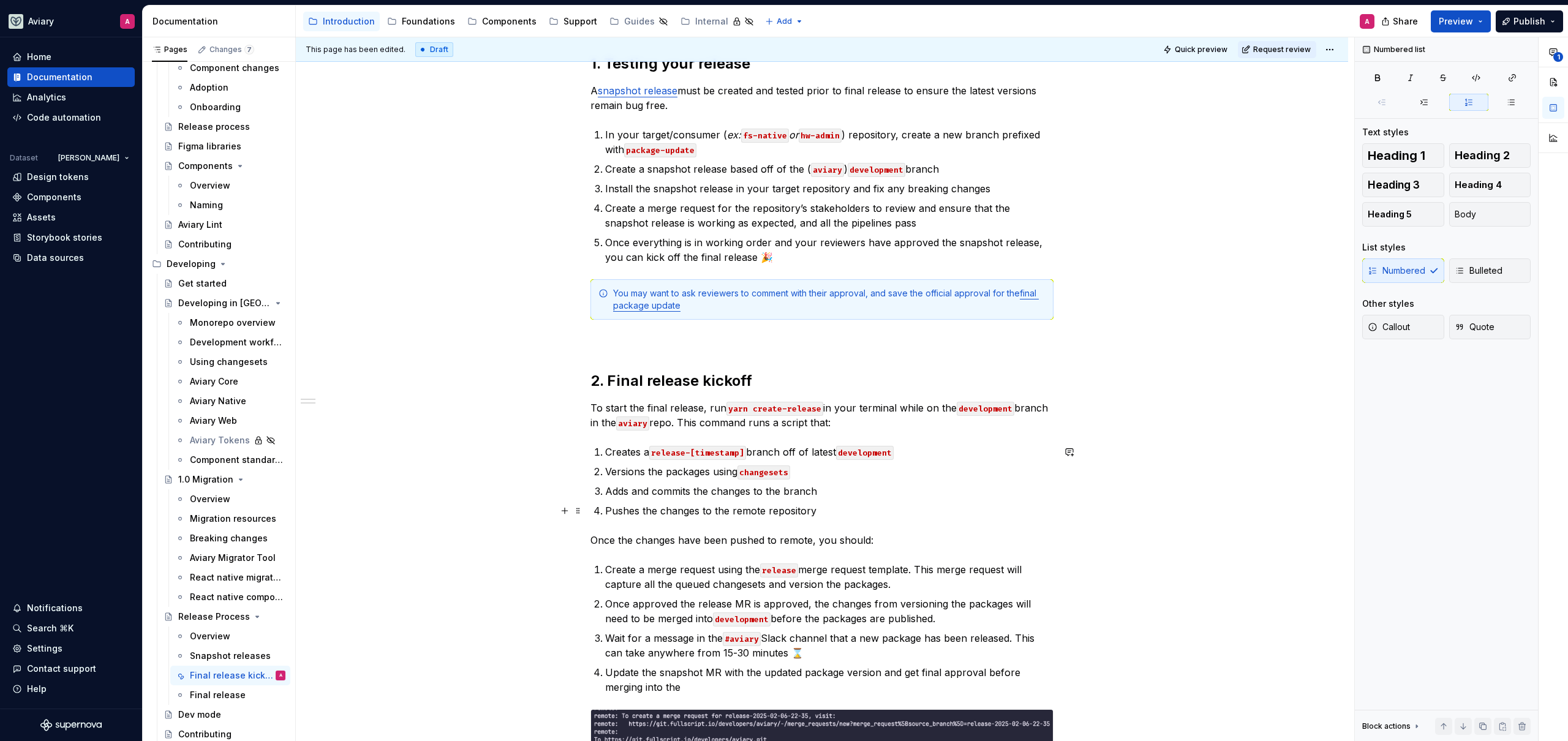
scroll to position [238, 0]
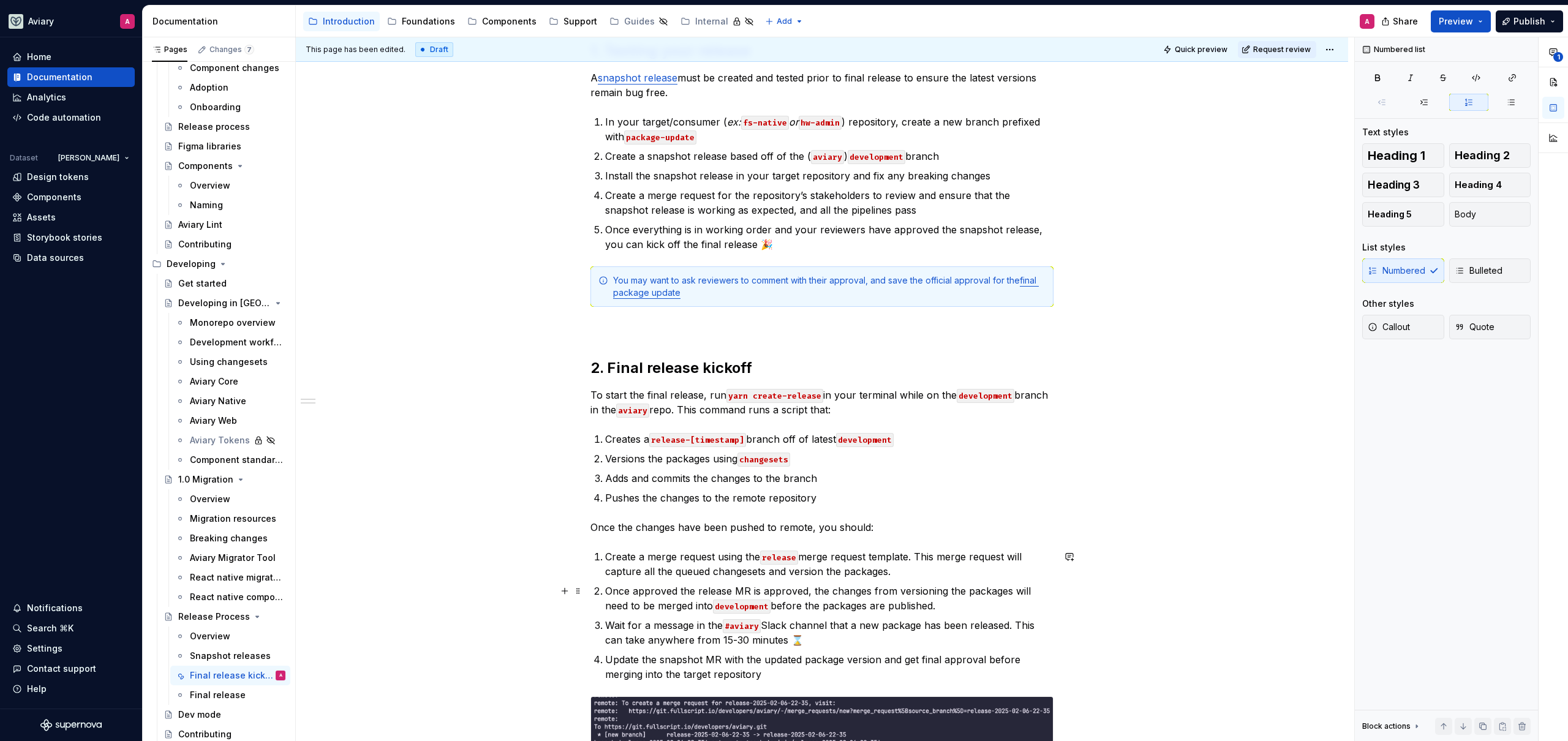
click at [883, 585] on p "Once approved the release MR is approved, the changes from versioning the packa…" at bounding box center [829, 599] width 448 height 30
click at [829, 626] on p "Wait for a message in the #aviary Slack channel that a new package has been rel…" at bounding box center [829, 633] width 448 height 30
click at [606, 674] on p "Update the snapshot MR with the updated package version and get final approval …" at bounding box center [829, 667] width 448 height 30
click at [802, 675] on p "Update the snapshot MR with the updated package version and get final approval …" at bounding box center [829, 667] width 448 height 30
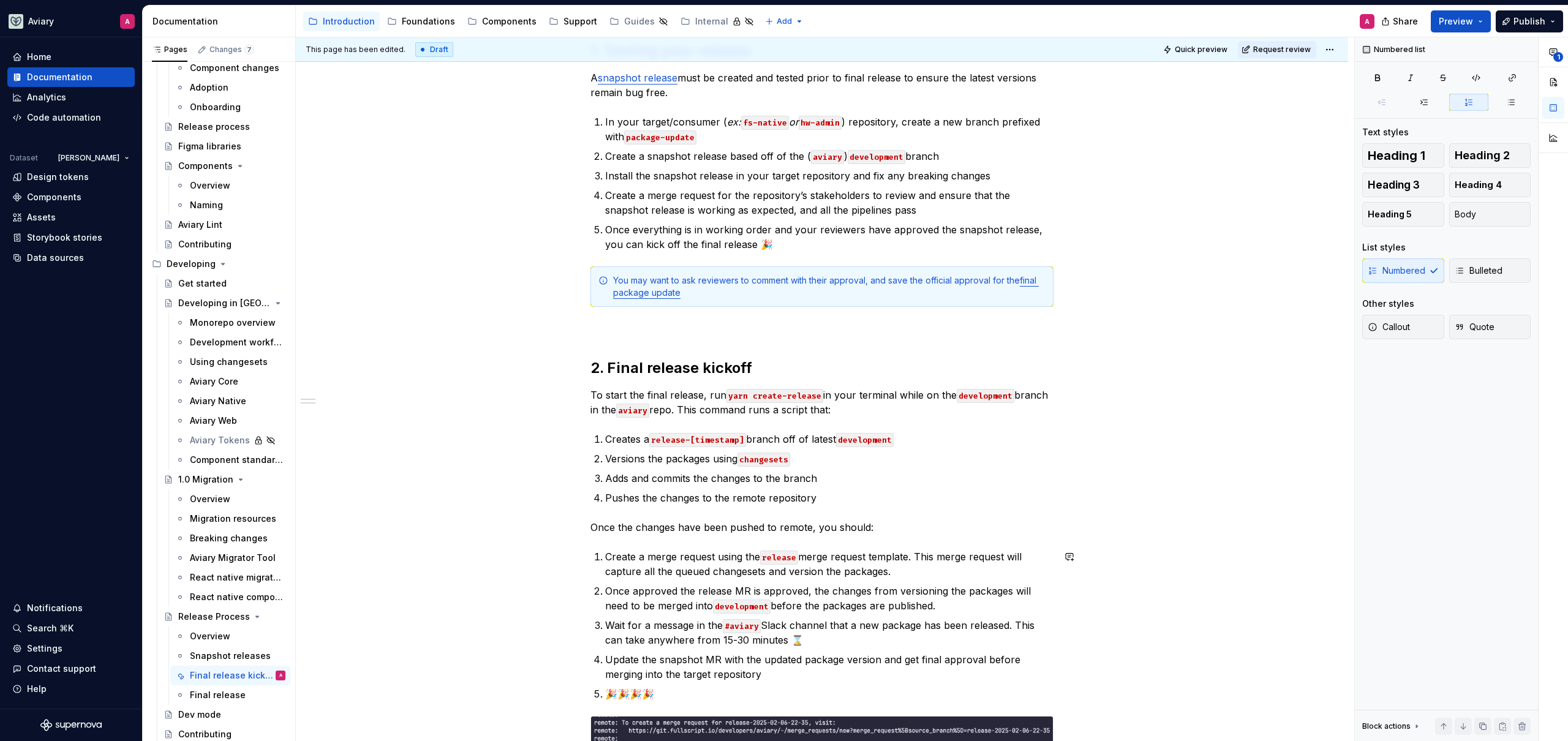
scroll to position [257, 0]
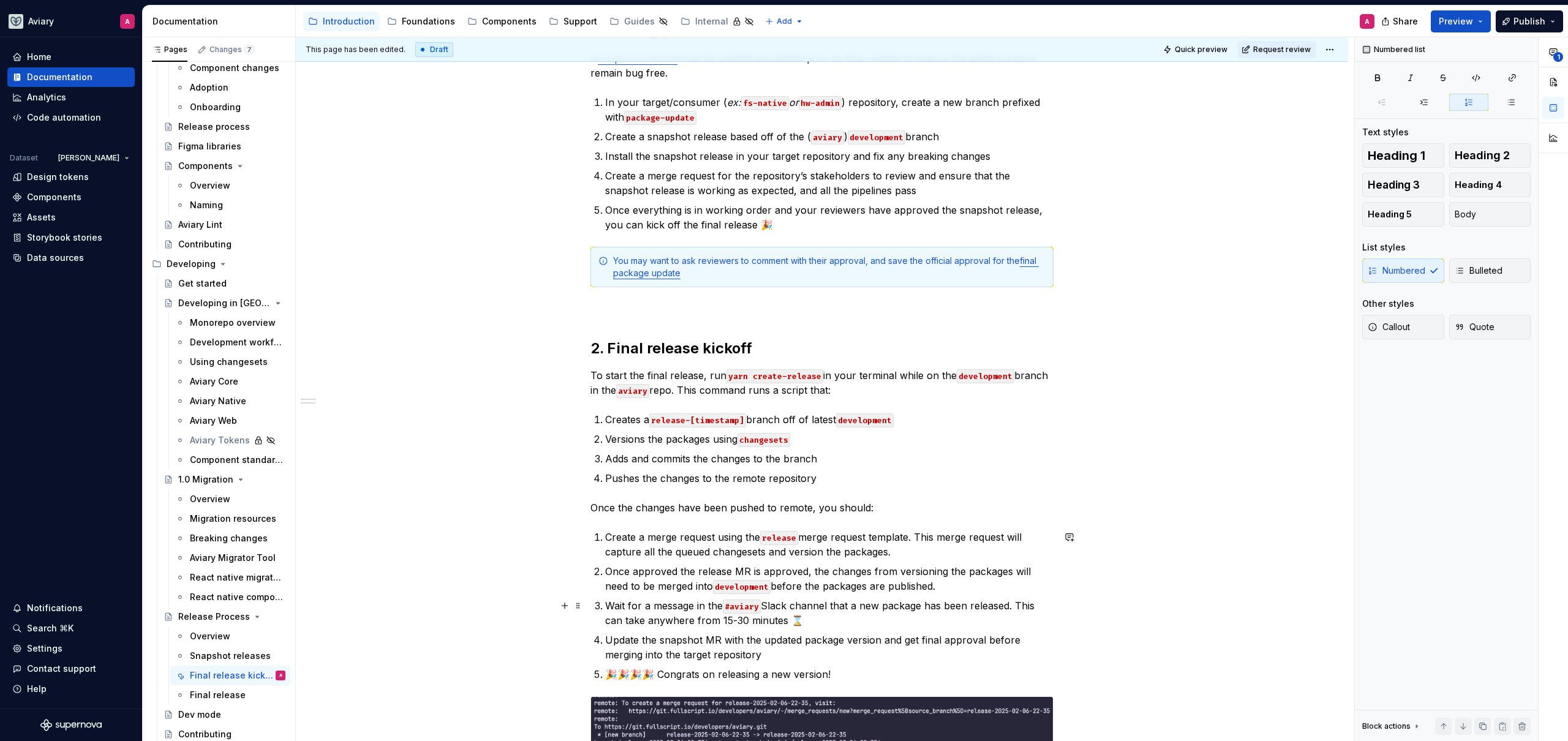
click at [976, 607] on p "Wait for a message in the #aviary Slack channel that a new package has been rel…" at bounding box center [829, 613] width 448 height 30
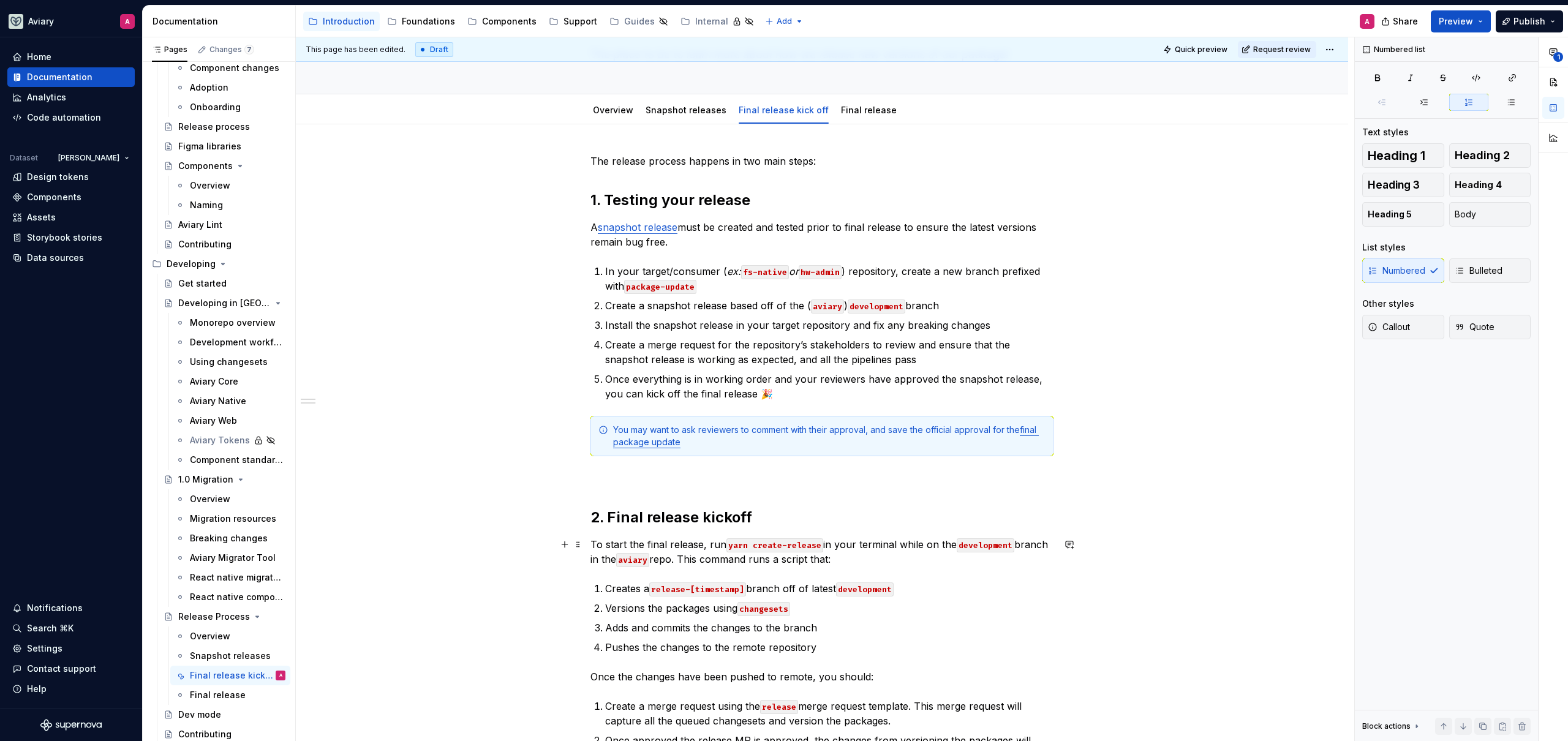
scroll to position [0, 0]
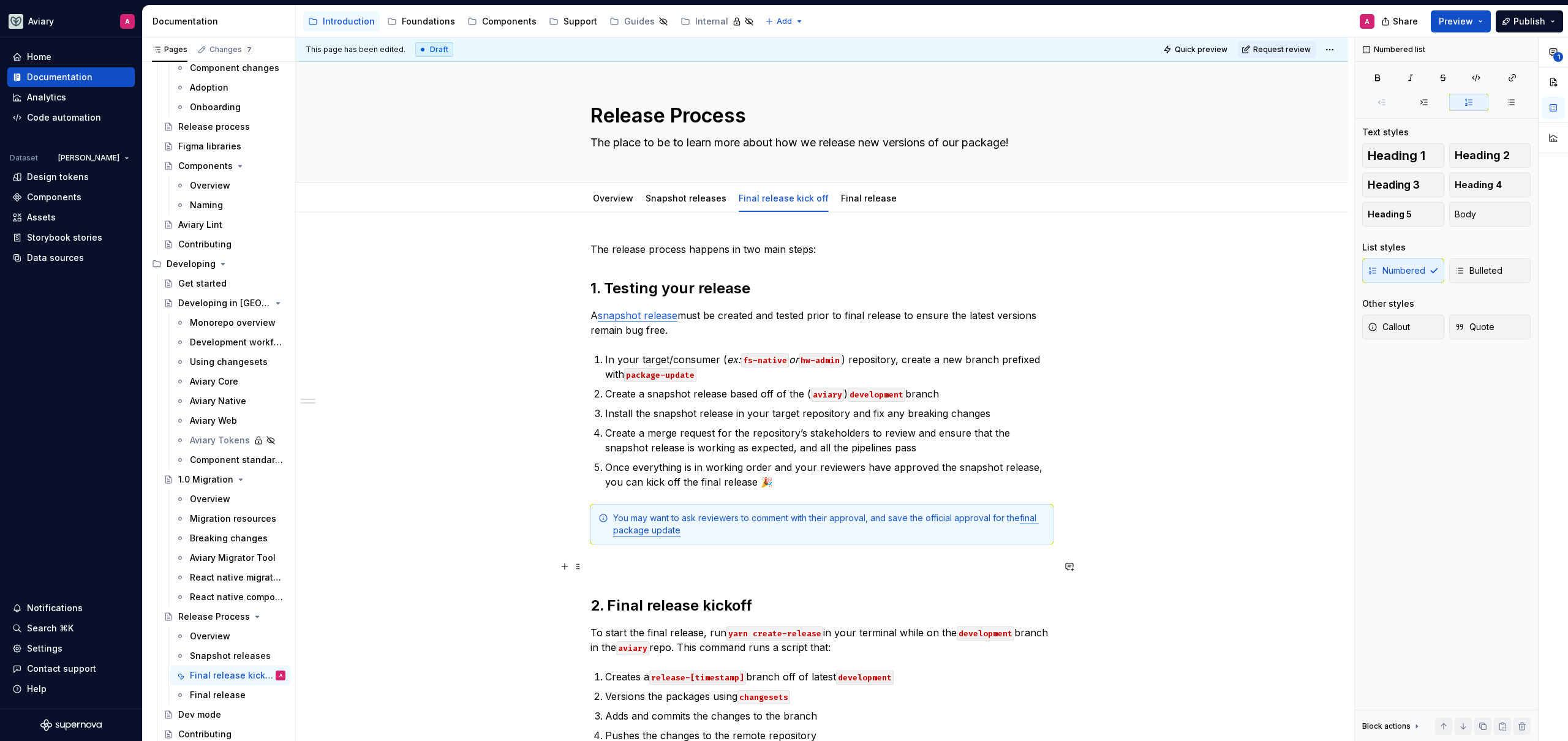
click at [809, 573] on p at bounding box center [822, 567] width 463 height 15
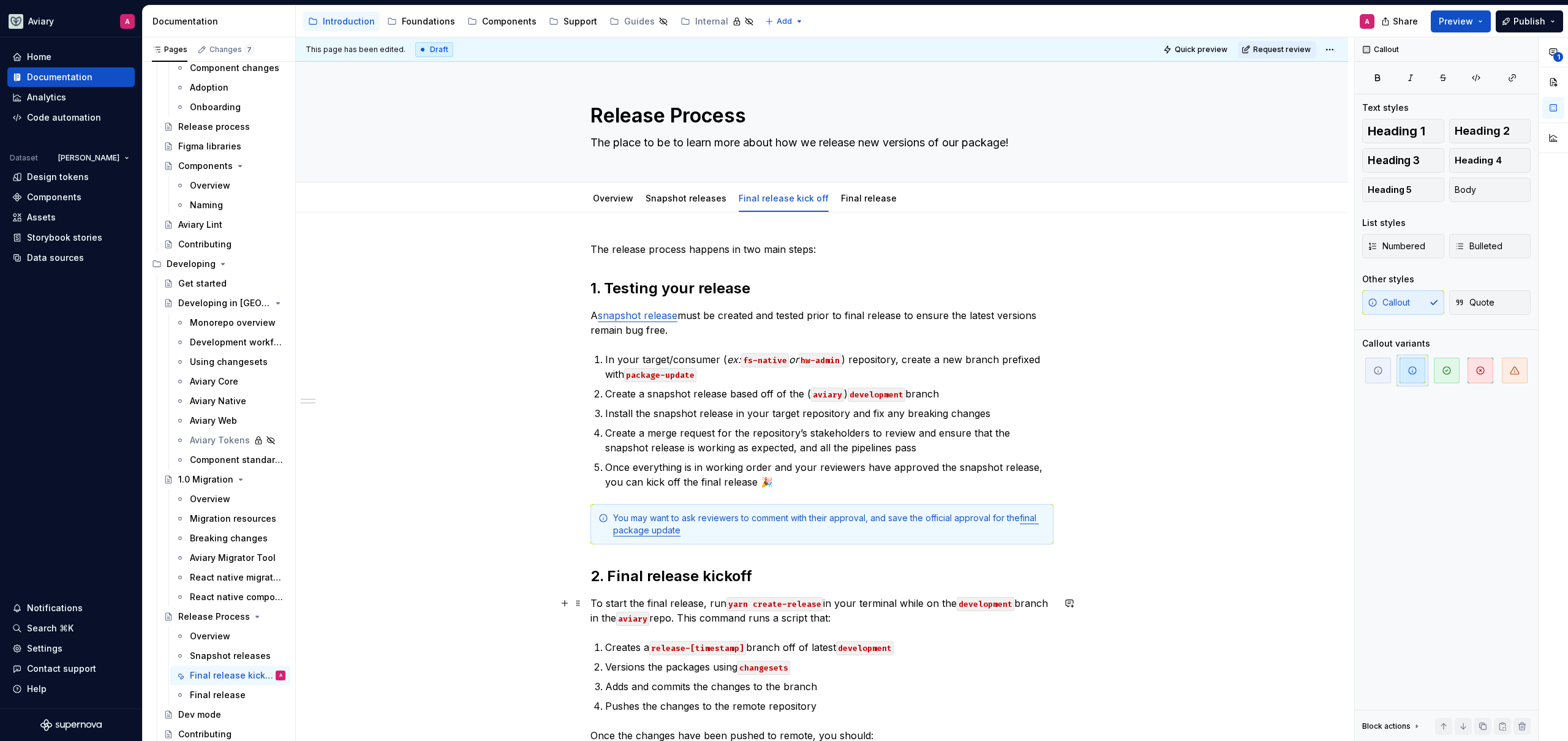
click at [858, 628] on div "The release process happens in two main steps: 1. Testing your release A snapsh…" at bounding box center [822, 656] width 463 height 830
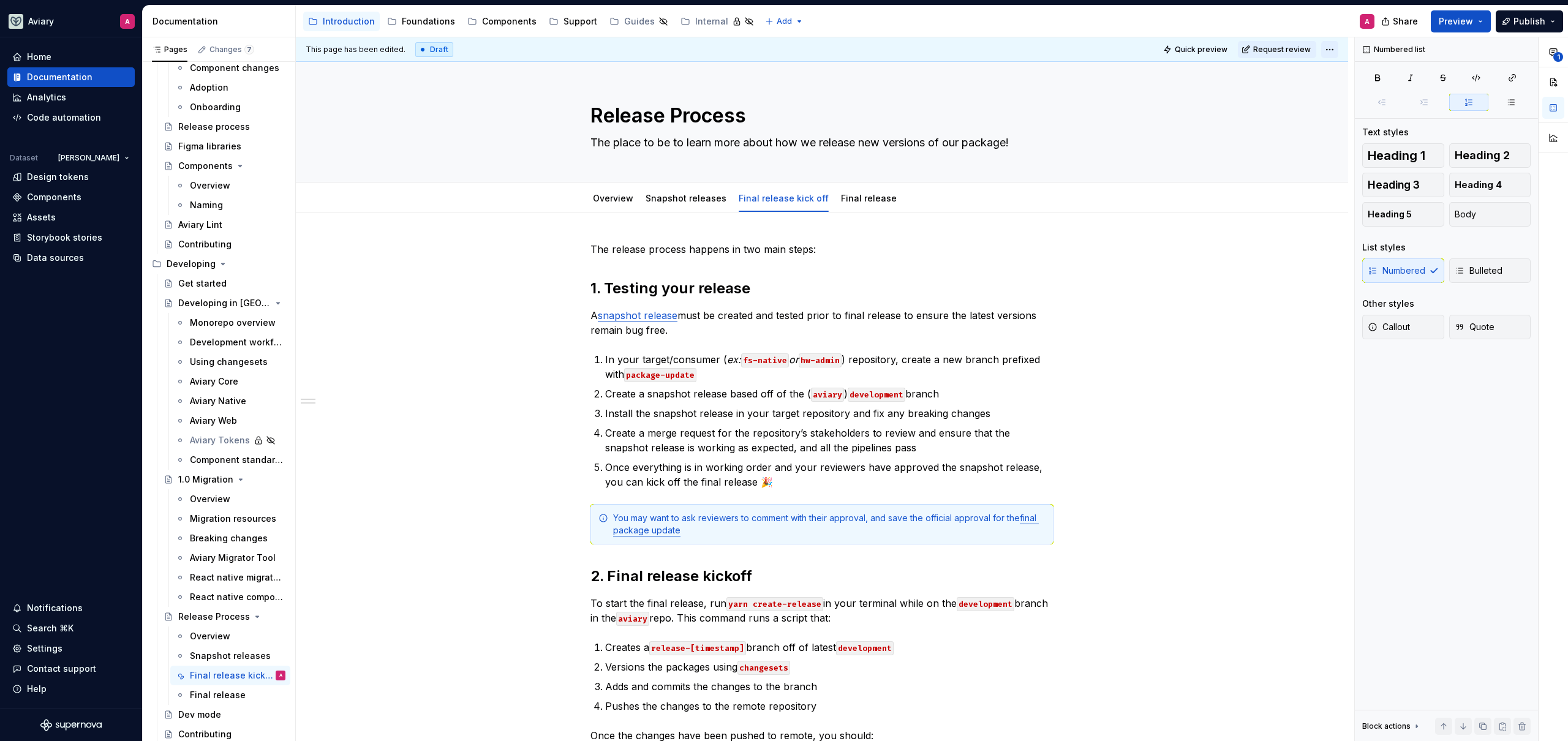
click at [1329, 49] on html "Aviary A Home Documentation Analytics Code automation Dataset Emerson Design to…" at bounding box center [784, 370] width 1568 height 741
click at [1537, 24] on span "Publish" at bounding box center [1529, 22] width 32 height 13
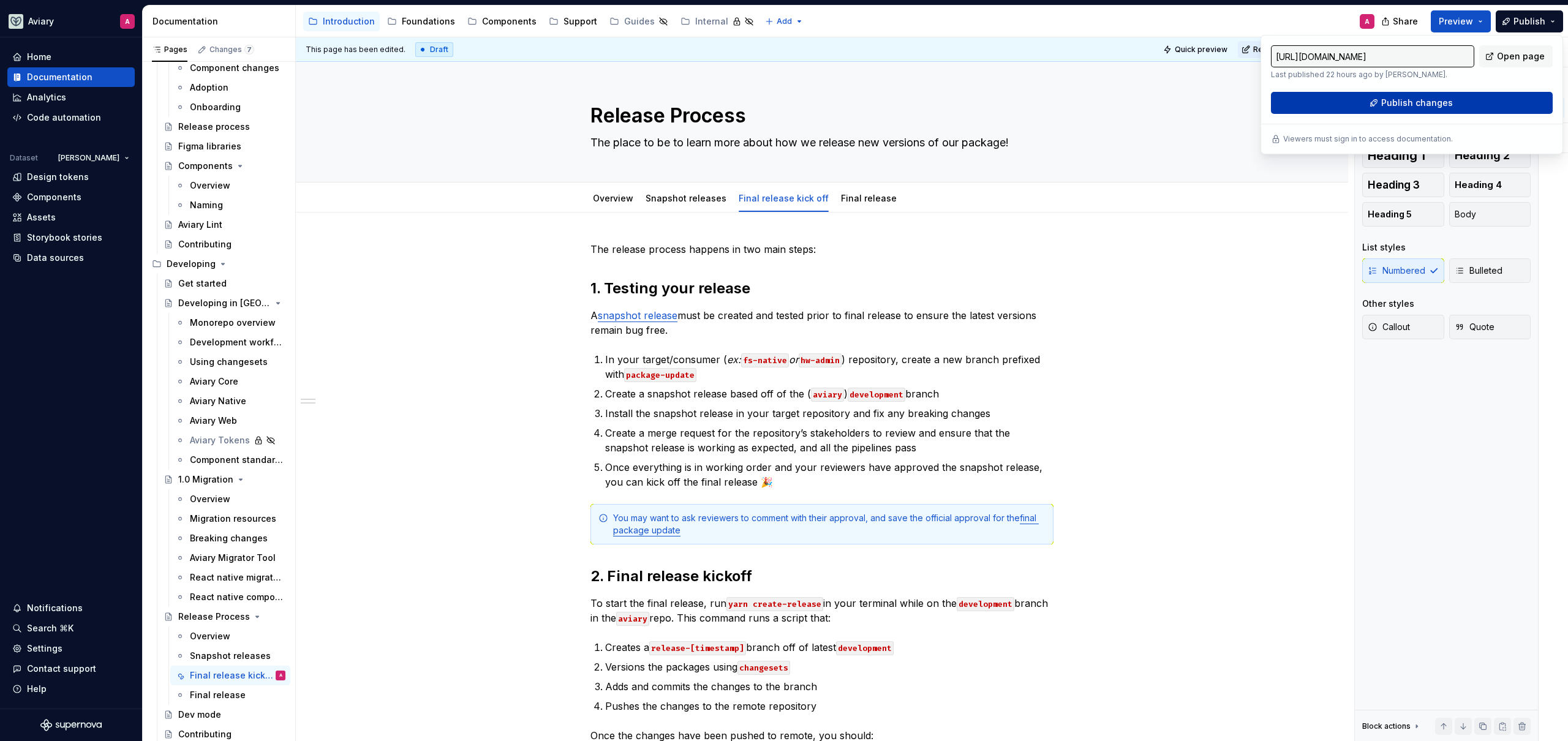
click at [1427, 103] on span "Publish changes" at bounding box center [1417, 103] width 72 height 13
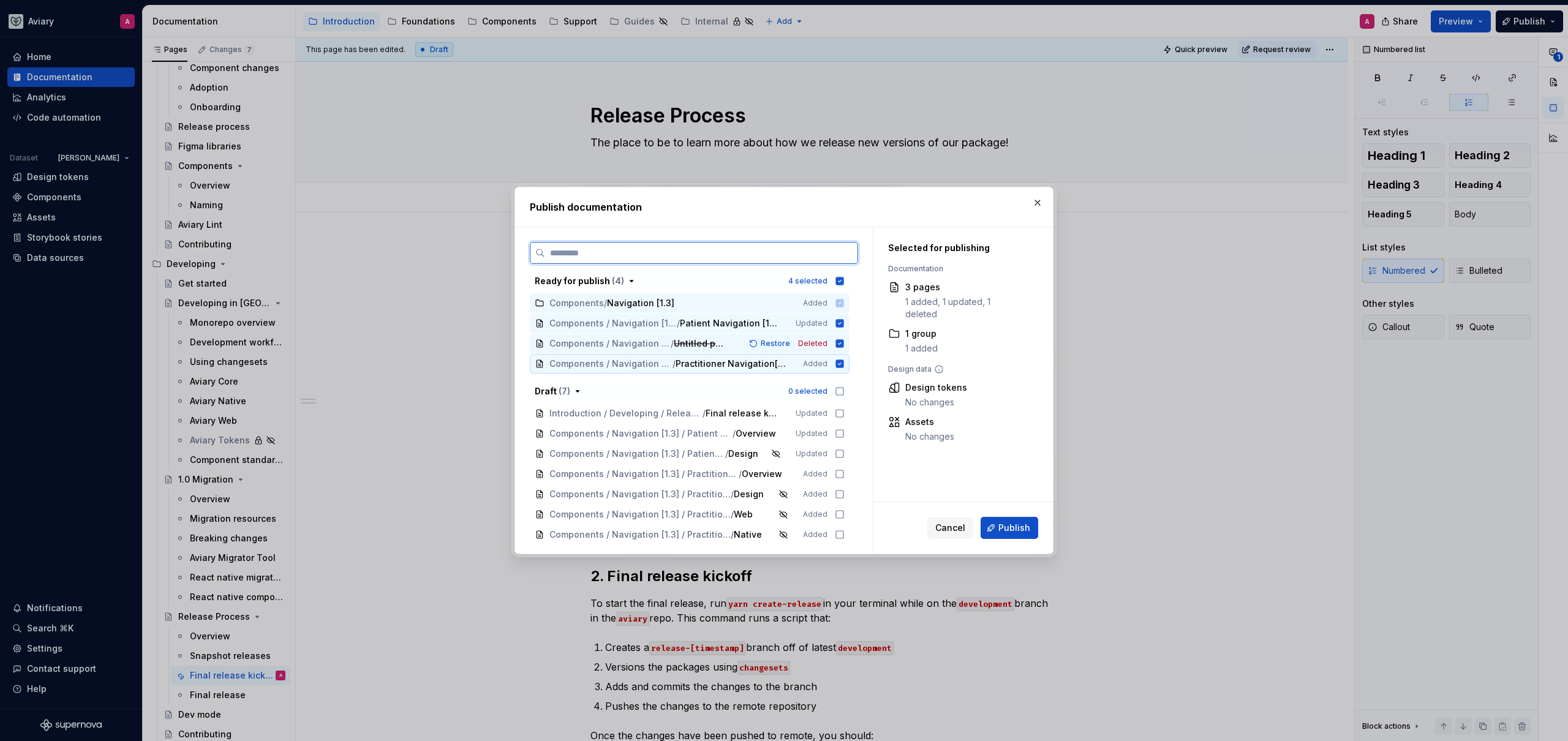
click at [842, 363] on icon at bounding box center [840, 363] width 8 height 8
click at [836, 343] on icon at bounding box center [840, 344] width 8 height 8
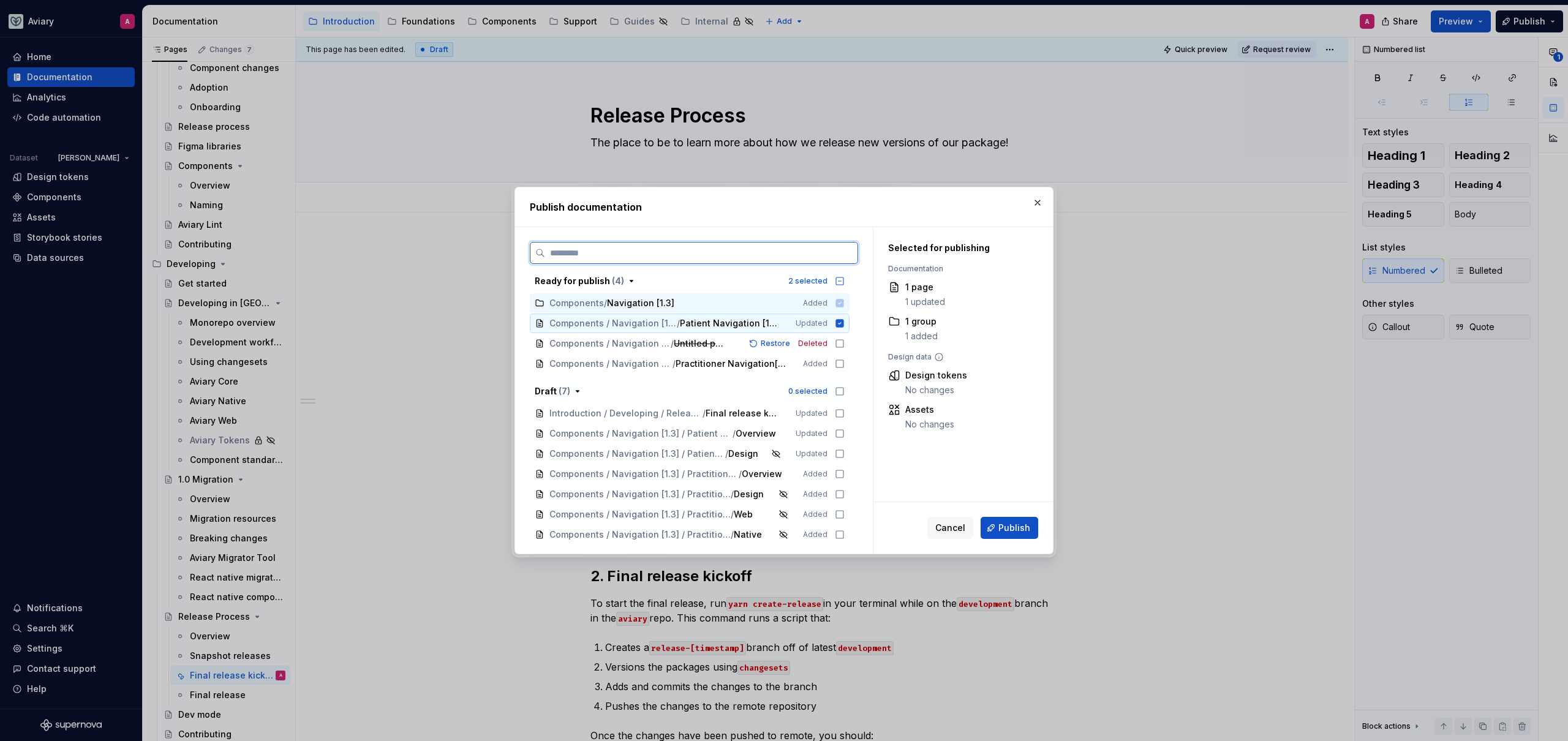
click at [841, 323] on icon at bounding box center [840, 323] width 8 height 8
click at [841, 303] on icon at bounding box center [840, 303] width 8 height 8
click at [951, 535] on button "Cancel" at bounding box center [950, 528] width 46 height 22
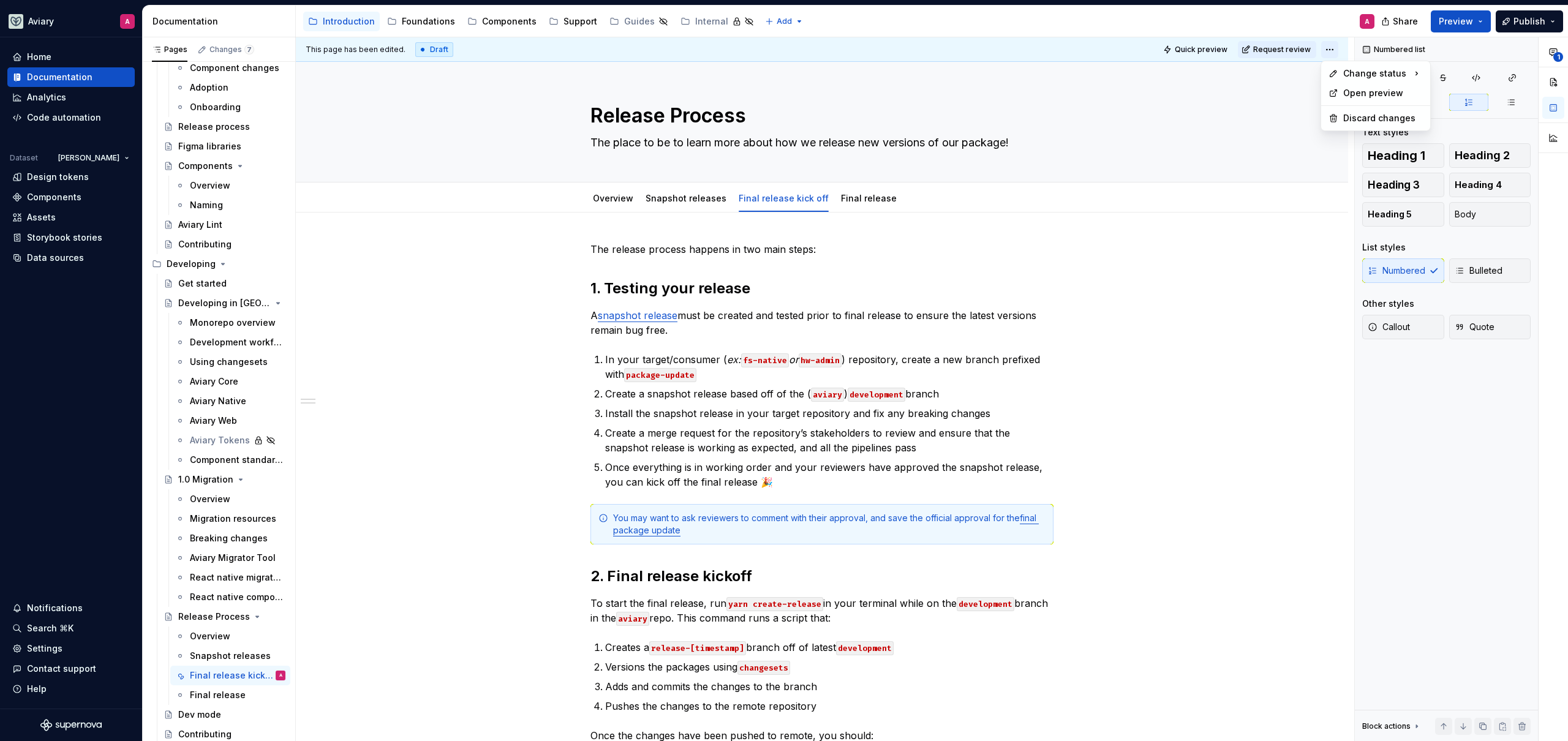
click at [1325, 47] on html "Aviary A Home Documentation Analytics Code automation Dataset Emerson Design to…" at bounding box center [784, 370] width 1568 height 741
click at [1289, 52] on html "Aviary A Home Documentation Analytics Code automation Dataset Emerson Design to…" at bounding box center [784, 370] width 1568 height 741
click at [1529, 20] on span "Publish" at bounding box center [1529, 22] width 32 height 13
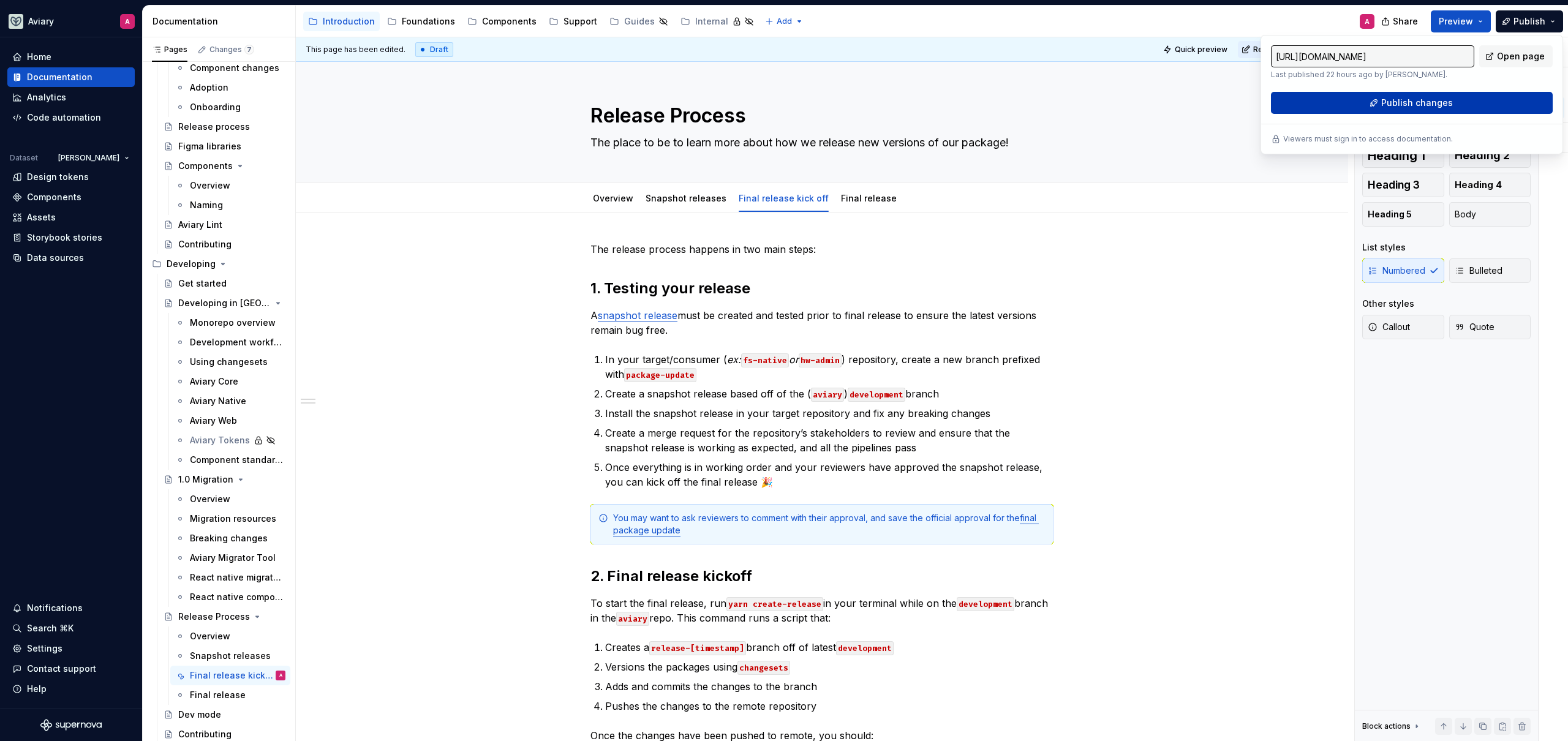
click at [1450, 103] on button "Publish changes" at bounding box center [1412, 103] width 282 height 22
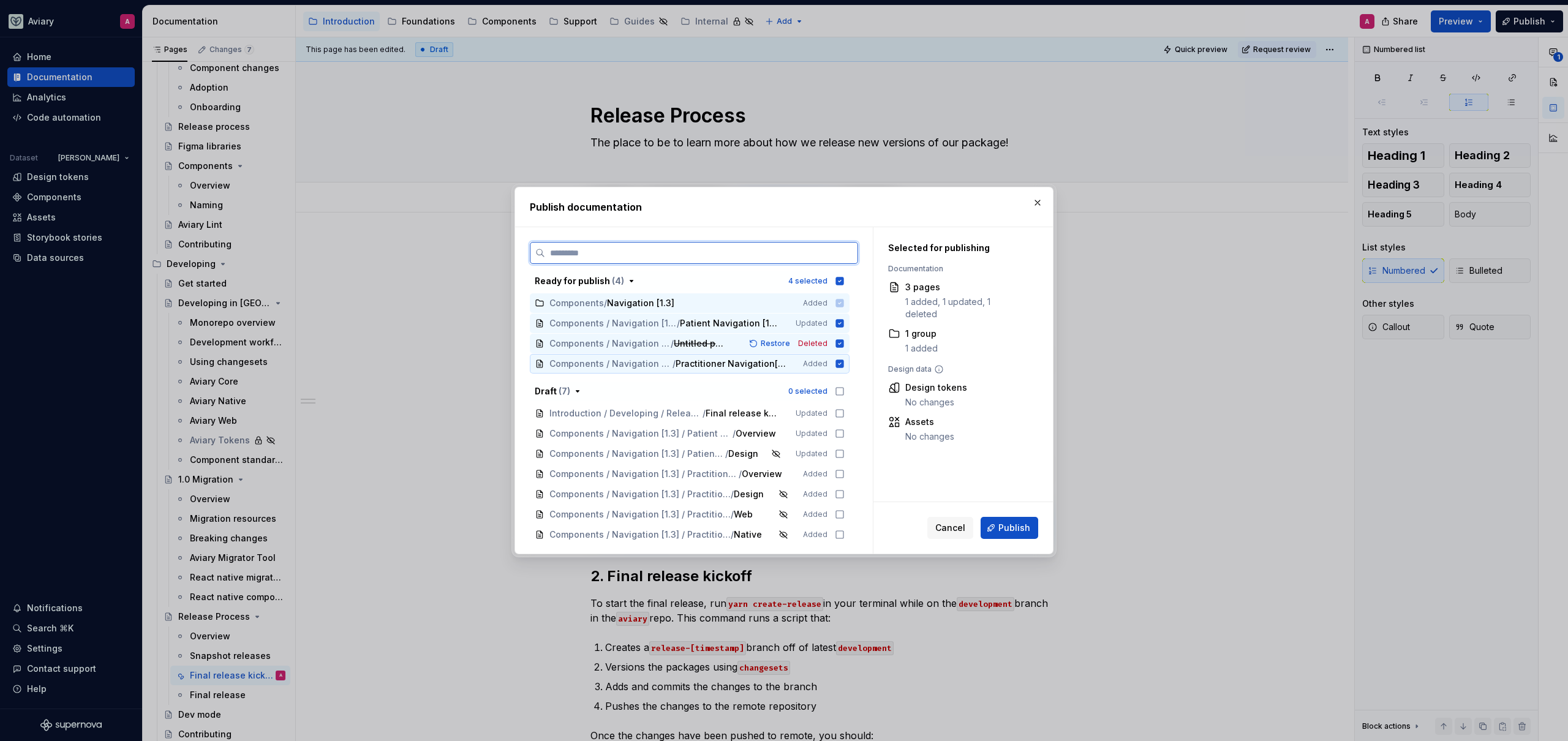
click at [839, 361] on icon at bounding box center [840, 363] width 8 height 8
click at [840, 350] on div "Components / Navigation [1.3] / Untitled page Restore Deleted" at bounding box center [689, 344] width 320 height 20
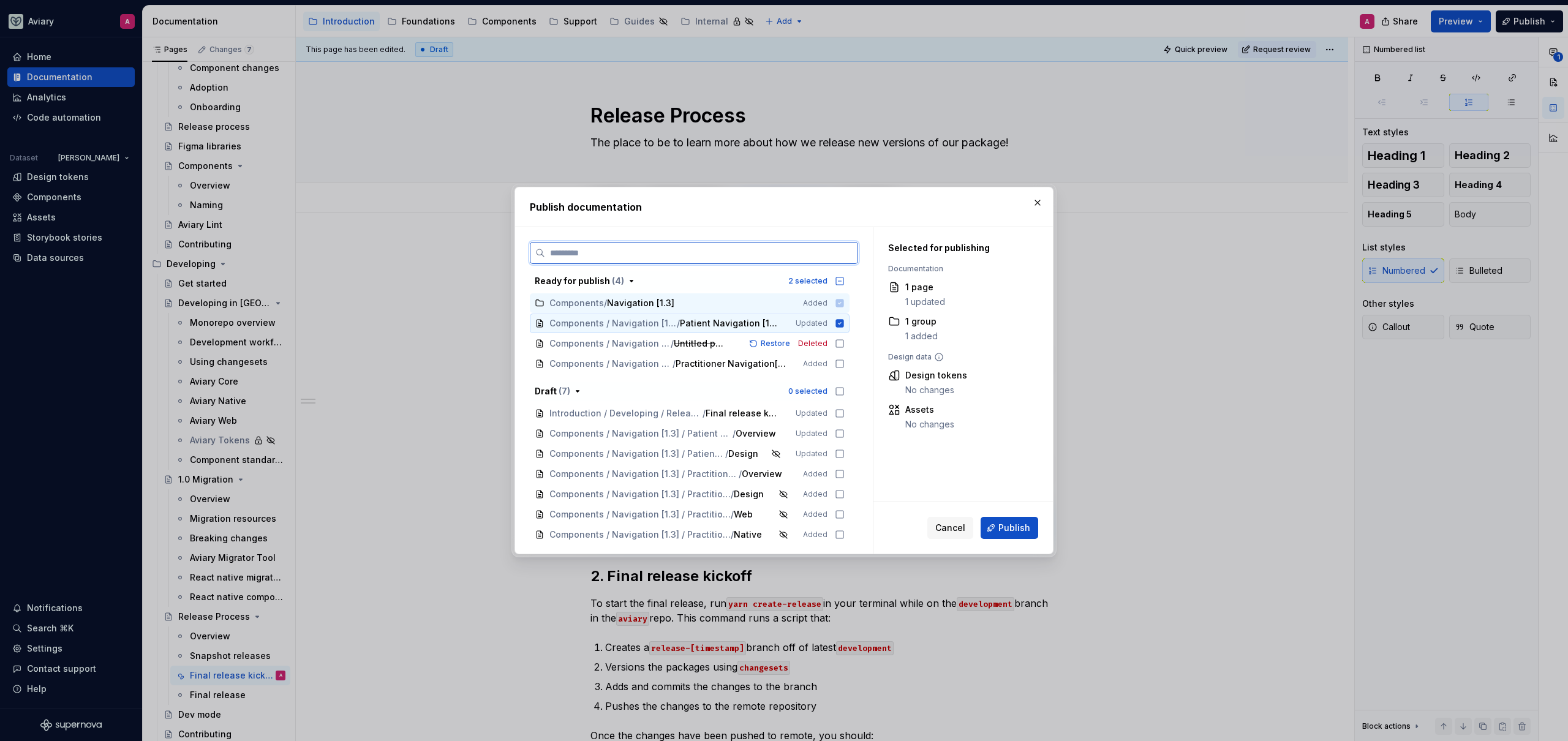
click at [838, 326] on icon at bounding box center [840, 323] width 8 height 8
click at [837, 303] on icon at bounding box center [840, 303] width 8 height 8
click at [836, 413] on icon at bounding box center [840, 413] width 10 height 10
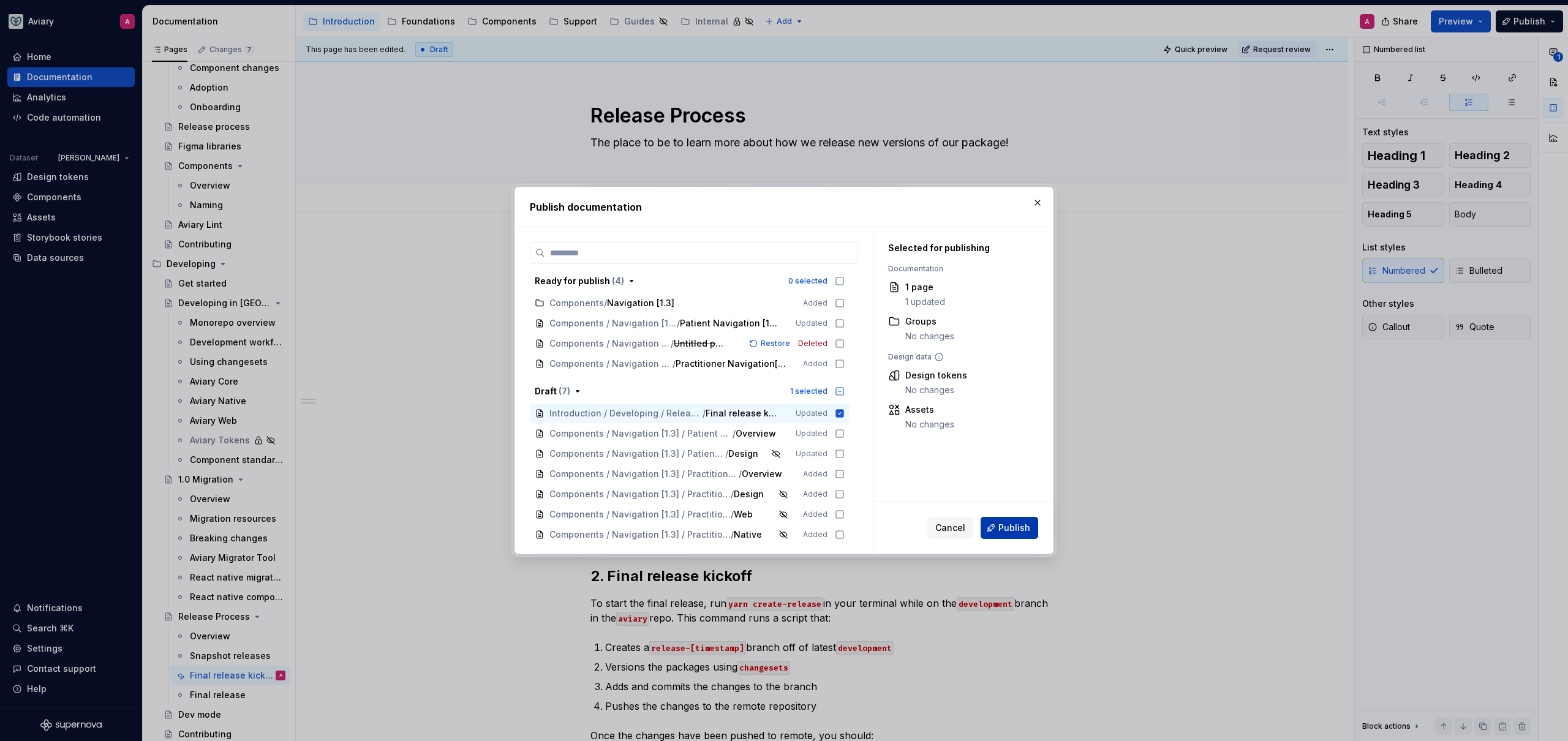
click at [1008, 523] on span "Publish" at bounding box center [1014, 528] width 32 height 13
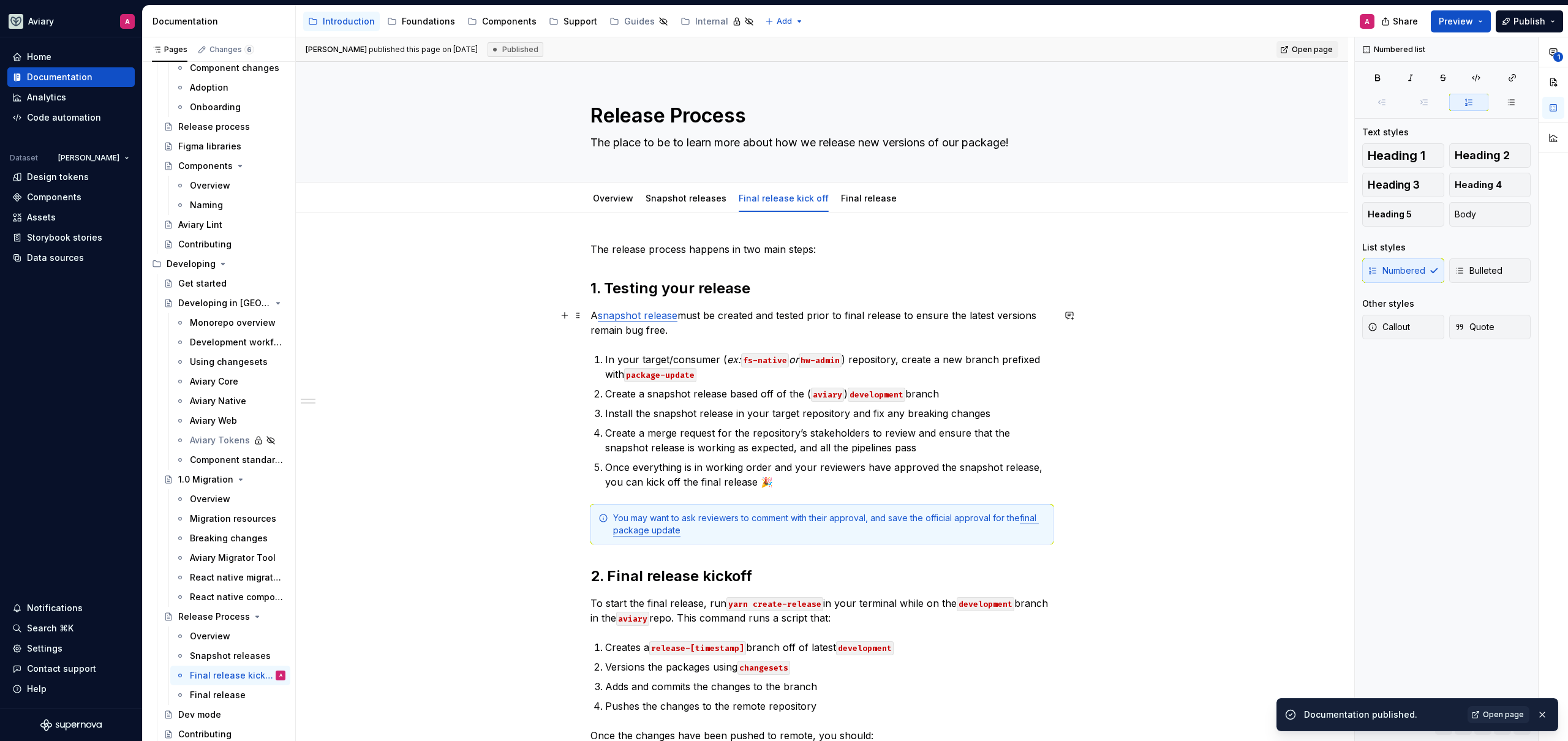
type textarea "*"
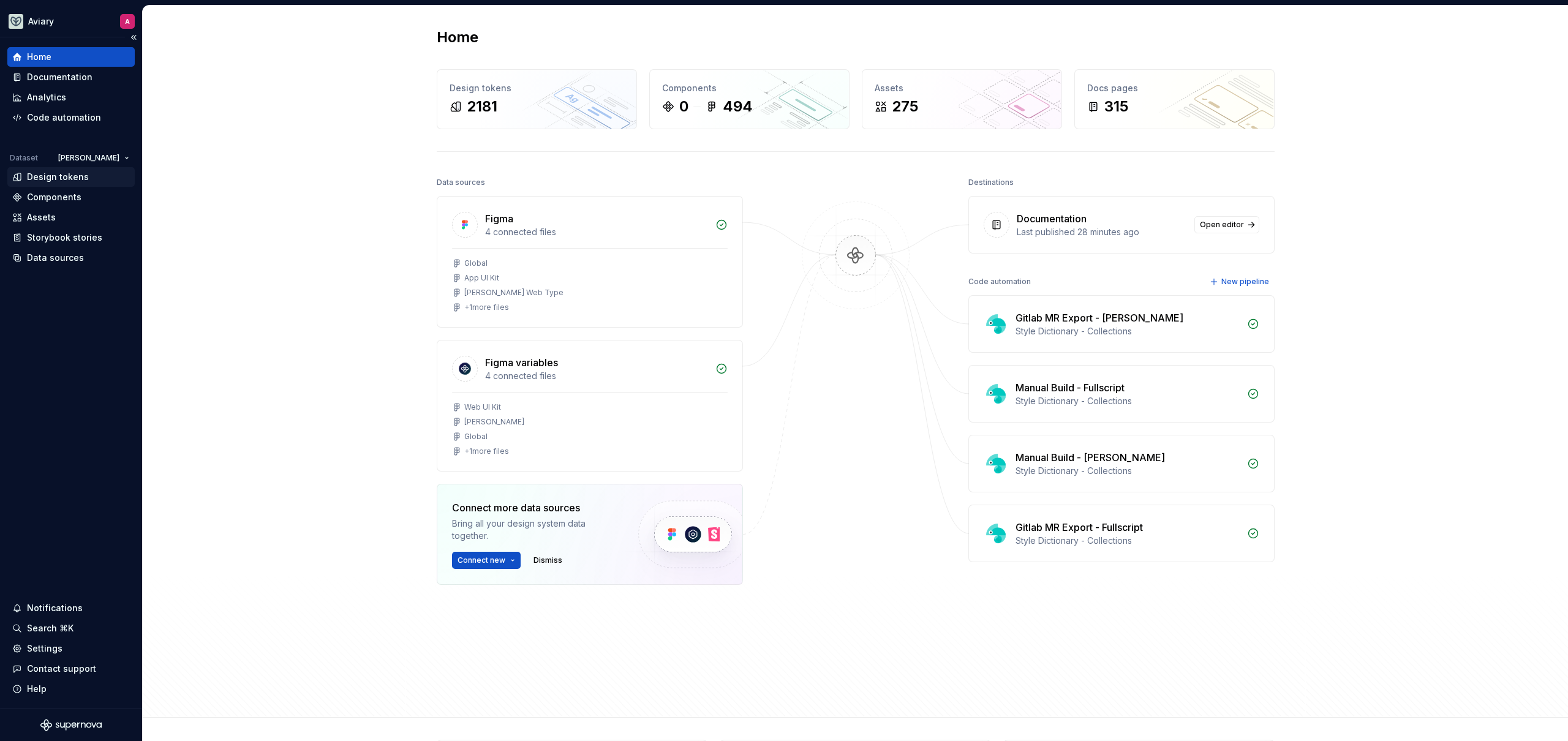
click at [29, 174] on div "Design tokens" at bounding box center [57, 177] width 62 height 13
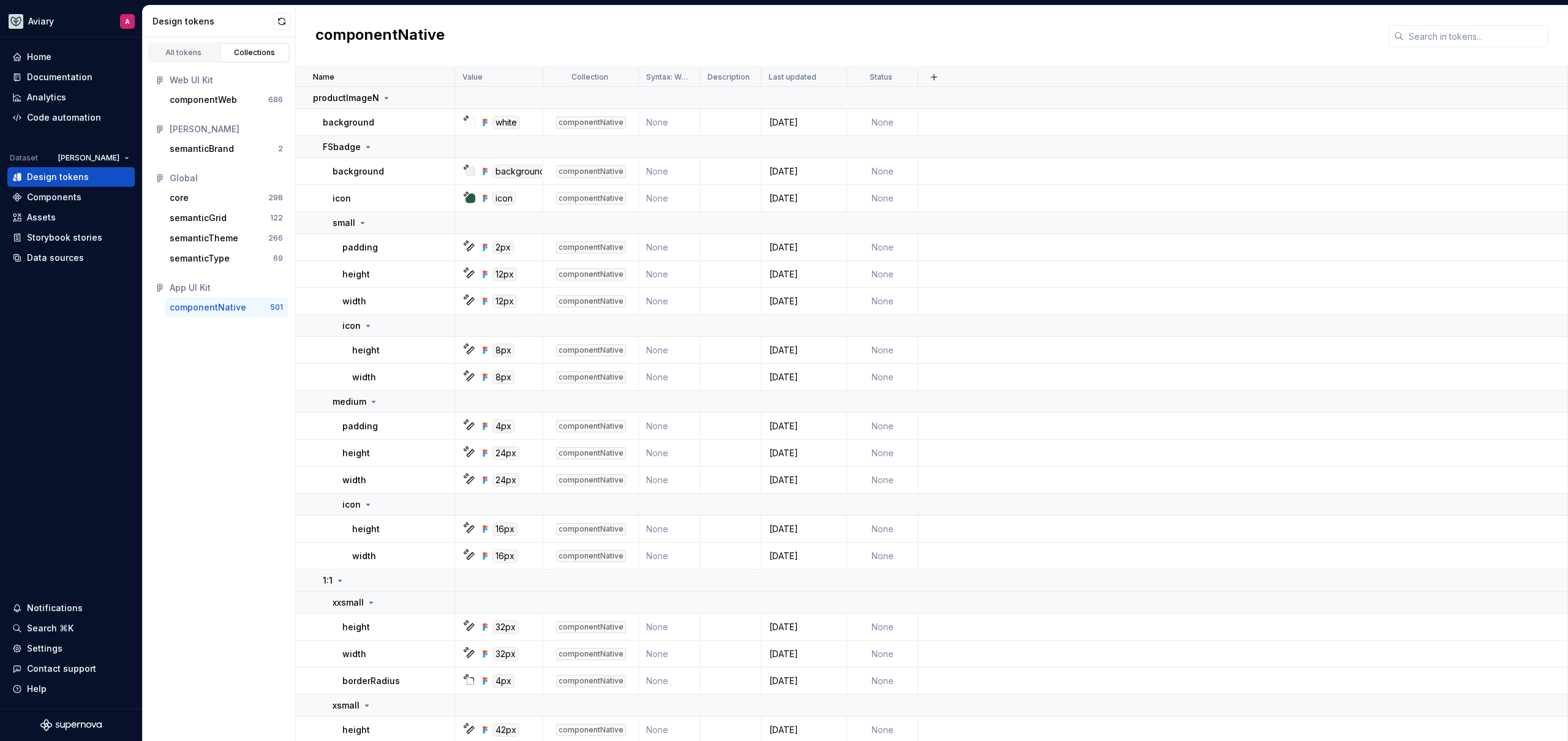
click at [1402, 40] on icon at bounding box center [1398, 36] width 10 height 10
click at [1412, 38] on input "text" at bounding box center [1476, 36] width 145 height 22
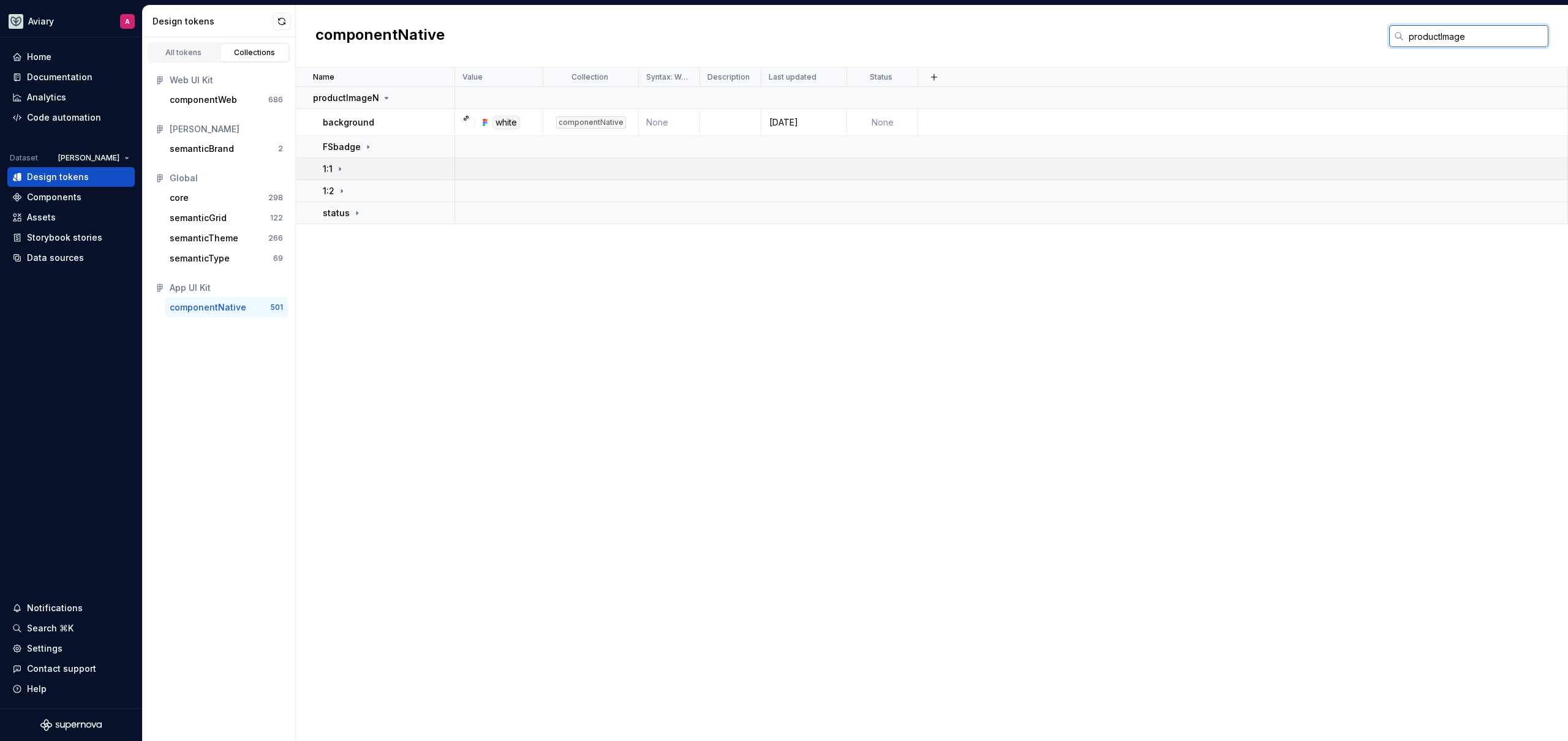
type input "productImage"
click at [415, 160] on td "1:1" at bounding box center [376, 169] width 160 height 22
click at [401, 199] on td "xxsmall" at bounding box center [376, 191] width 160 height 22
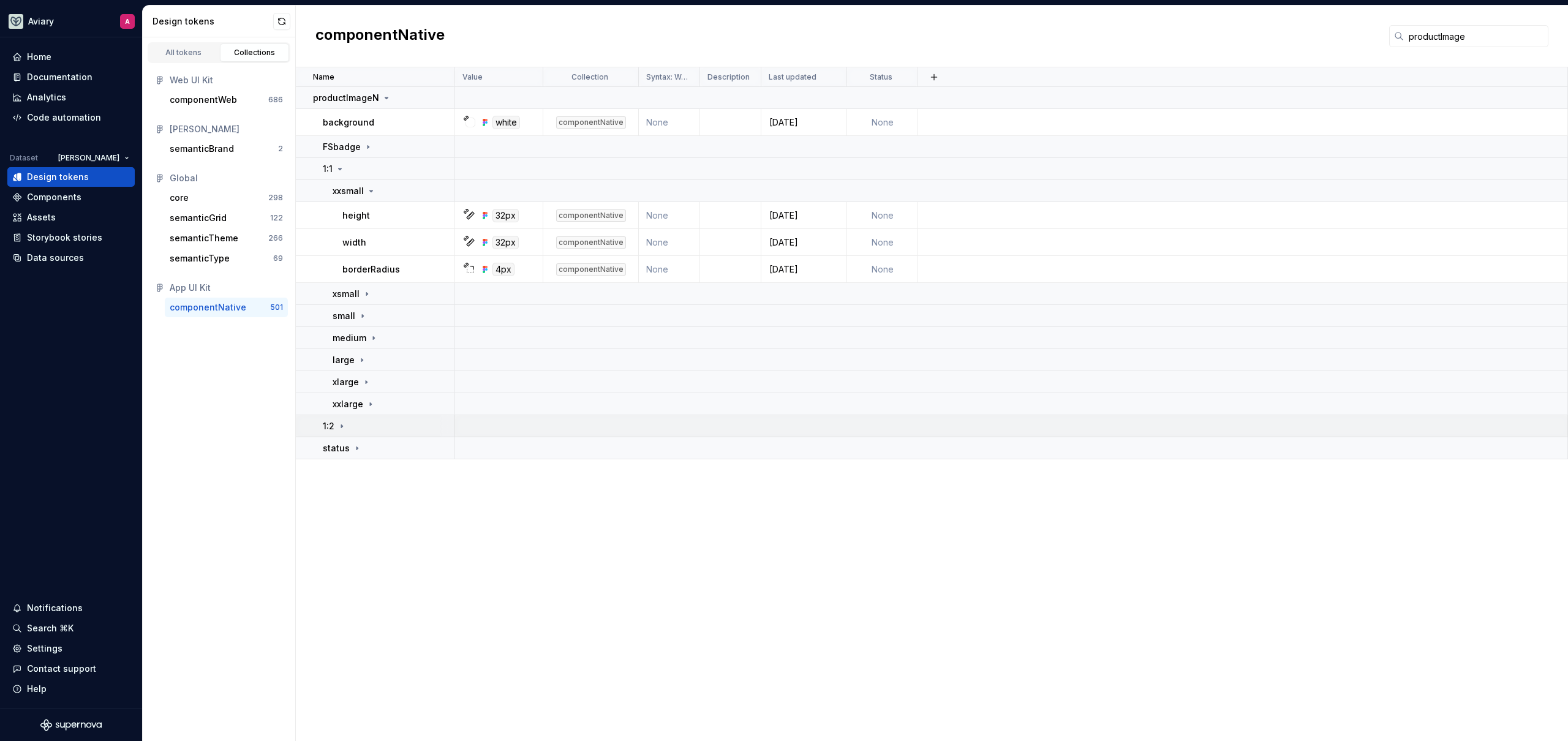
click at [347, 426] on div "1:2" at bounding box center [388, 426] width 131 height 13
click at [386, 447] on div "xxsmall" at bounding box center [393, 448] width 121 height 13
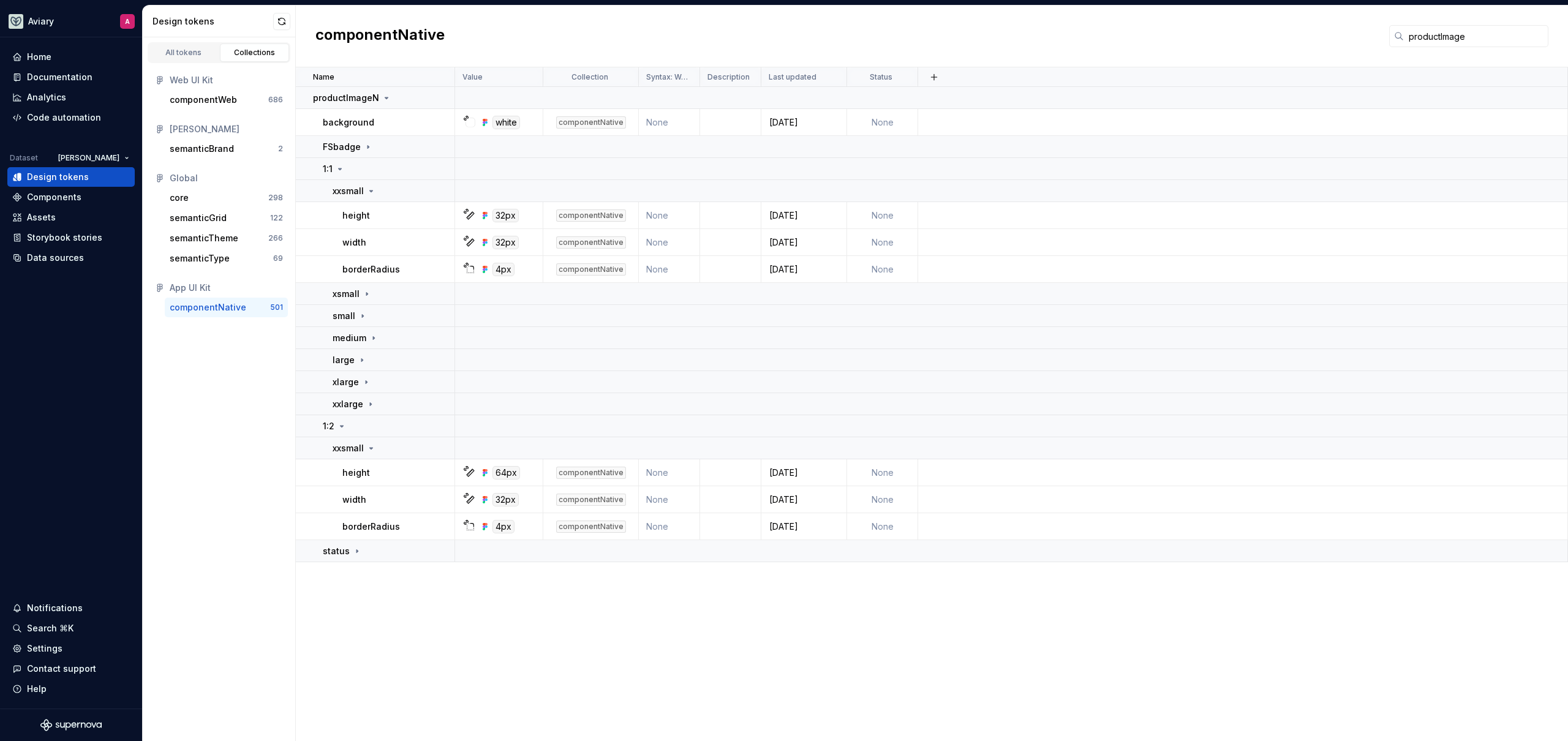
click at [255, 460] on div "All tokens Collections Web UI Kit componentWeb 686 [PERSON_NAME] semanticBrand …" at bounding box center [219, 389] width 153 height 703
click at [331, 296] on td "xsmall" at bounding box center [376, 294] width 160 height 22
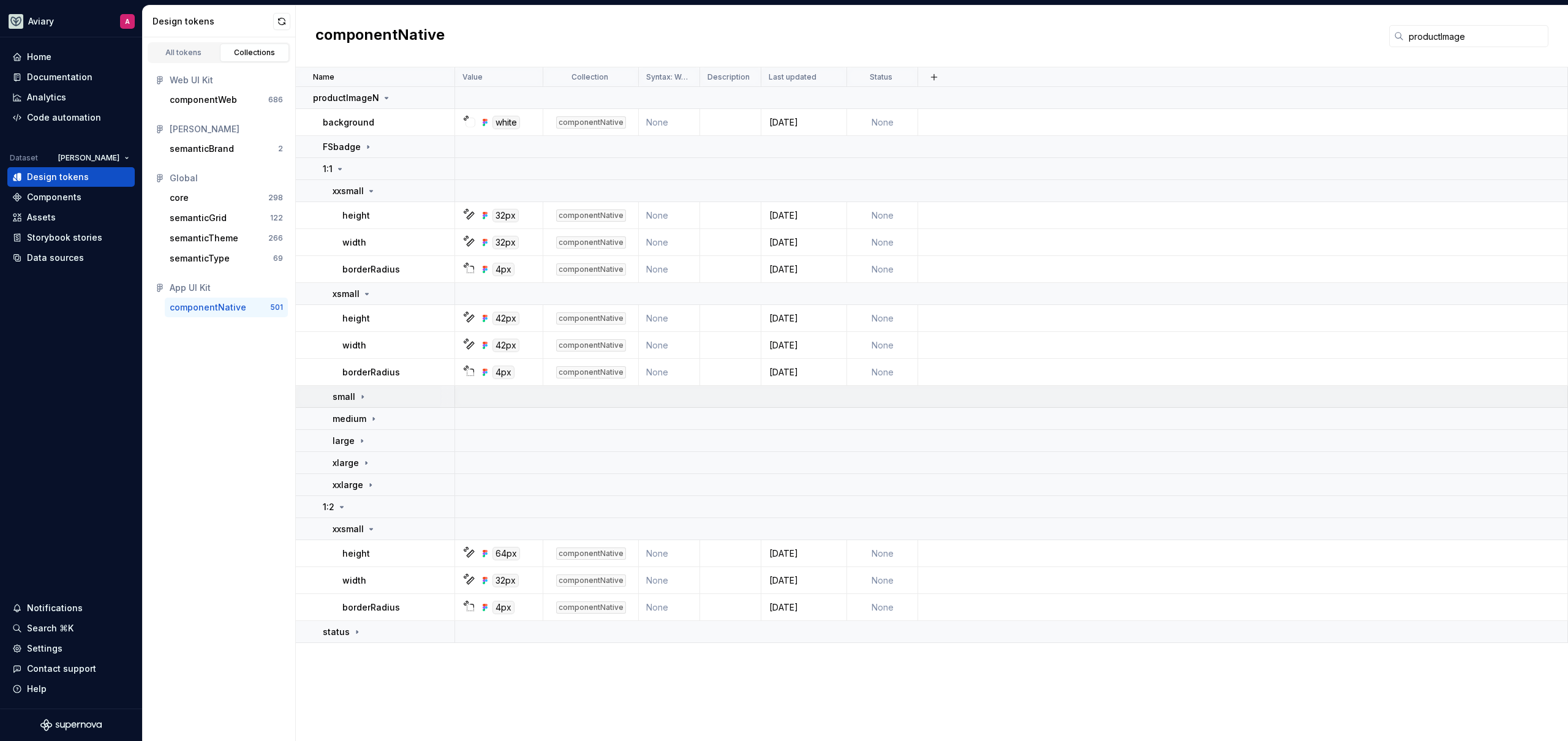
click at [343, 396] on p "small" at bounding box center [343, 397] width 23 height 13
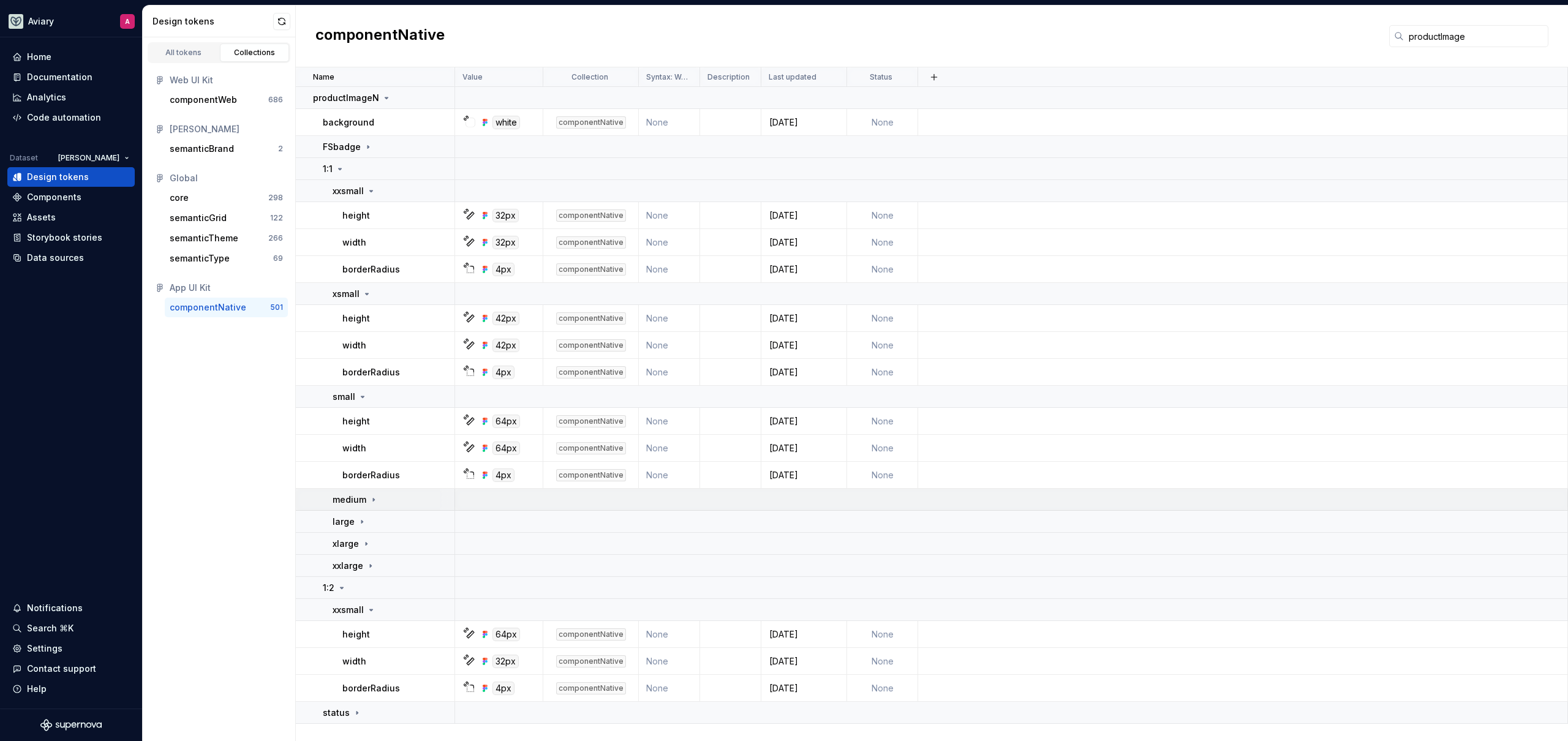
click at [379, 500] on div "medium" at bounding box center [393, 500] width 121 height 13
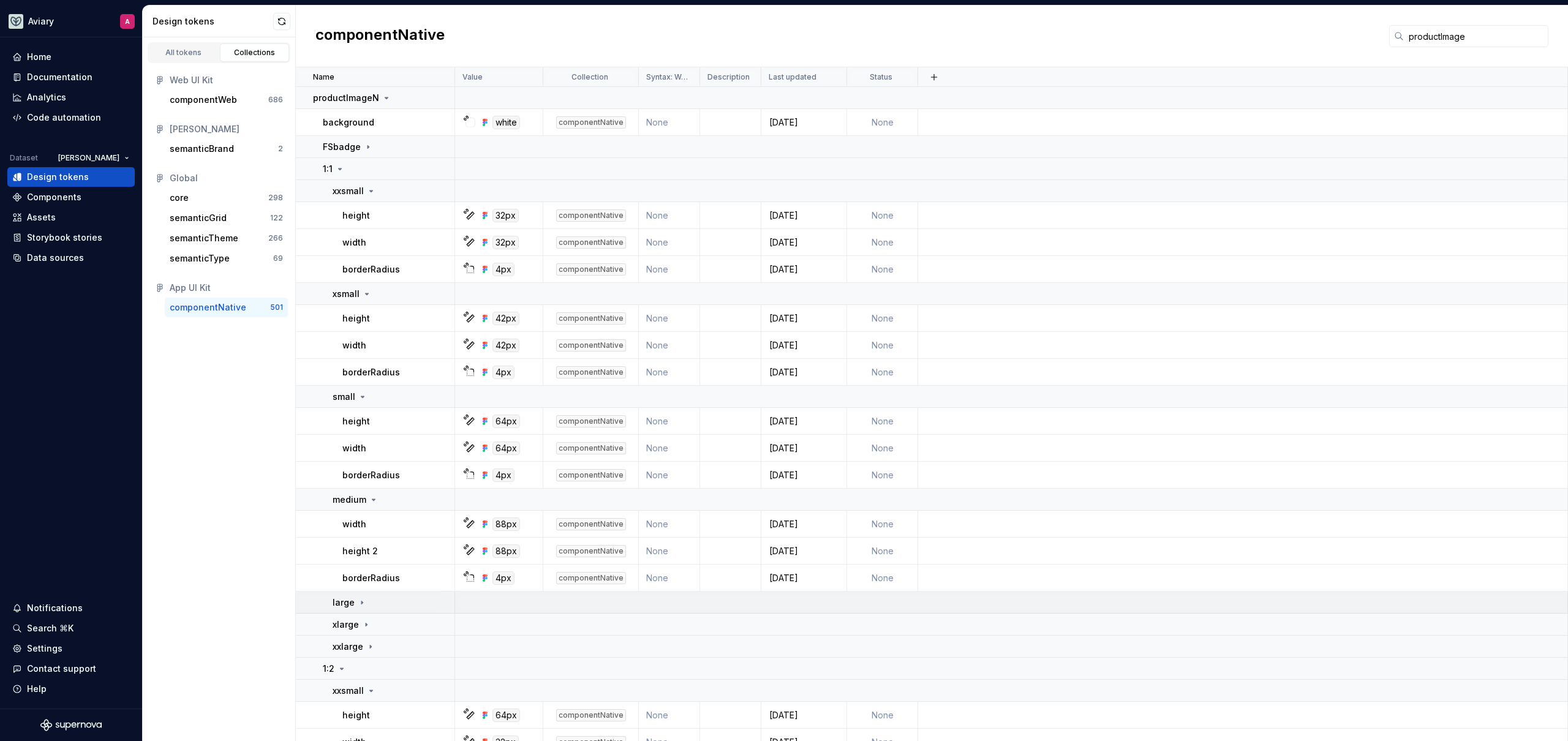
click at [405, 604] on div "large" at bounding box center [393, 603] width 121 height 13
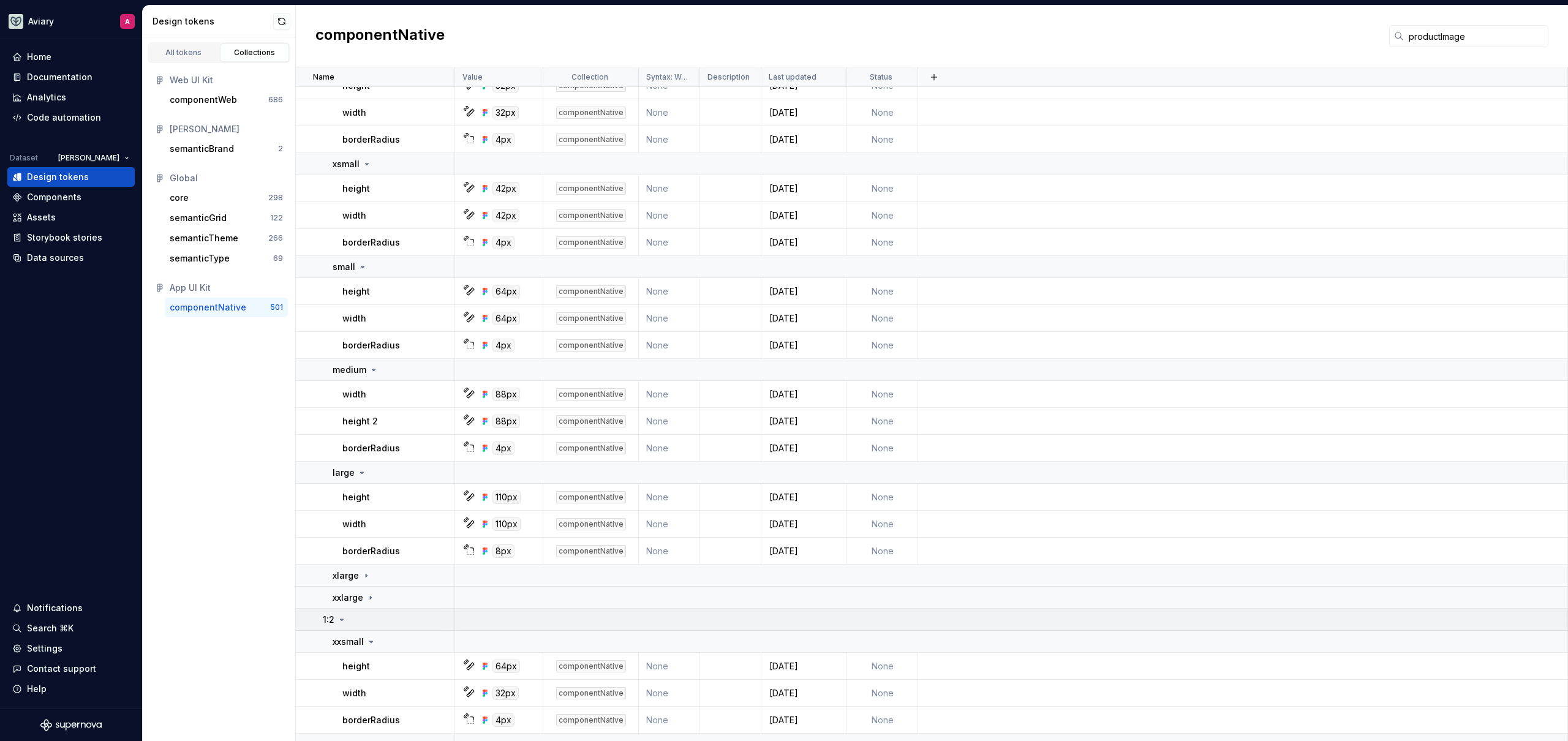
scroll to position [145, 0]
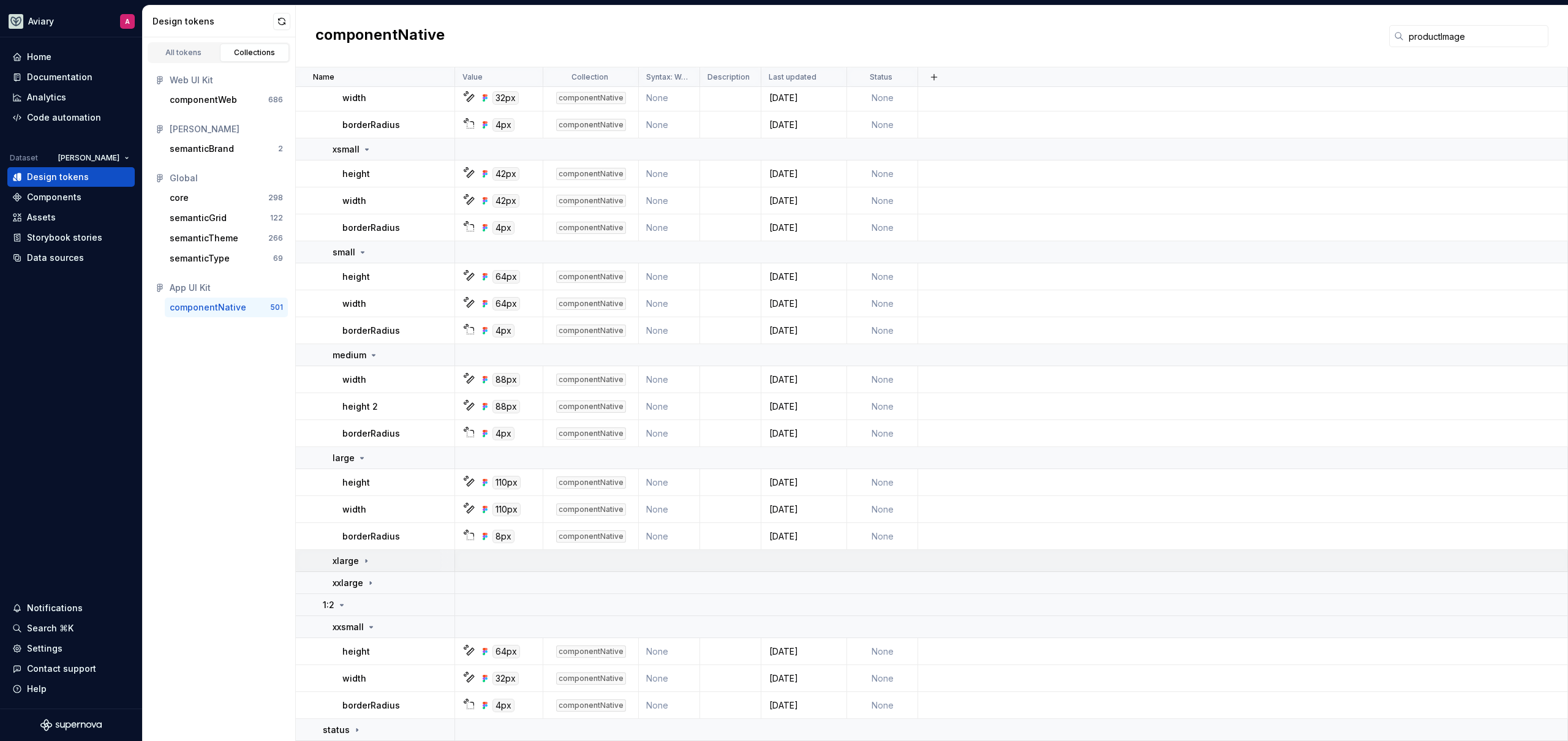
click at [403, 561] on div "xlarge" at bounding box center [393, 561] width 121 height 13
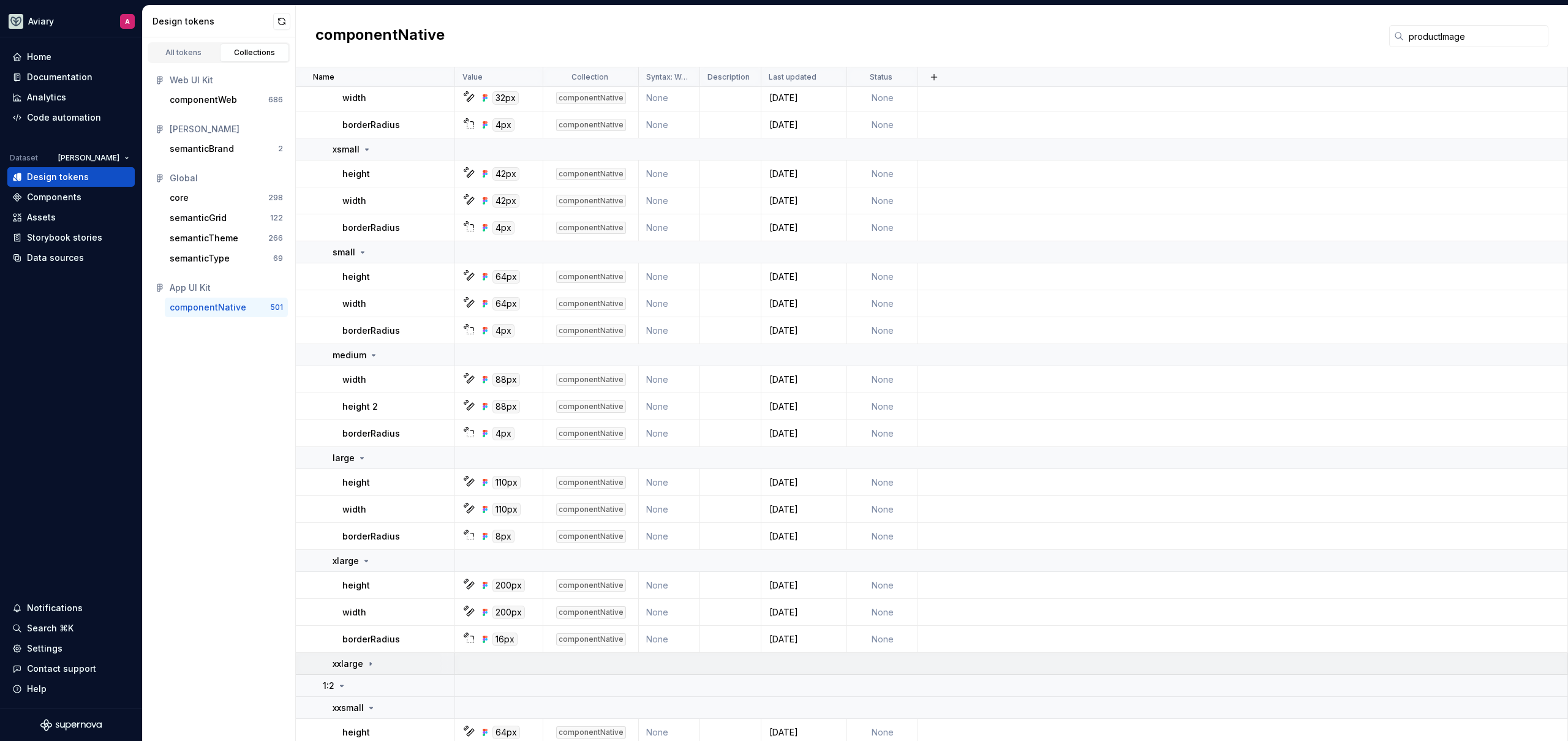
click at [415, 660] on div "xxlarge" at bounding box center [393, 664] width 121 height 13
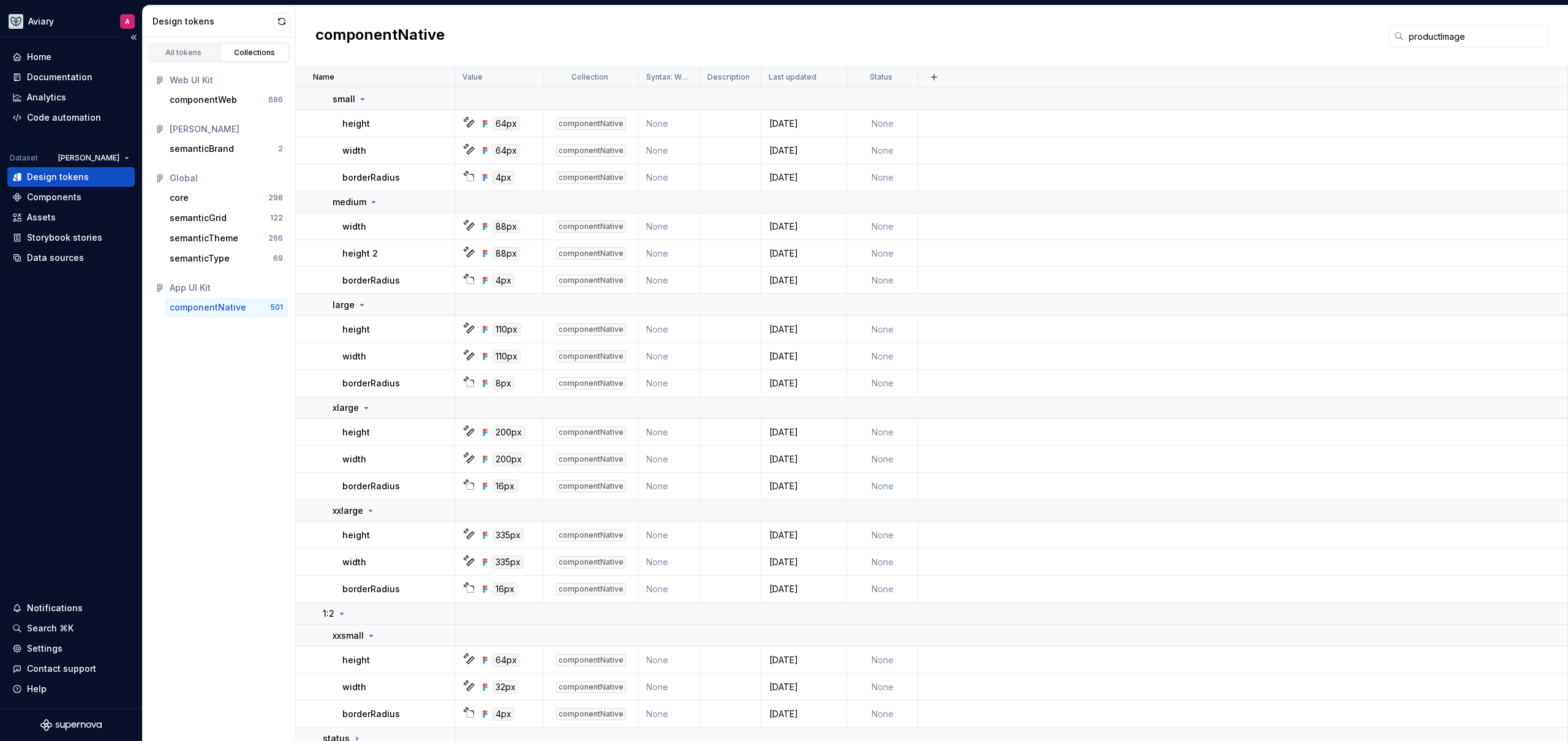
scroll to position [306, 0]
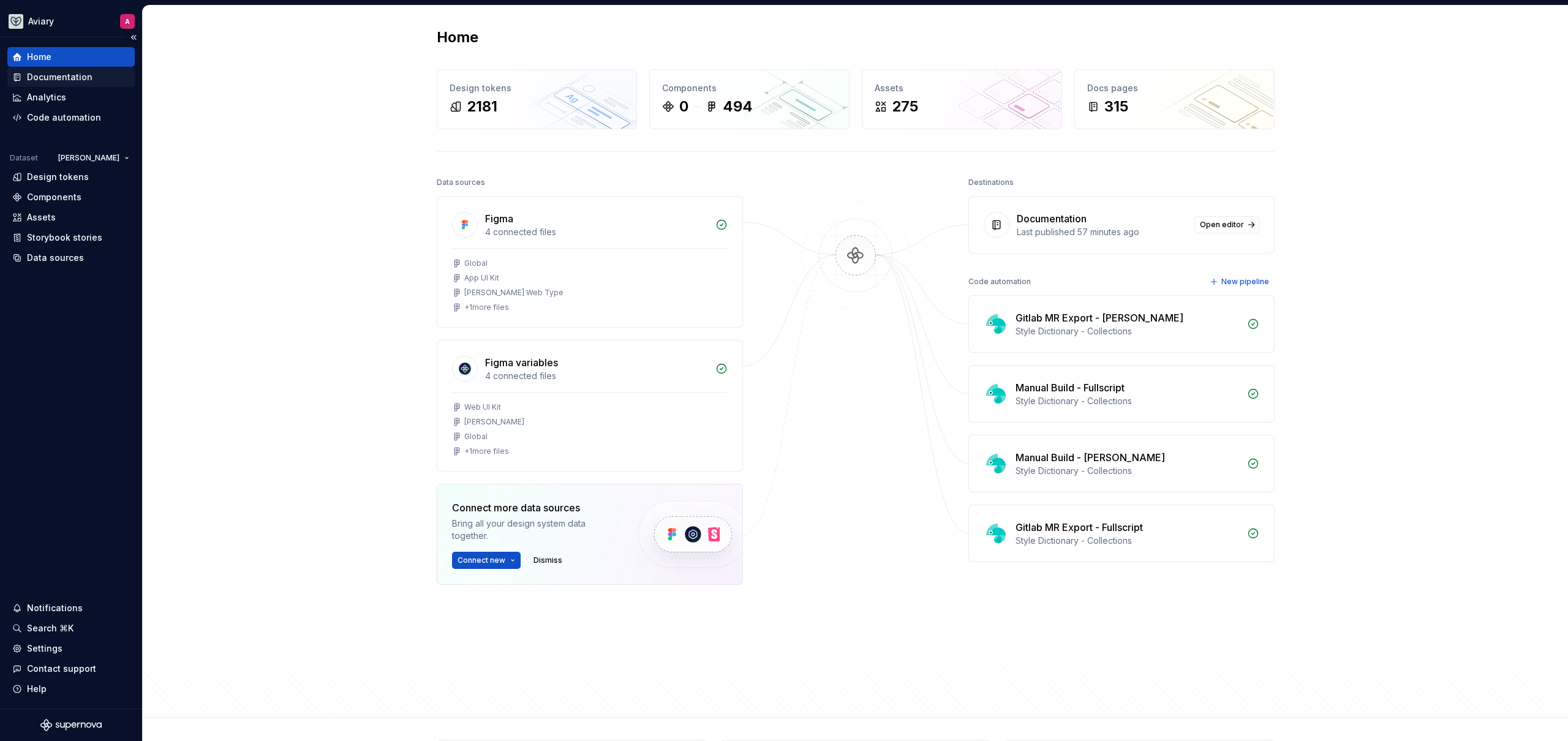
click at [78, 79] on div "Documentation" at bounding box center [59, 77] width 66 height 13
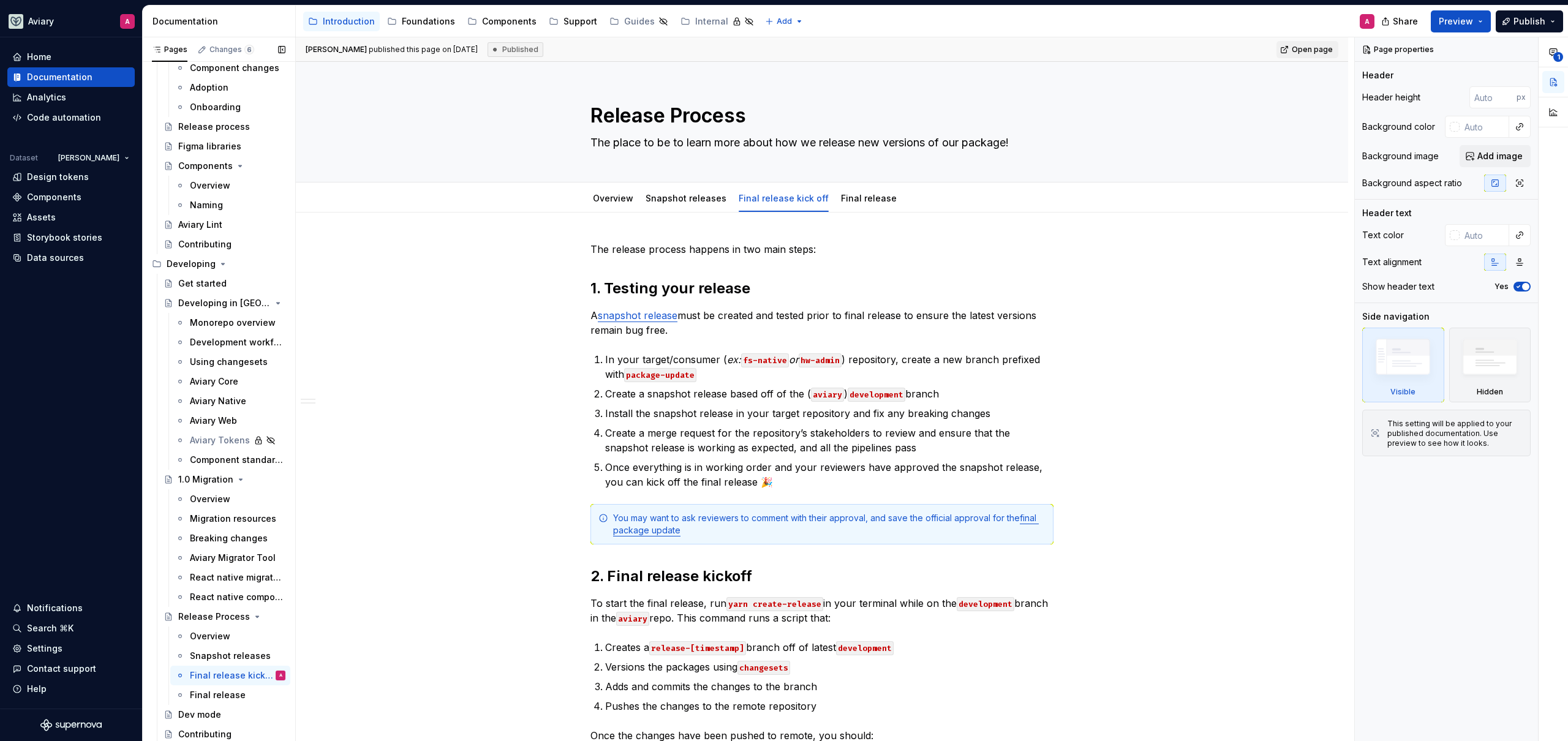
scroll to position [185, 0]
click at [497, 23] on div "Components" at bounding box center [509, 22] width 55 height 13
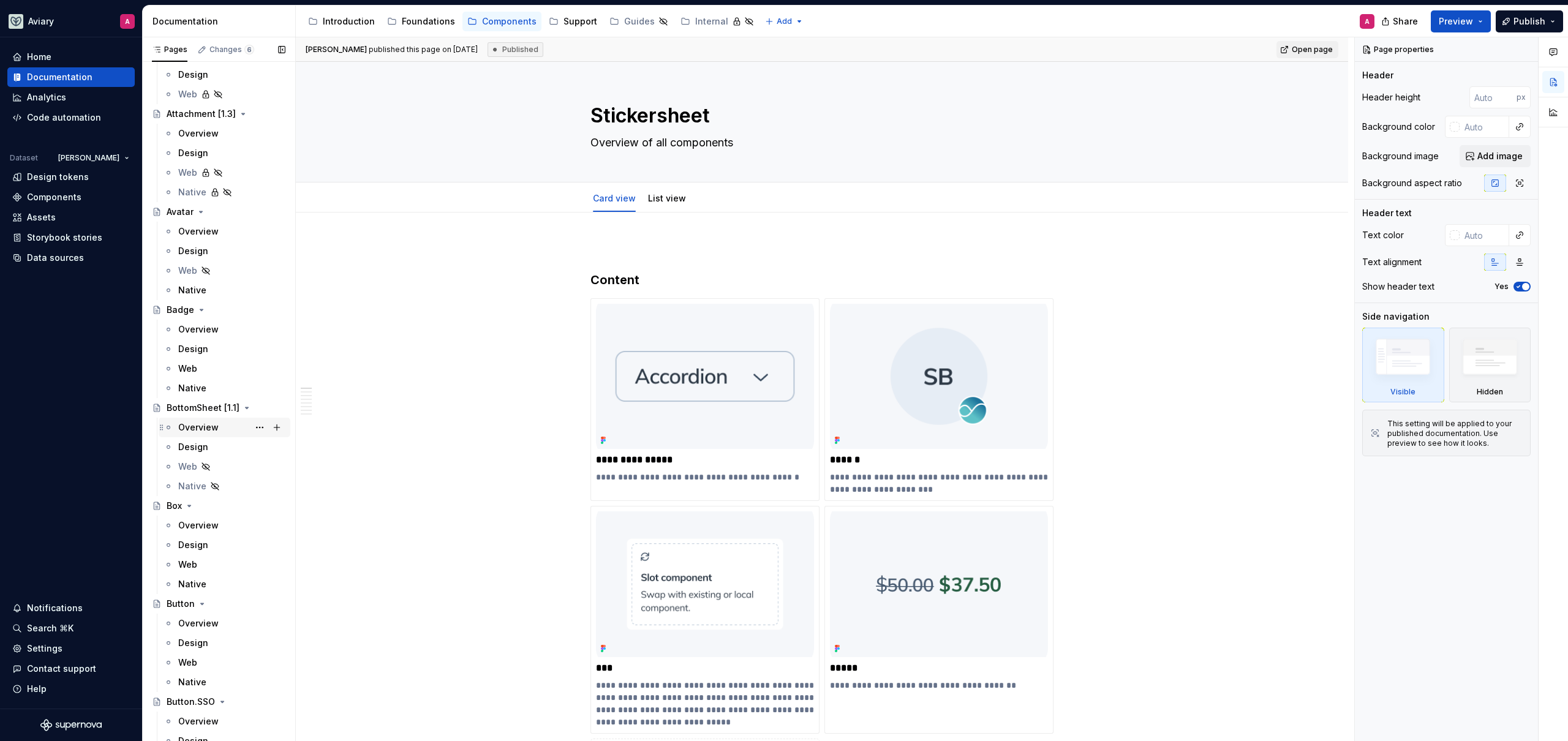
scroll to position [660, 0]
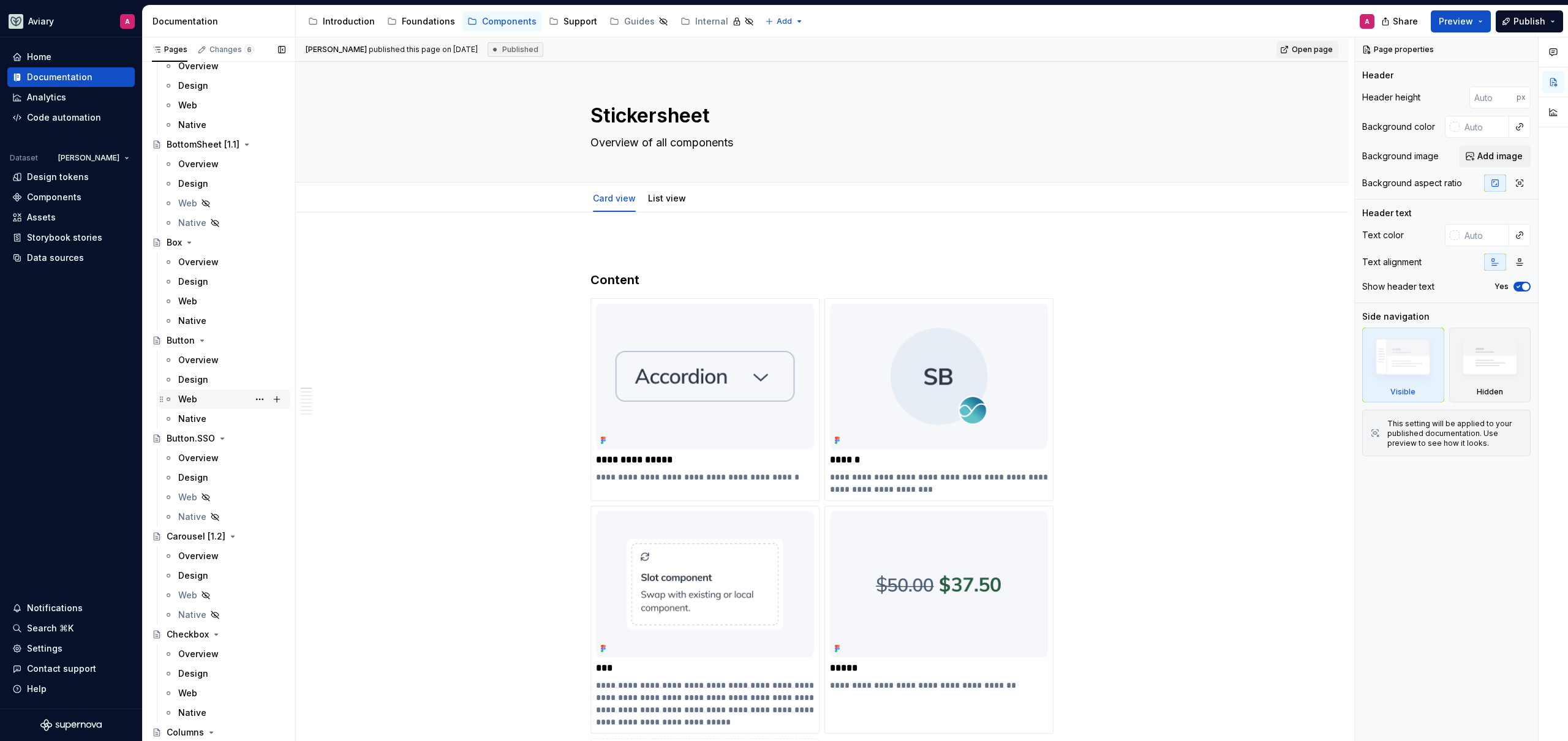
click at [208, 401] on div "Web" at bounding box center [232, 399] width 107 height 17
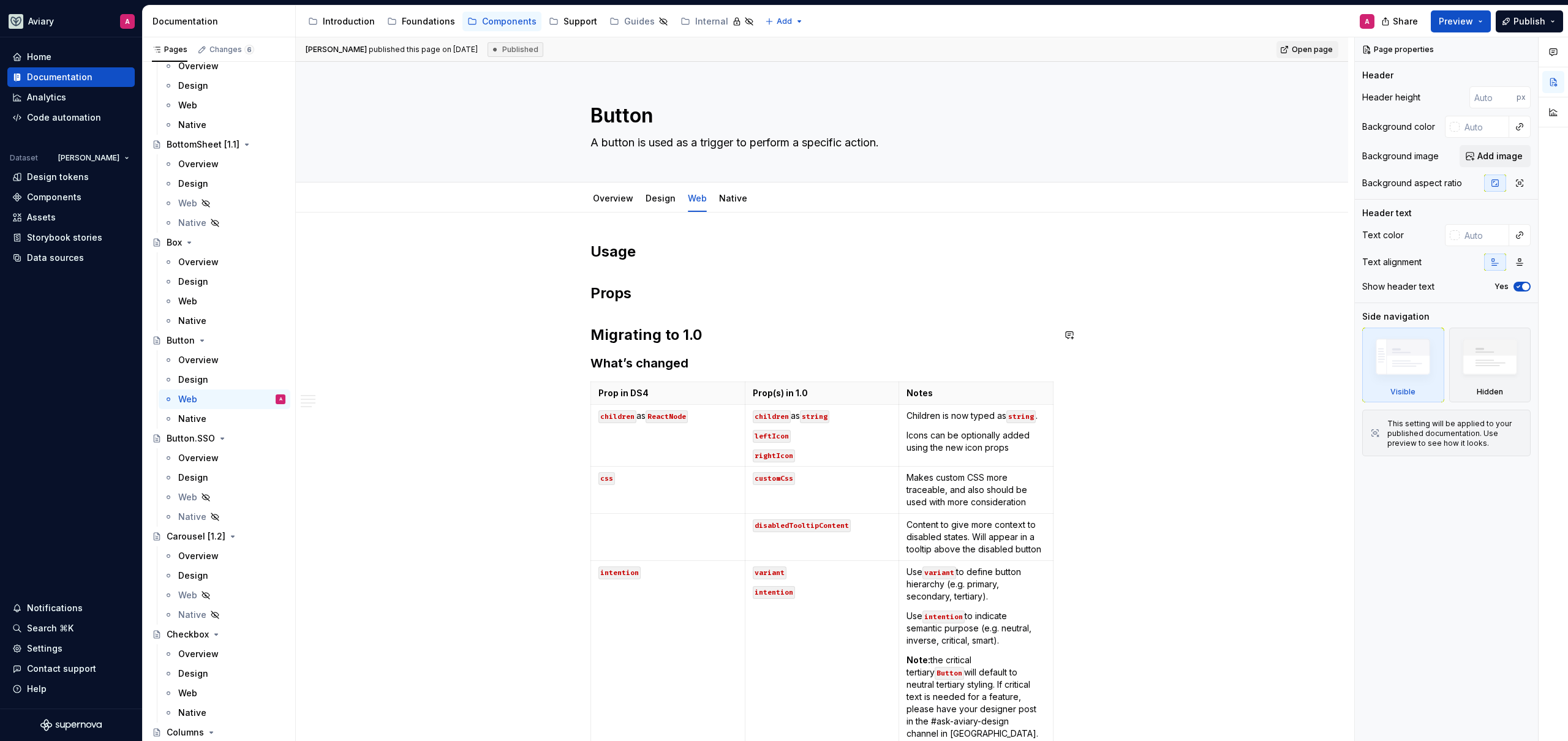
scroll to position [500, 0]
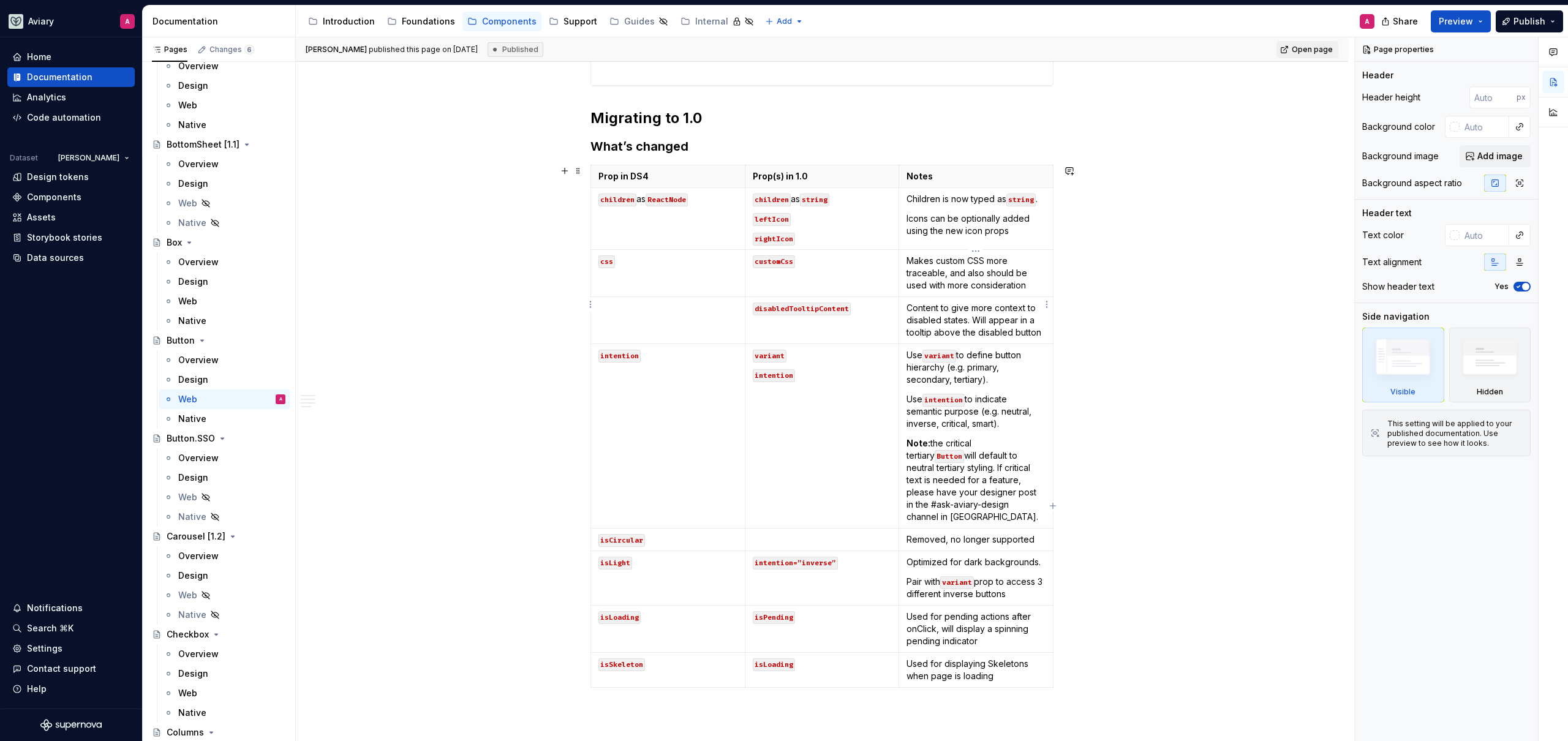
type textarea "*"
